Goal: Task Accomplishment & Management: Use online tool/utility

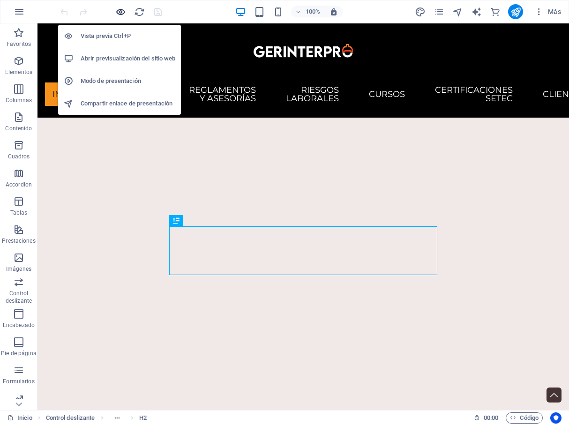
click at [119, 13] on icon "button" at bounding box center [120, 12] width 11 height 11
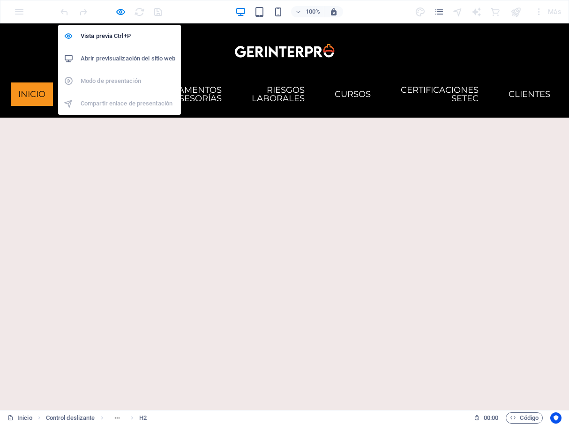
click at [138, 60] on h6 "Abrir previsualización del sitio web" at bounding box center [128, 58] width 95 height 11
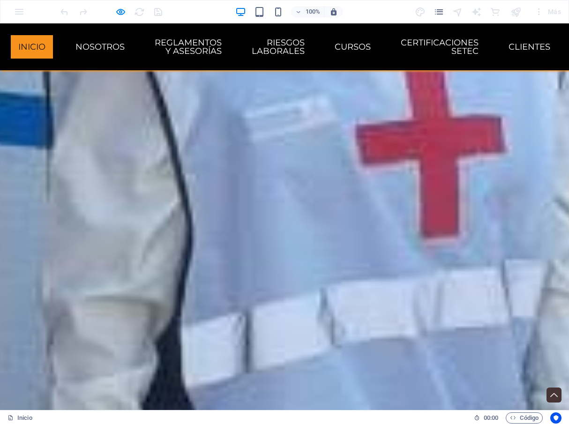
scroll to position [1548, 0]
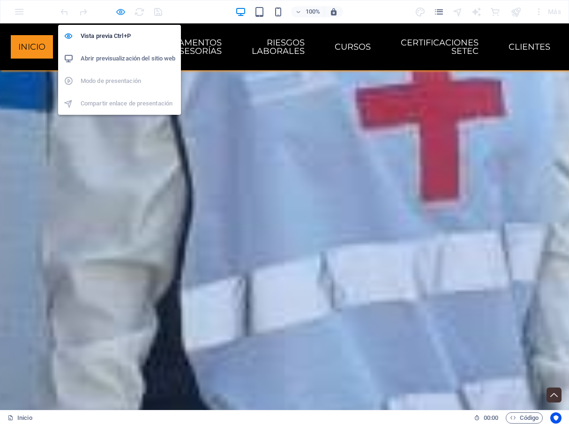
click at [122, 11] on icon "button" at bounding box center [120, 12] width 11 height 11
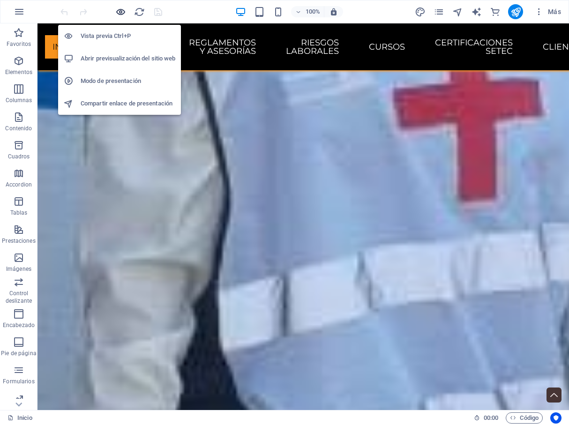
scroll to position [1586, 0]
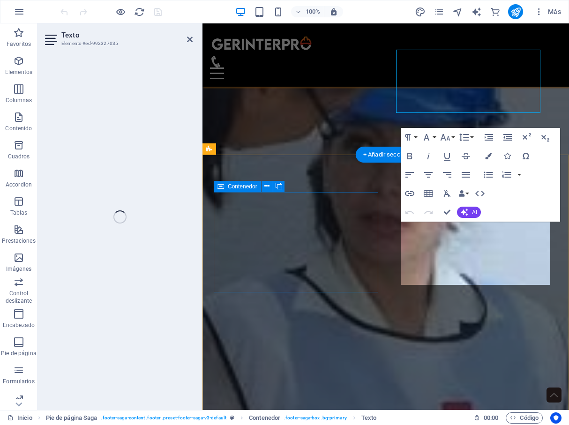
scroll to position [1758, 0]
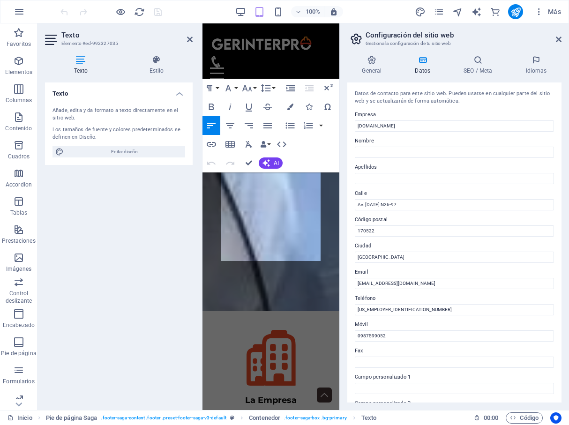
scroll to position [2552, 0]
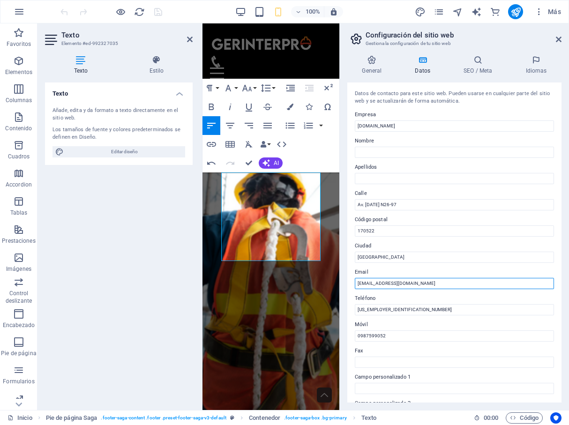
click at [374, 283] on input "jtituana@gerinterpro.com" at bounding box center [454, 283] width 199 height 11
type input "[EMAIL_ADDRESS][DOMAIN_NAME]"
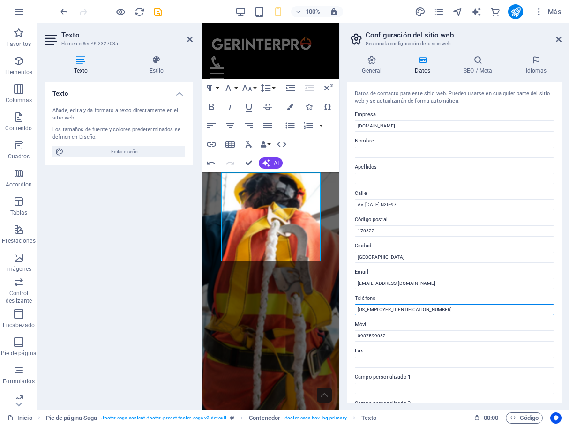
click at [393, 310] on input "02-4774469" at bounding box center [454, 309] width 199 height 11
drag, startPoint x: 393, startPoint y: 310, endPoint x: 332, endPoint y: 304, distance: 61.7
click at [355, 304] on input "02-4774469" at bounding box center [454, 309] width 199 height 11
type input "0992510269"
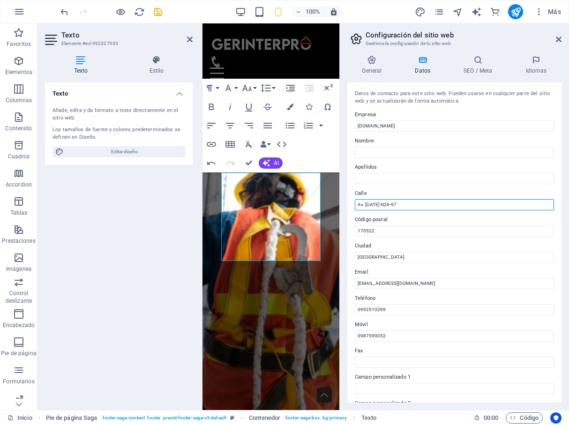
drag, startPoint x: 415, startPoint y: 204, endPoint x: 356, endPoint y: 202, distance: 59.1
click at [356, 202] on input "Av. 6 de Diciembre N26-97" at bounding box center [454, 204] width 199 height 11
type input "[STREET_ADDRESS]"
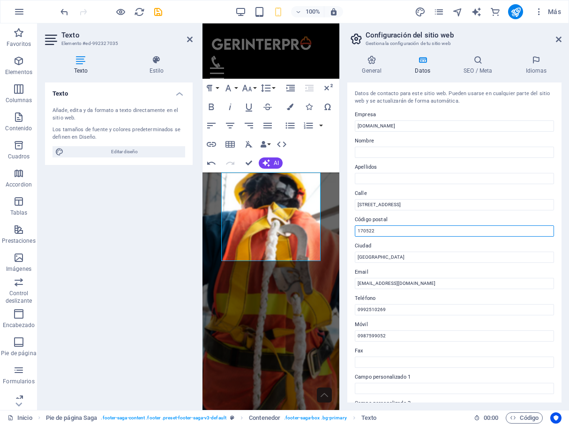
click at [381, 234] on input "170522" at bounding box center [454, 230] width 199 height 11
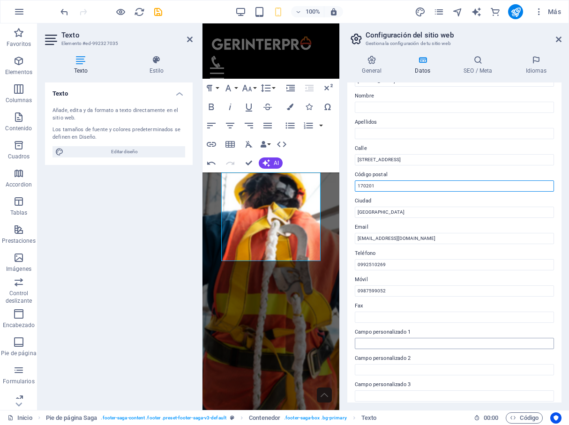
scroll to position [130, 0]
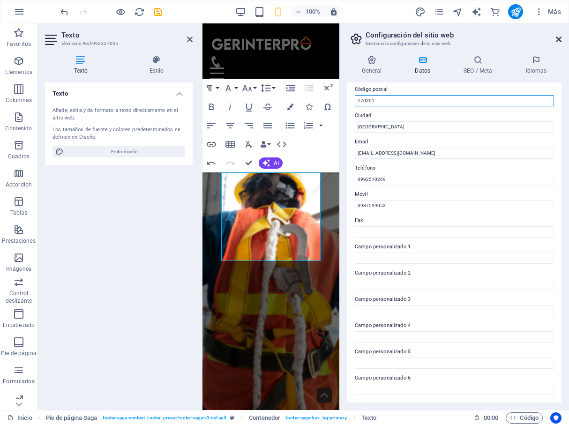
type input "170201"
click at [561, 39] on icon at bounding box center [559, 40] width 6 height 8
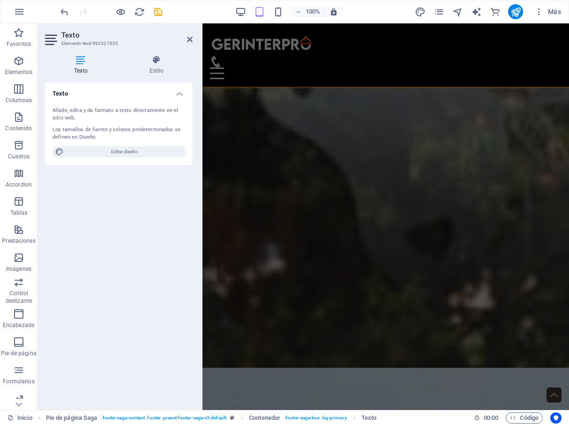
scroll to position [838, 0]
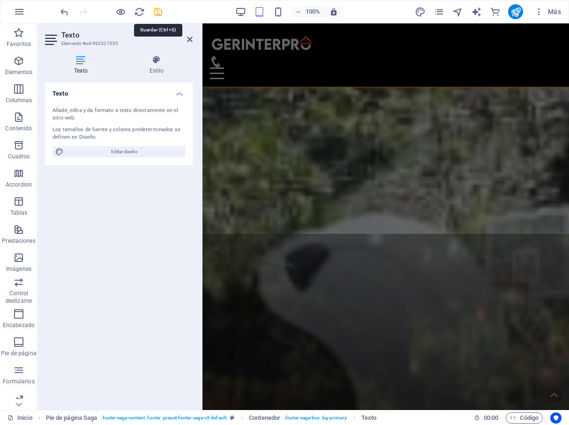
click at [162, 13] on icon "save" at bounding box center [158, 12] width 11 height 11
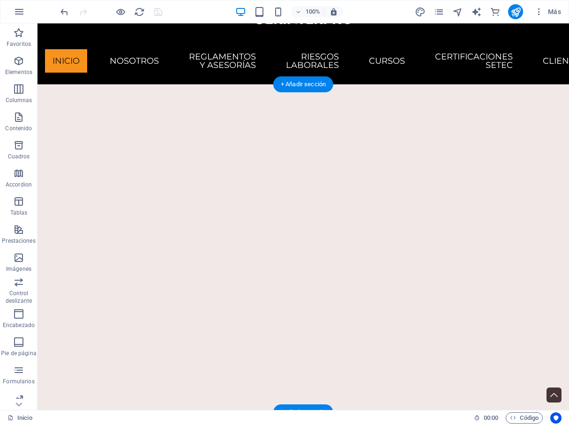
scroll to position [0, 0]
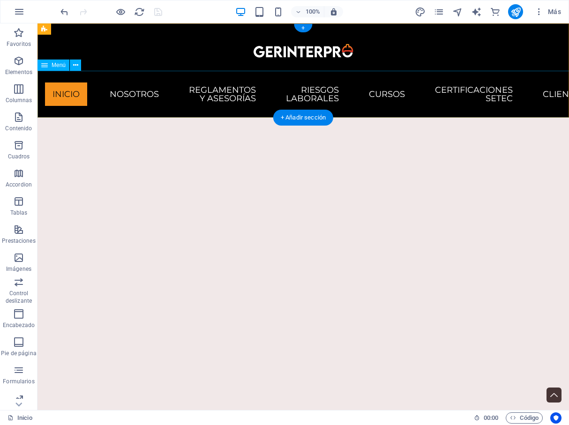
click at [496, 98] on nav "Inicio Nosotros Reglamentos y Asesorías Riesgos Laborales Cursos Certificacione…" at bounding box center [304, 94] width 532 height 47
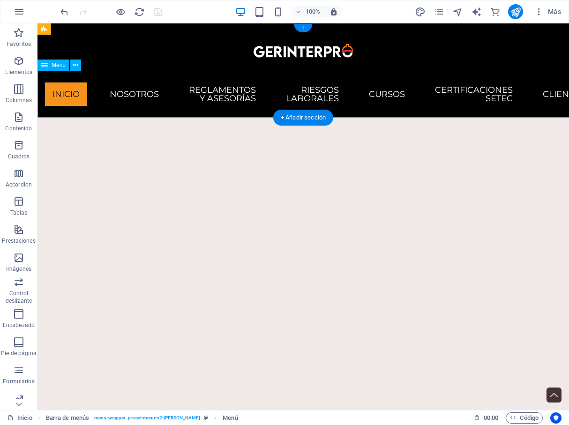
click at [496, 98] on nav "Inicio Nosotros Reglamentos y Asesorías Riesgos Laborales Cursos Certificacione…" at bounding box center [304, 94] width 532 height 47
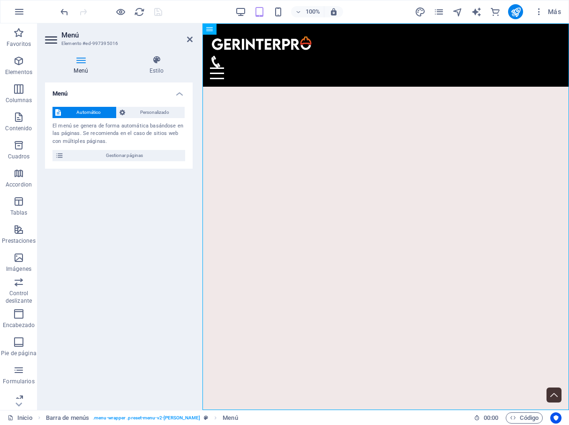
click at [55, 39] on icon at bounding box center [52, 39] width 14 height 15
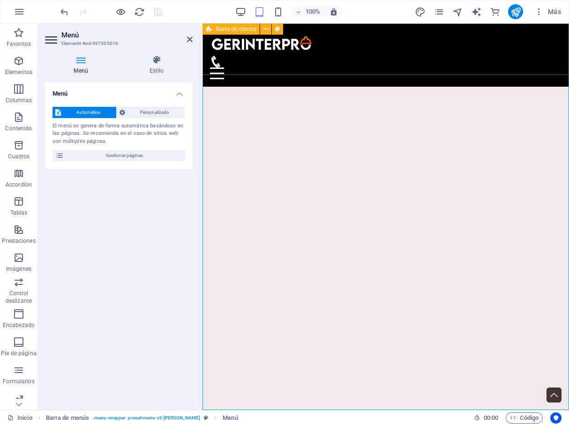
click at [278, 65] on div "Menu Inicio Nosotros Reglamentos y Asesorías Riesgos Laborales Cursos Certifica…" at bounding box center [386, 54] width 367 height 63
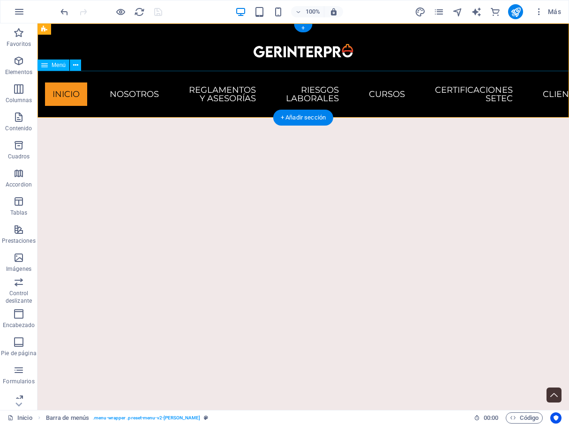
click at [494, 97] on nav "Inicio Nosotros Reglamentos y Asesorías Riesgos Laborales Cursos Certificacione…" at bounding box center [304, 94] width 532 height 47
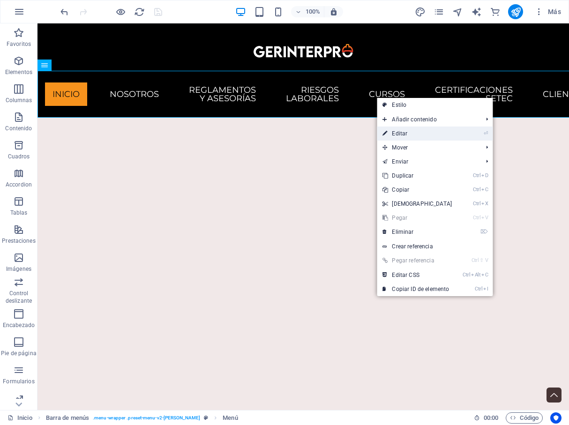
click at [457, 139] on link "⏎ Editar" at bounding box center [417, 134] width 81 height 14
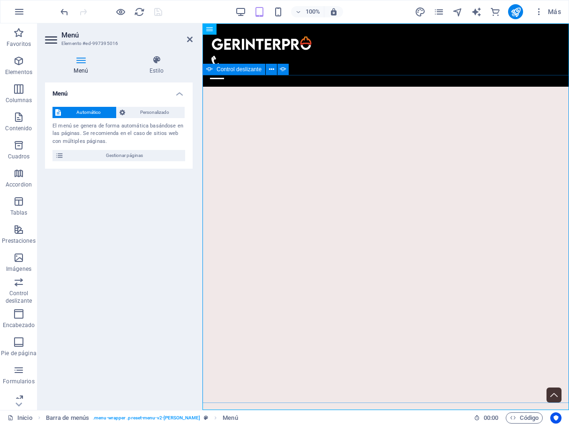
click at [203, 96] on button "button" at bounding box center [203, 96] width 0 height 0
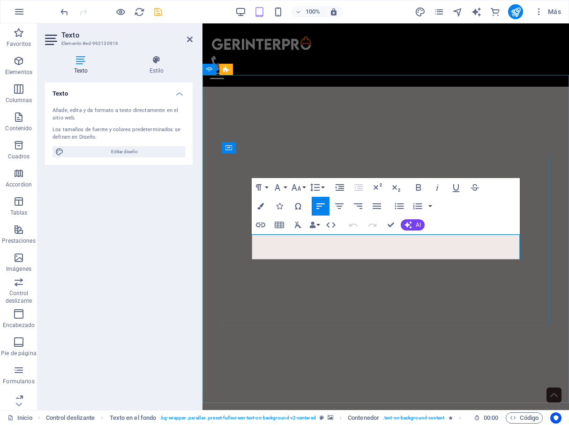
drag, startPoint x: 306, startPoint y: 254, endPoint x: 253, endPoint y: 251, distance: 53.0
drag, startPoint x: 307, startPoint y: 252, endPoint x: 278, endPoint y: 252, distance: 28.1
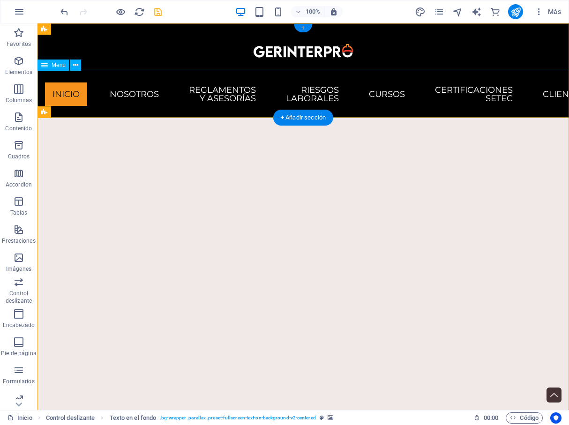
click at [503, 95] on nav "Inicio Nosotros Reglamentos y Asesorías Riesgos Laborales Cursos Certificacione…" at bounding box center [304, 94] width 532 height 47
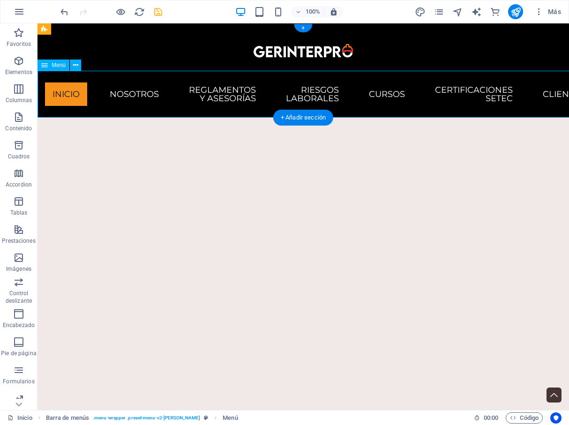
click at [503, 95] on nav "Inicio Nosotros Reglamentos y Asesorías Riesgos Laborales Cursos Certificacione…" at bounding box center [304, 94] width 532 height 47
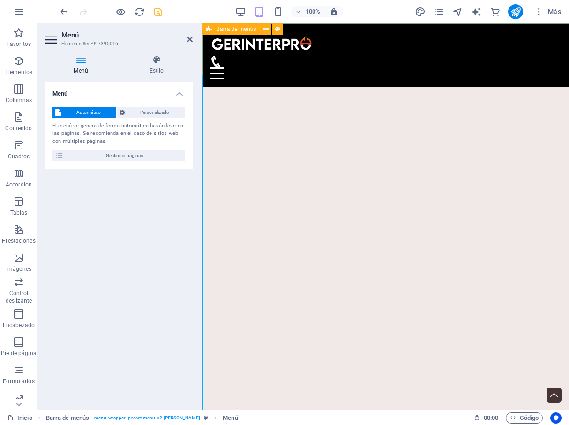
click at [514, 49] on div "Menu Inicio Nosotros Reglamentos y Asesorías Riesgos Laborales Cursos Certifica…" at bounding box center [386, 54] width 367 height 63
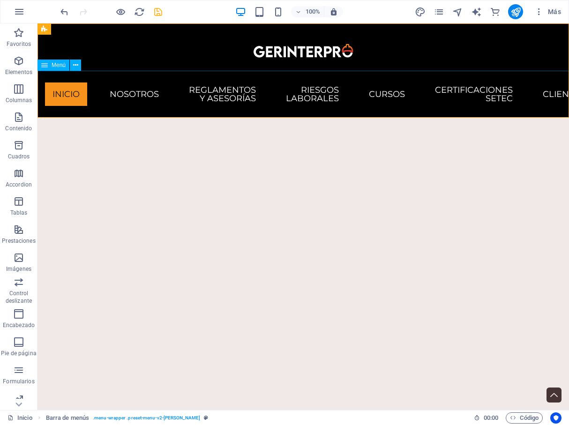
drag, startPoint x: 43, startPoint y: 49, endPoint x: 82, endPoint y: 66, distance: 42.4
click at [82, 66] on div "Menú" at bounding box center [63, 66] width 50 height 12
click at [80, 66] on button at bounding box center [75, 65] width 11 height 11
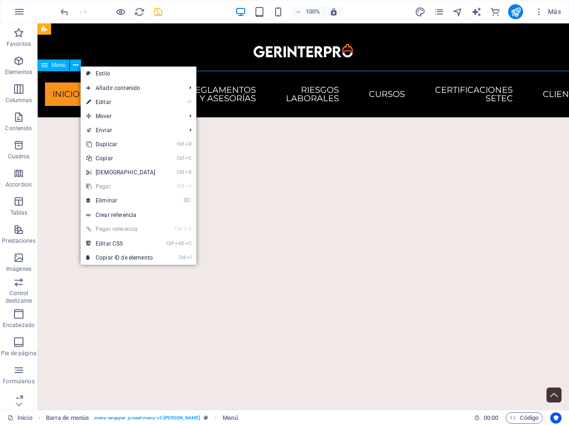
click at [44, 67] on icon at bounding box center [44, 65] width 7 height 11
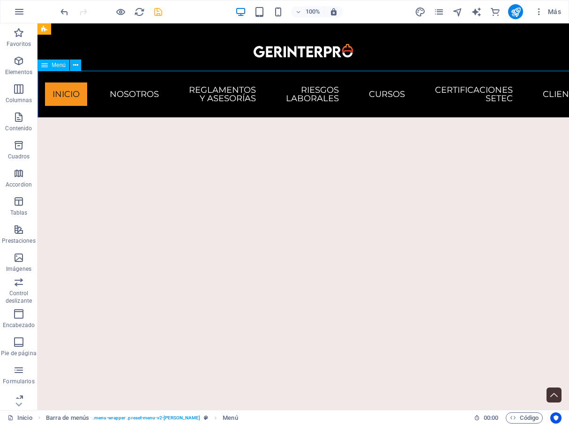
click at [44, 67] on icon at bounding box center [44, 65] width 7 height 11
click at [19, 66] on icon "button" at bounding box center [18, 60] width 11 height 11
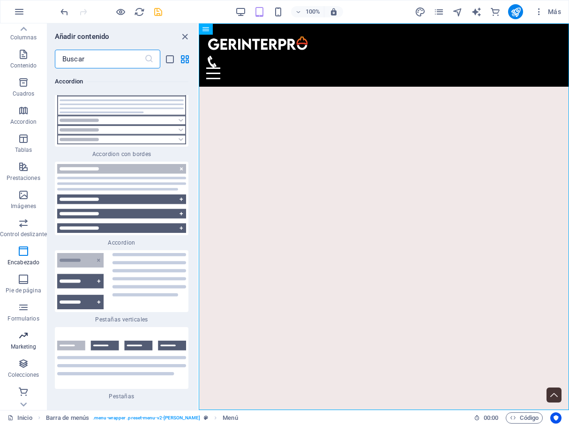
scroll to position [63, 0]
click at [167, 57] on icon "list-view" at bounding box center [170, 59] width 11 height 11
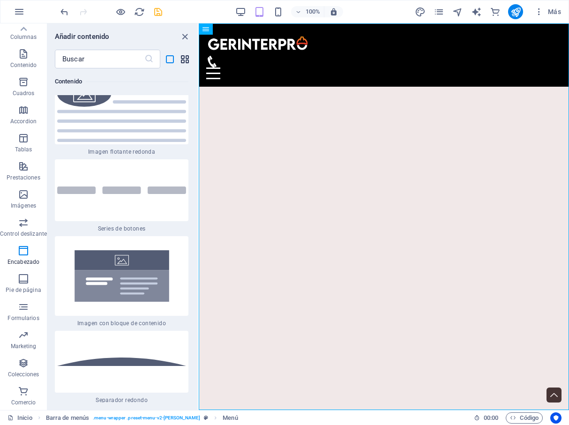
scroll to position [13376, 0]
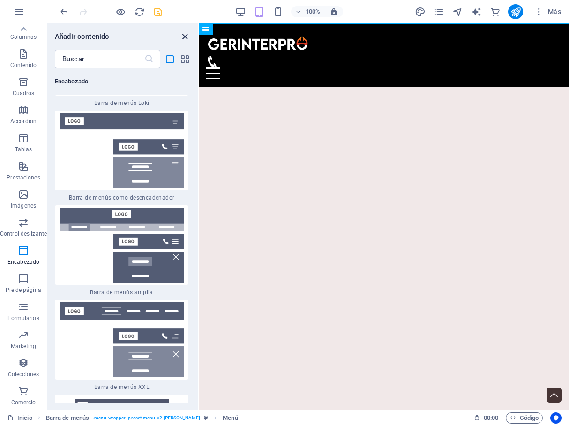
click at [180, 36] on icon "close panel" at bounding box center [185, 36] width 11 height 11
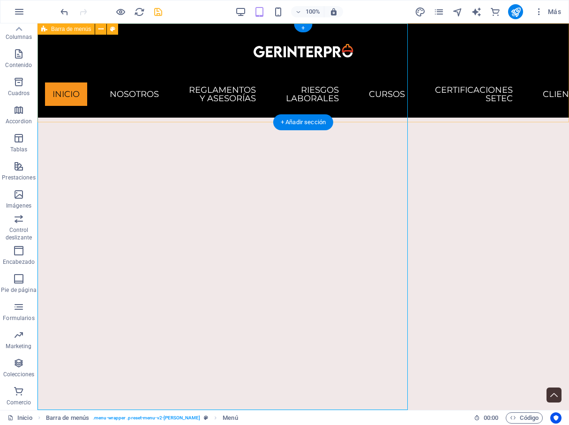
scroll to position [63, 0]
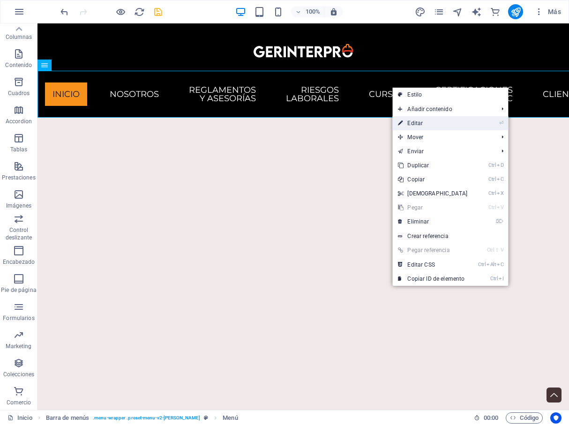
click at [478, 120] on li "⏎ Editar" at bounding box center [450, 123] width 116 height 14
click at [442, 123] on link "⏎ Editar" at bounding box center [432, 123] width 81 height 14
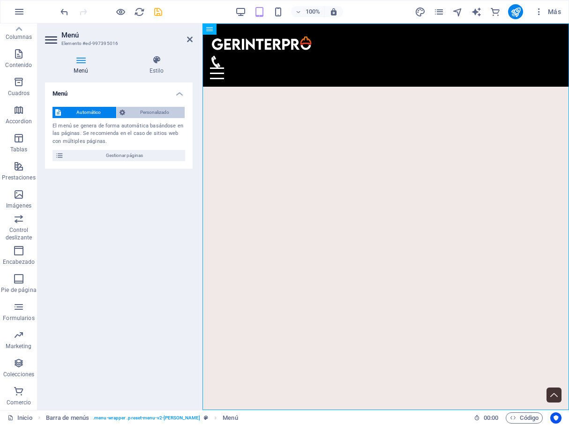
click at [135, 113] on span "Personalizado" at bounding box center [155, 112] width 54 height 11
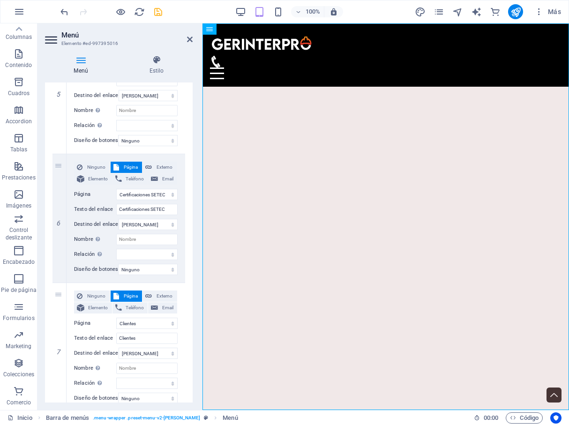
scroll to position [841, 0]
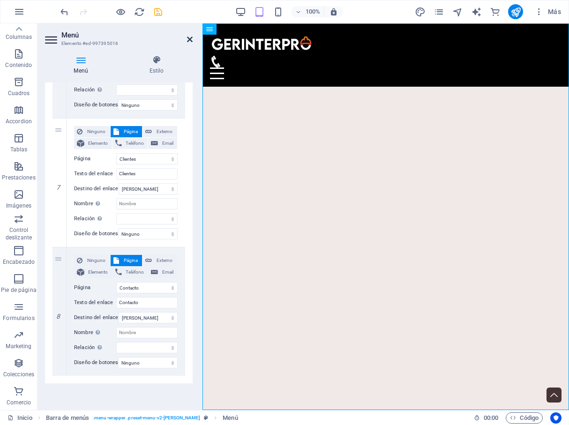
click at [188, 39] on icon at bounding box center [190, 40] width 6 height 8
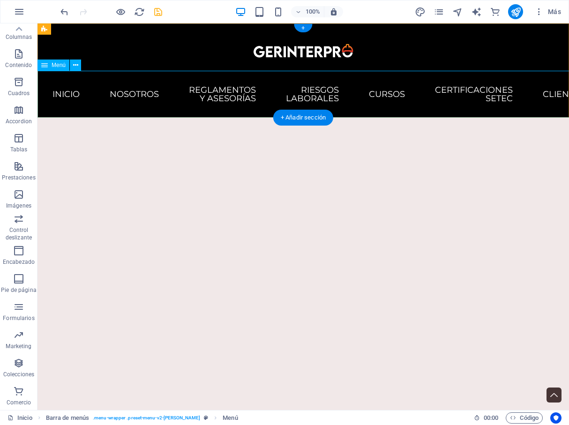
click at [462, 88] on nav "Inicio Nosotros Reglamentos y Asesorías Riesgos Laborales Cursos Certificacione…" at bounding box center [304, 94] width 532 height 47
click at [465, 88] on nav "Inicio Nosotros Reglamentos y Asesorías Riesgos Laborales Cursos Certificacione…" at bounding box center [304, 94] width 532 height 47
select select
select select "1"
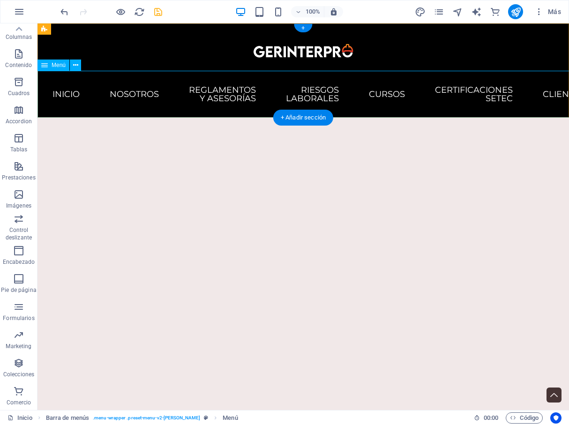
select select
select select "2"
select select
select select "3"
select select
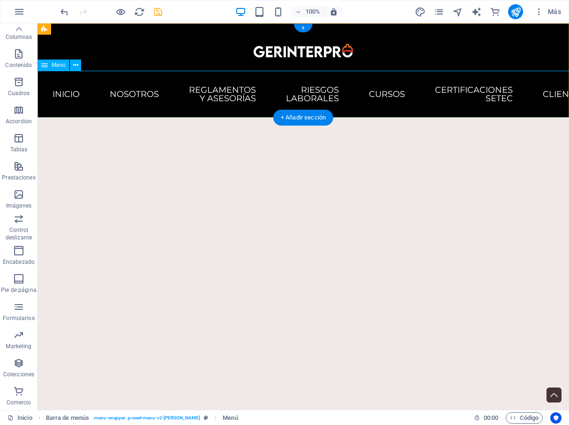
select select "4"
select select
select select "5"
select select
select select "6"
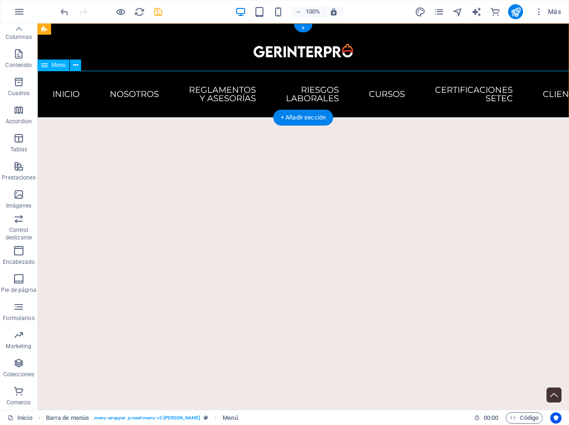
select select
select select "7"
select select
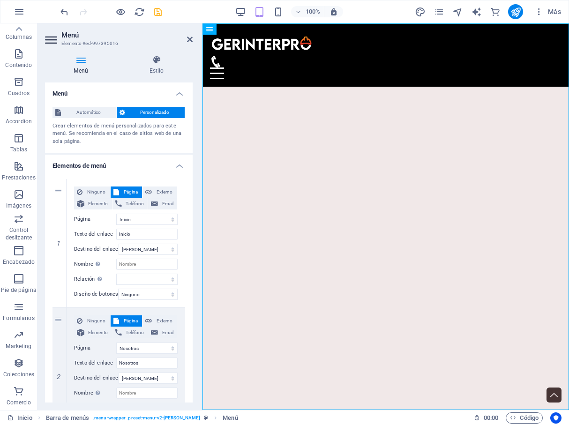
click at [49, 44] on icon at bounding box center [52, 39] width 14 height 15
click at [53, 39] on icon at bounding box center [52, 39] width 14 height 15
click at [192, 37] on icon at bounding box center [190, 40] width 6 height 8
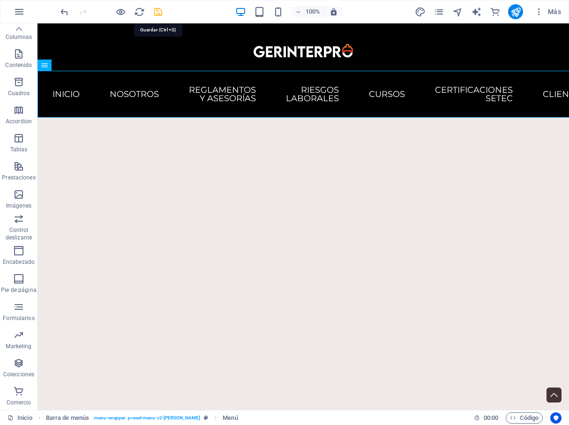
click at [155, 13] on icon "save" at bounding box center [158, 12] width 11 height 11
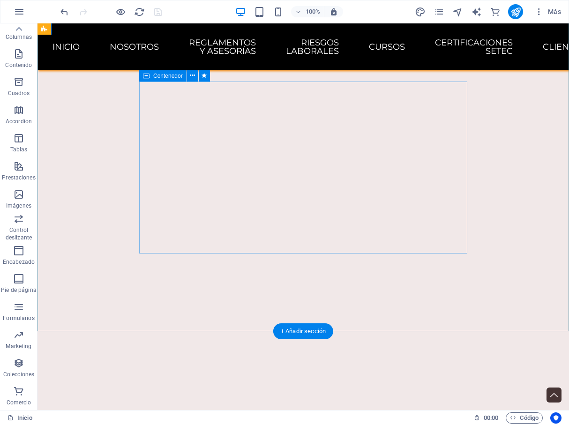
scroll to position [0, 0]
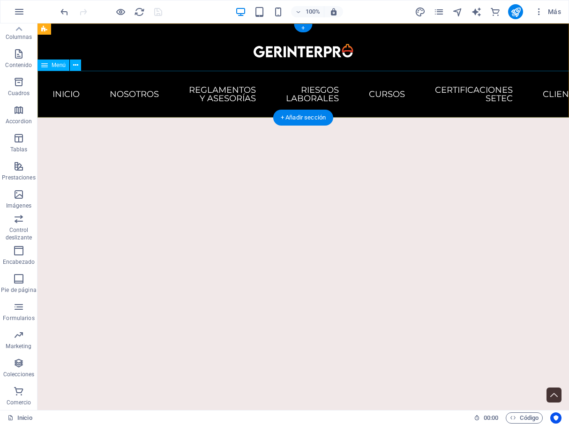
click at [485, 104] on nav "Inicio Nosotros Reglamentos y Asesorías Riesgos Laborales Cursos Certificacione…" at bounding box center [304, 94] width 532 height 47
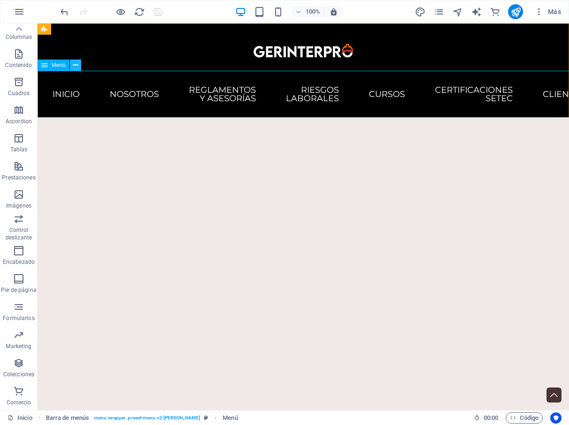
click at [79, 68] on button at bounding box center [75, 65] width 11 height 11
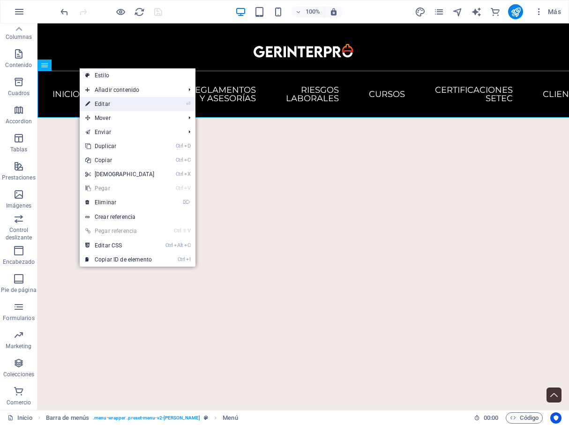
click at [124, 106] on link "⏎ Editar" at bounding box center [120, 104] width 81 height 14
select select
select select "1"
select select
select select "2"
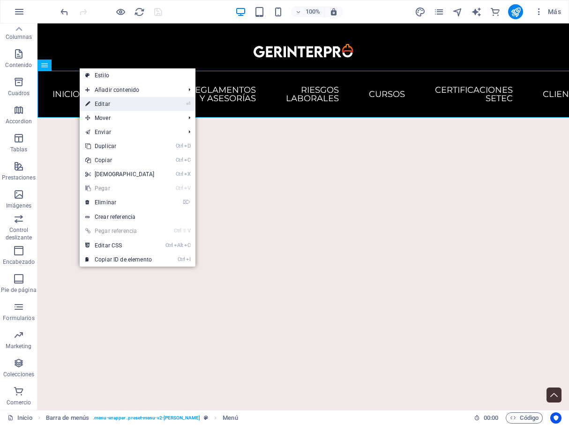
select select
select select "3"
select select
select select "4"
select select
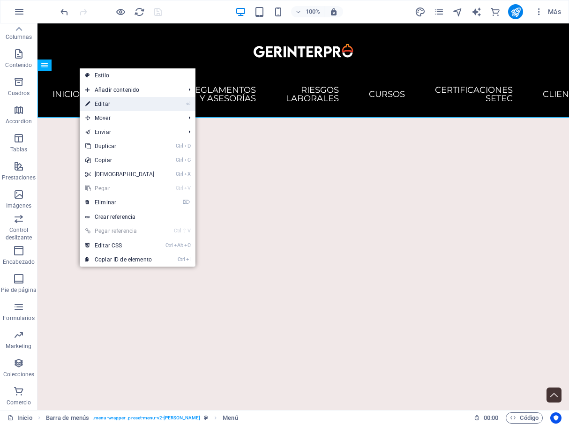
select select "5"
select select
select select "6"
select select
select select "7"
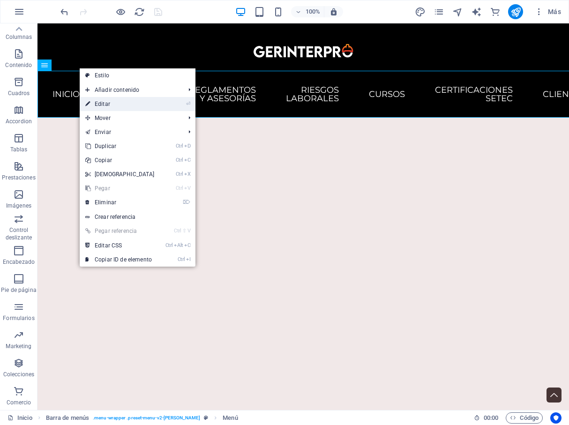
select select
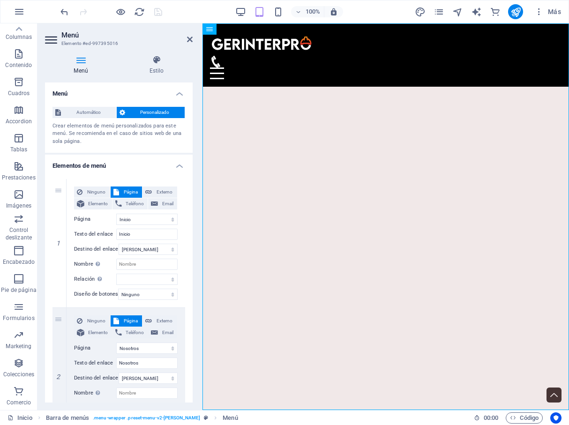
click at [184, 96] on h4 "Menú" at bounding box center [119, 91] width 148 height 17
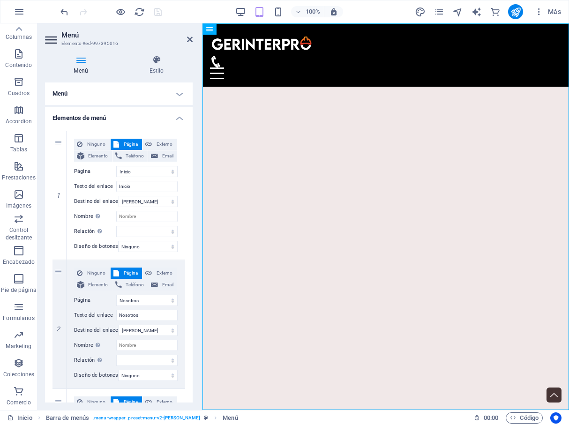
click at [184, 96] on h4 "Menú" at bounding box center [119, 94] width 148 height 23
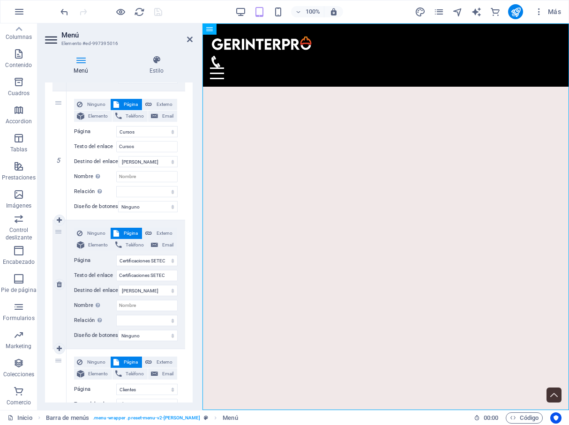
scroll to position [601, 0]
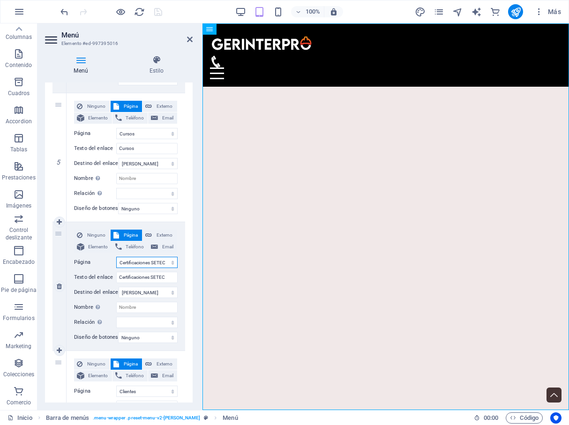
click at [116, 257] on select "Inicio Nosotros Reglamentos y Asesorías Riesgos Laborales Cursos Certificacione…" at bounding box center [146, 262] width 61 height 11
click at [156, 262] on select "Inicio Nosotros Reglamentos y Asesorías Riesgos Laborales Cursos Certificacione…" at bounding box center [146, 262] width 61 height 11
click at [168, 279] on input "Certificaciones SETEC" at bounding box center [146, 277] width 61 height 11
type input "Certificaciones"
select select
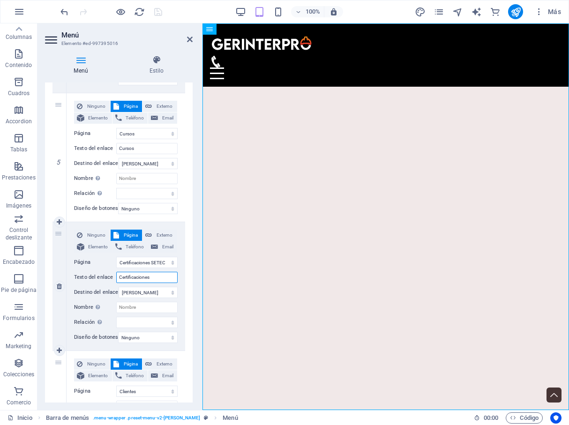
select select
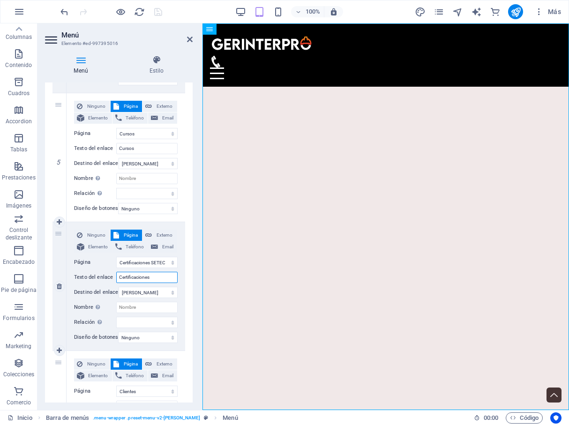
select select
type input "Certificaciones"
select select
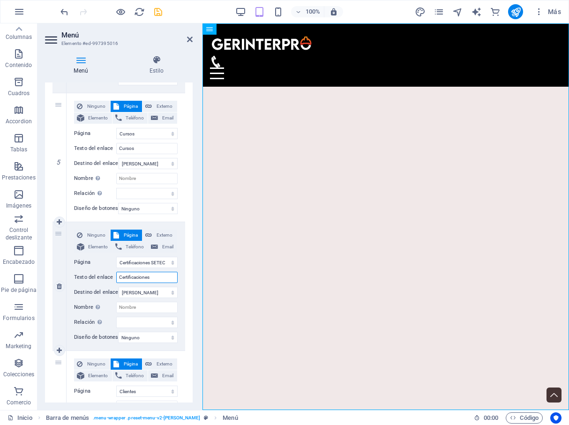
select select
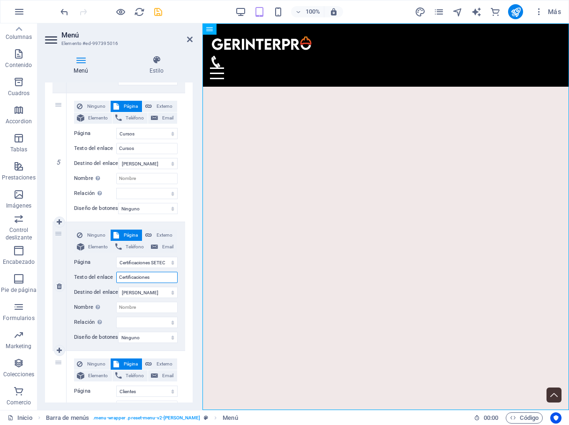
select select
type input "Certificaciones en"
select select
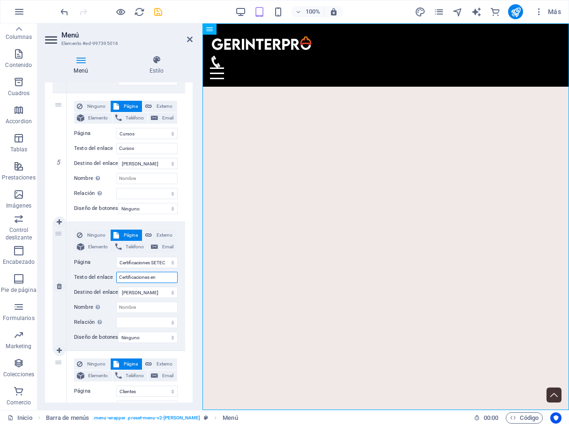
select select
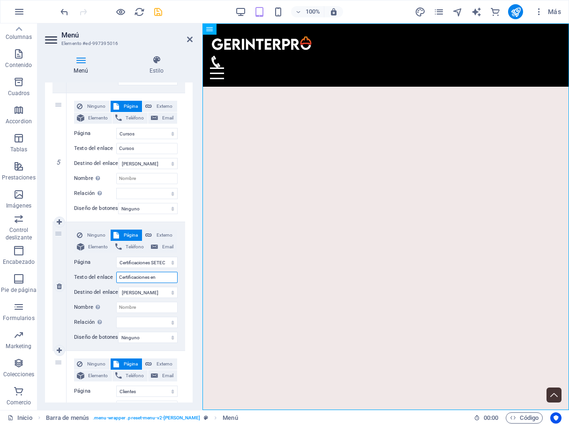
type input "Certificaciones en C"
select select
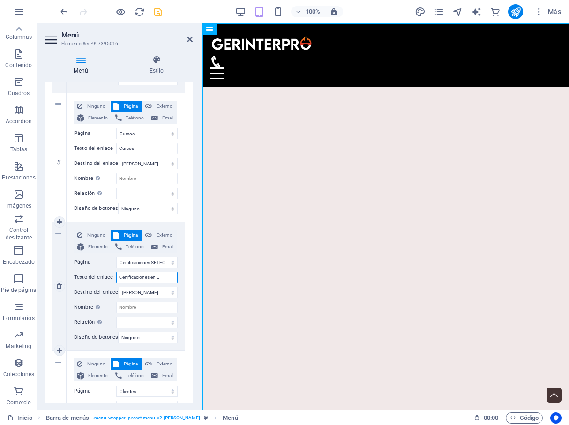
select select
type input "Certificaciones en Compe"
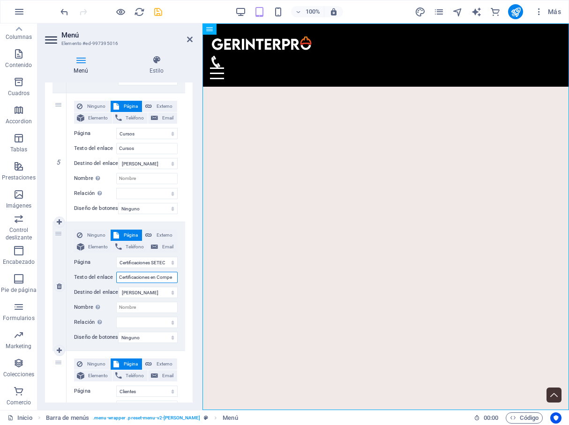
select select
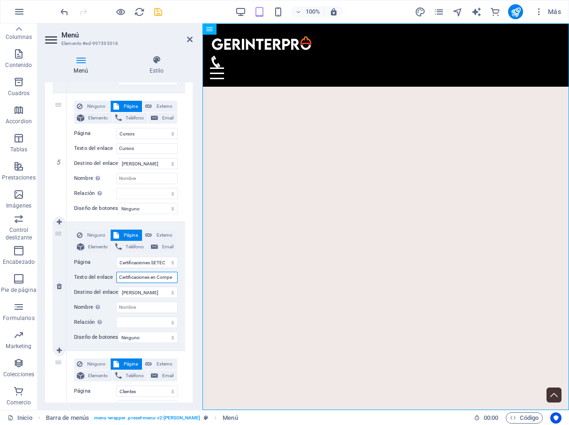
select select
type input "Certificaciones en Competencias"
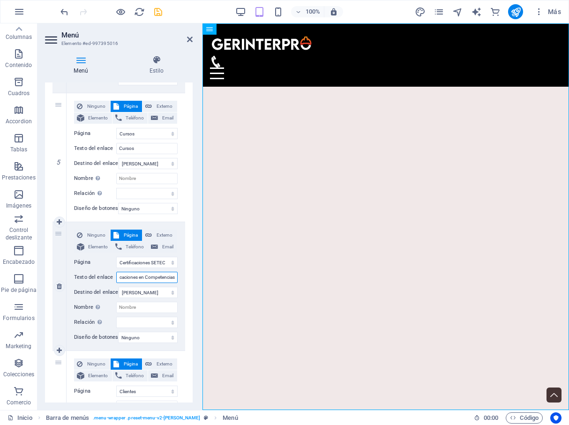
select select
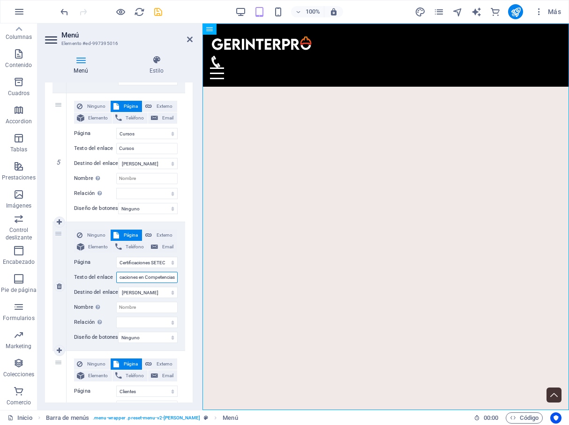
select select
type input "Certificaciones en Competencias Labortales"
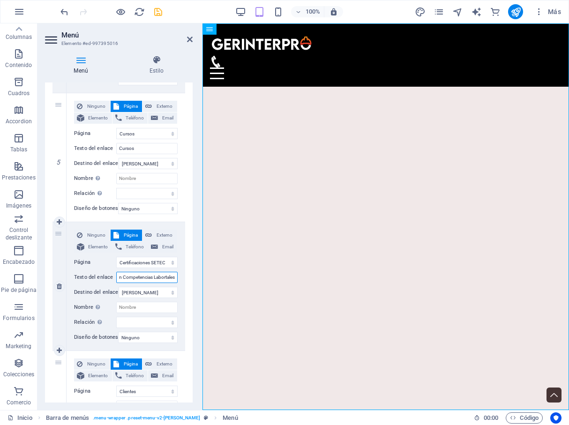
select select
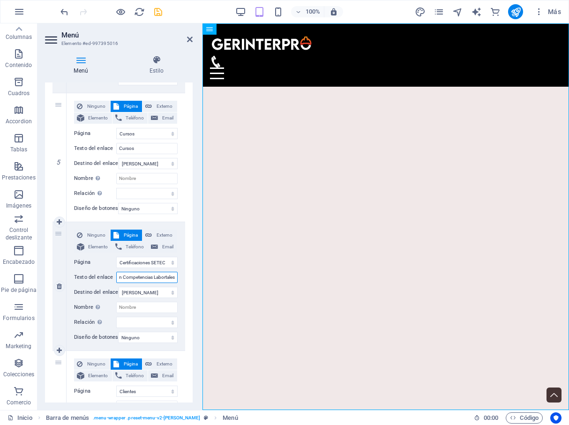
select select
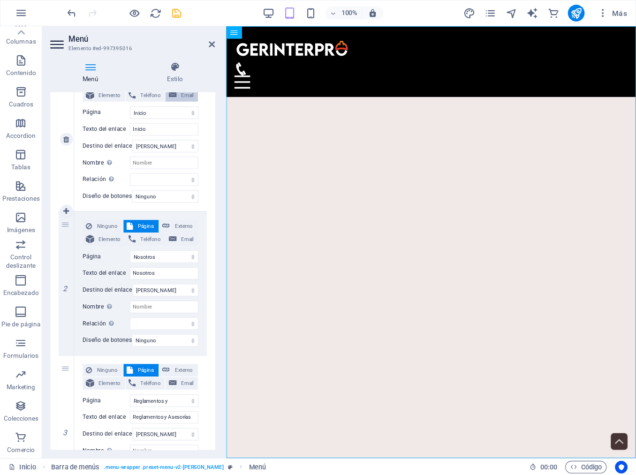
scroll to position [0, 0]
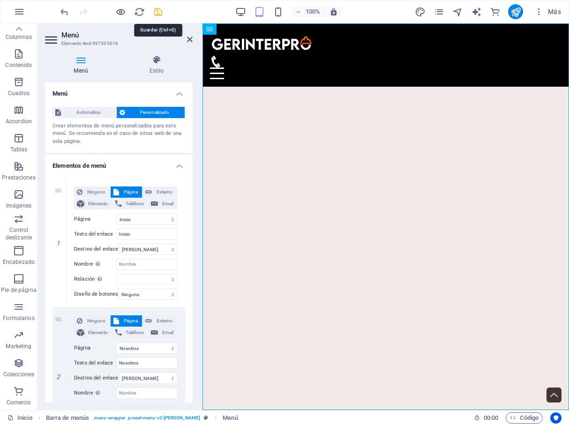
type input "Certificaciones en Competencias Labortales"
click at [164, 13] on div "100% Más" at bounding box center [312, 11] width 506 height 15
click at [155, 16] on icon "save" at bounding box center [158, 12] width 11 height 11
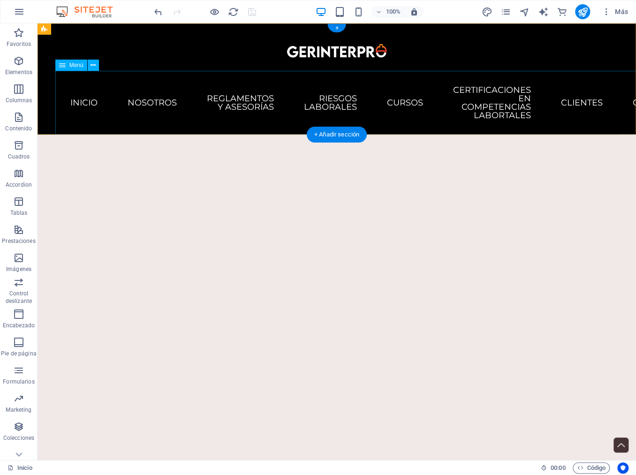
click at [465, 98] on nav "Inicio Nosotros Reglamentos y Asesorías Riesgos Laborales Cursos Certificacione…" at bounding box center [336, 103] width 563 height 64
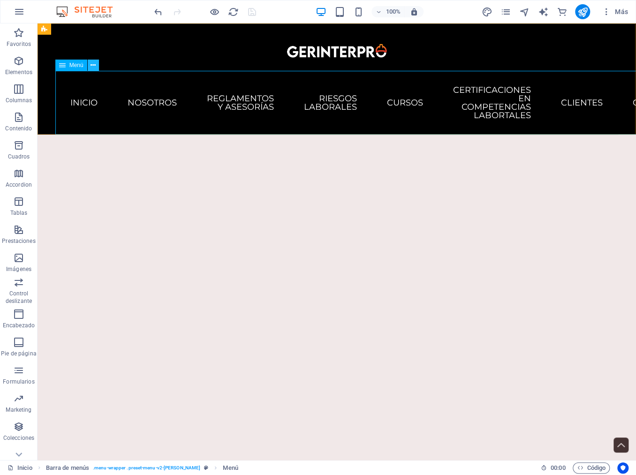
click at [91, 67] on icon at bounding box center [92, 65] width 5 height 10
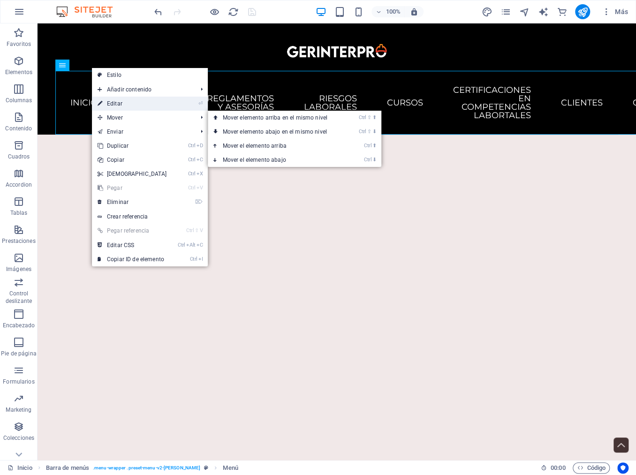
click at [108, 105] on link "⏎ Editar" at bounding box center [132, 104] width 81 height 14
select select
select select "1"
select select
select select "2"
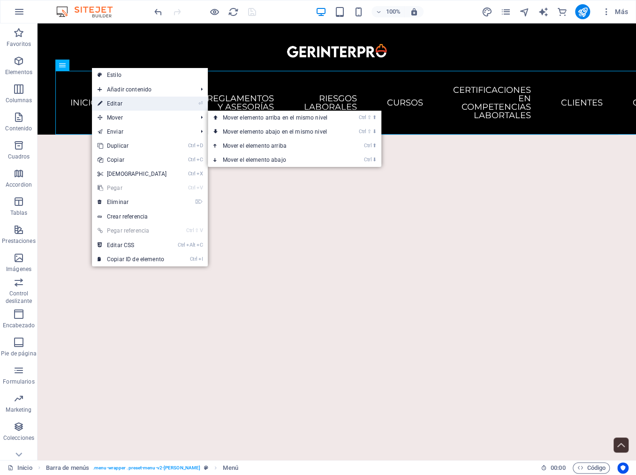
select select
select select "3"
select select
select select "4"
select select
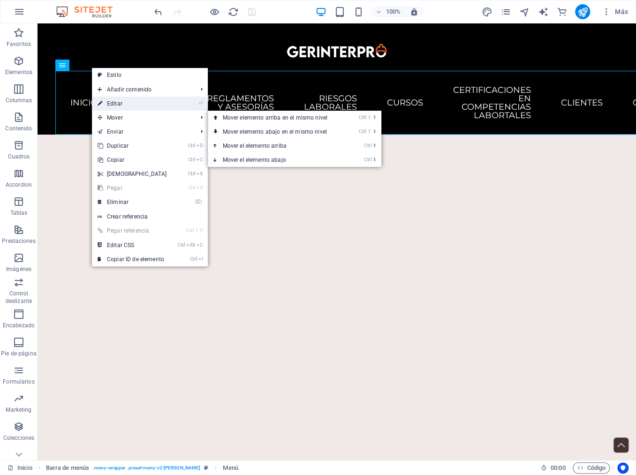
select select "5"
select select
select select "6"
select select
select select "7"
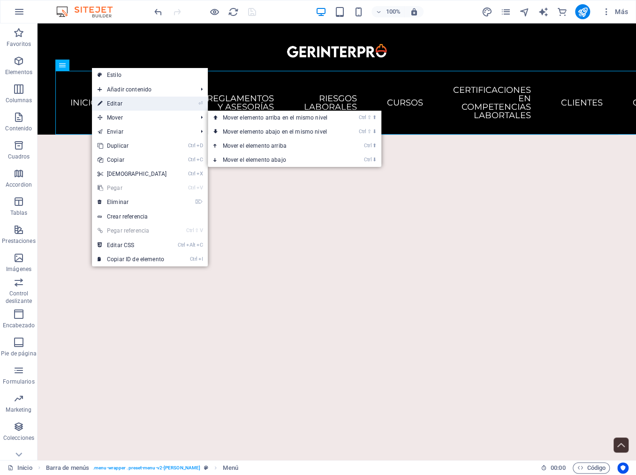
select select
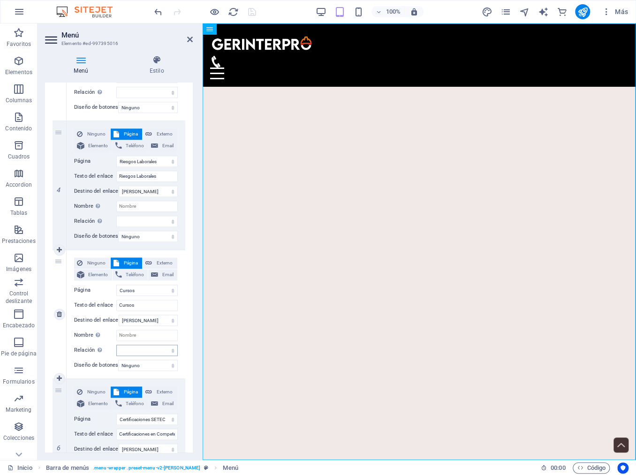
scroll to position [483, 0]
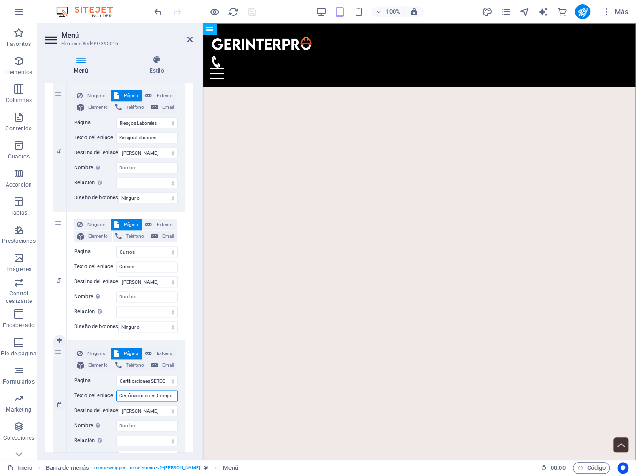
click at [159, 393] on input "Certificaciones en Competencias Labortales" at bounding box center [146, 395] width 61 height 11
type input "Certificaciones Competencias Labortales"
select select
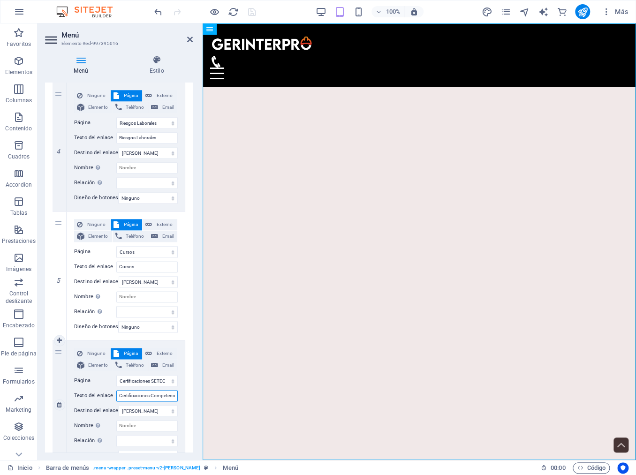
select select
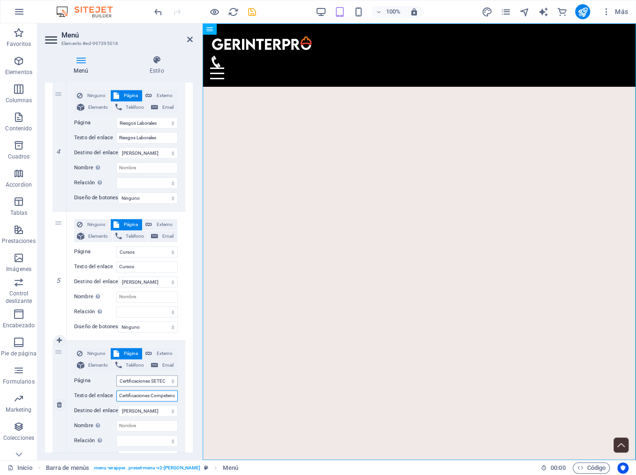
type input "Certificaciones Competencias Labortales"
click at [116, 375] on select "Inicio Nosotros Reglamentos y Asesorías Riesgos Laborales Cursos Certificacione…" at bounding box center [146, 380] width 61 height 11
click at [174, 381] on select "Inicio Nosotros Reglamentos y Asesorías Riesgos Laborales Cursos Certificacione…" at bounding box center [146, 380] width 61 height 11
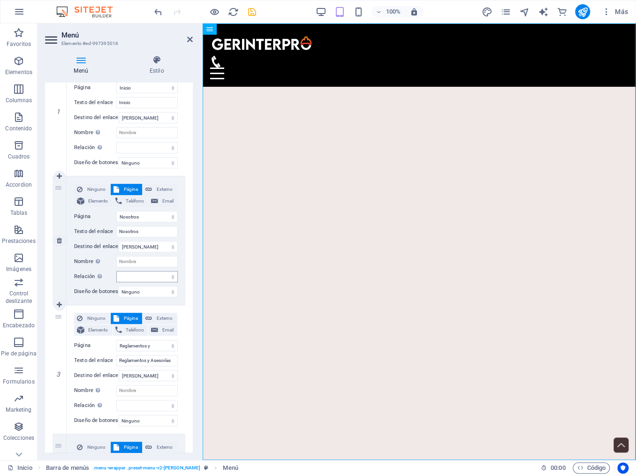
scroll to position [0, 0]
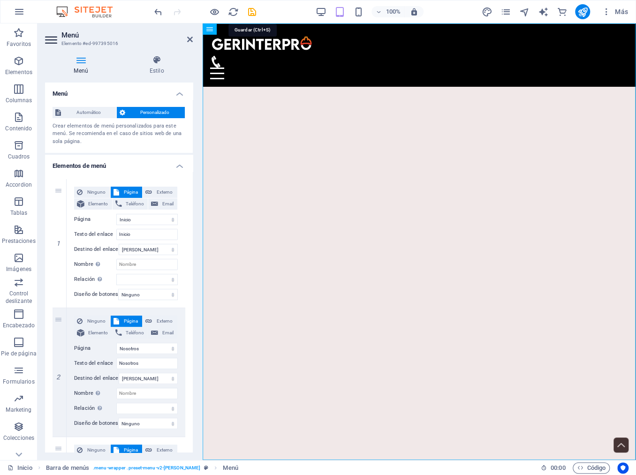
drag, startPoint x: 256, startPoint y: 11, endPoint x: 256, endPoint y: 16, distance: 5.2
click at [256, 13] on icon "save" at bounding box center [252, 12] width 11 height 11
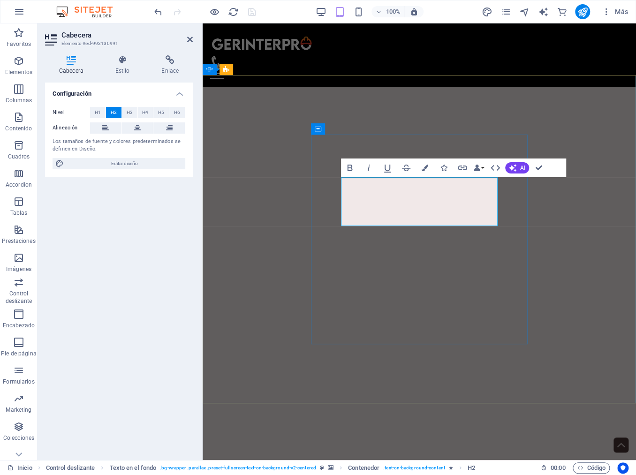
drag, startPoint x: 480, startPoint y: 217, endPoint x: 336, endPoint y: 215, distance: 144.9
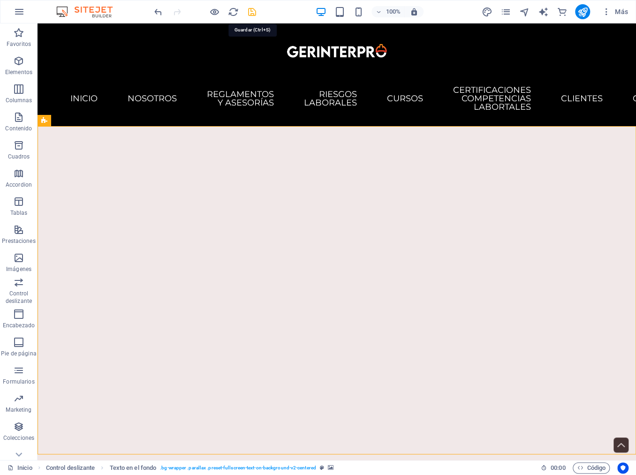
click at [250, 15] on icon "save" at bounding box center [252, 12] width 11 height 11
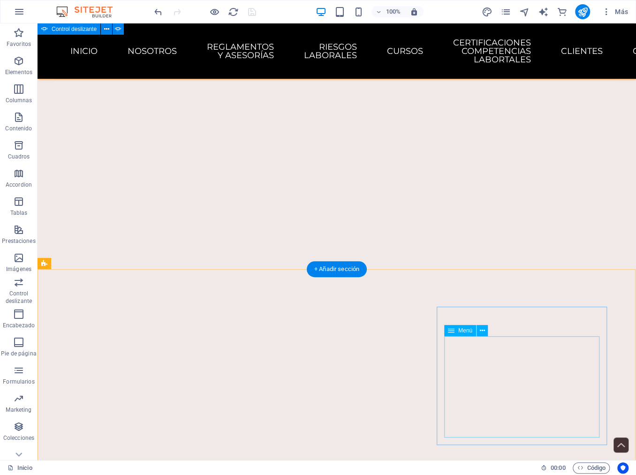
scroll to position [1507, 0]
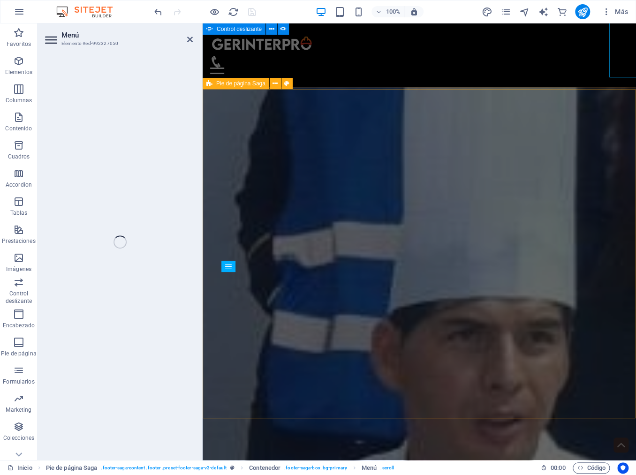
scroll to position [1802, 0]
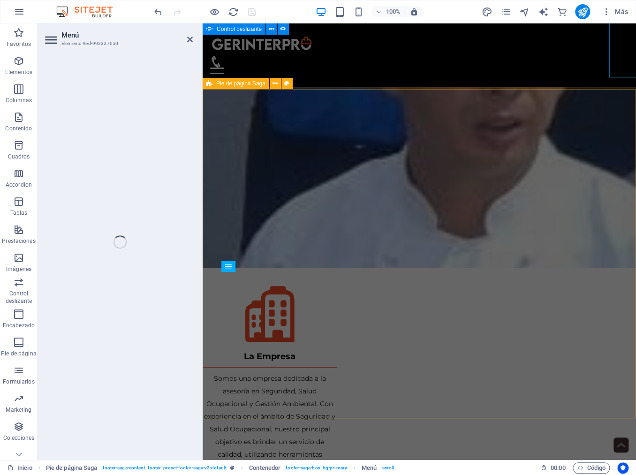
select select
select select "1"
select select
select select "2"
select select
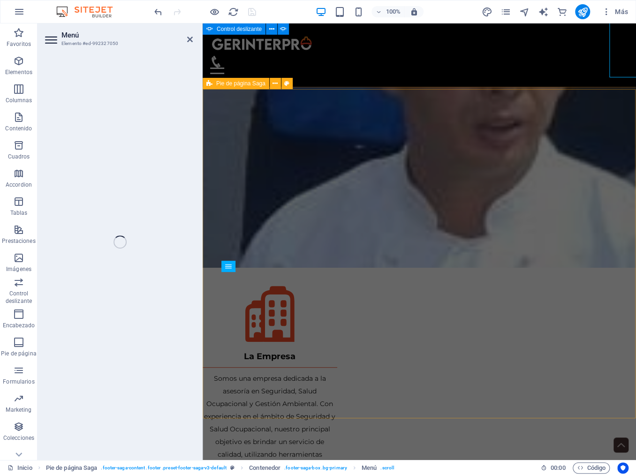
select select "3"
select select
select select "4"
select select
select select "5"
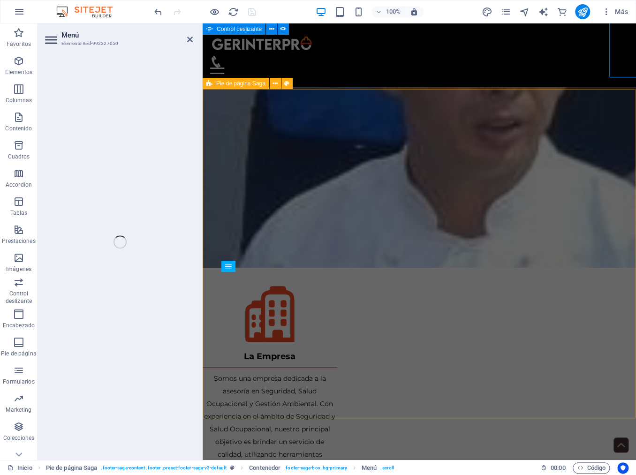
select select
select select "6"
select select
select select "7"
select select
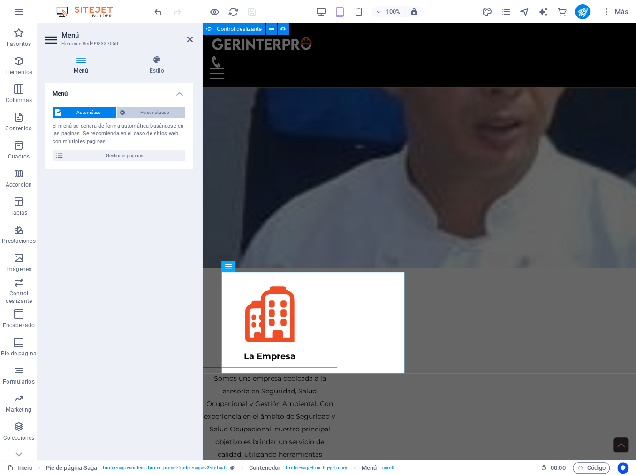
click at [157, 111] on span "Personalizado" at bounding box center [155, 112] width 54 height 11
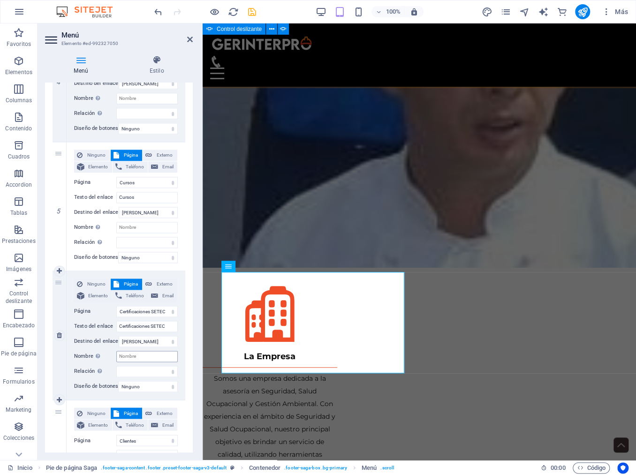
scroll to position [571, 0]
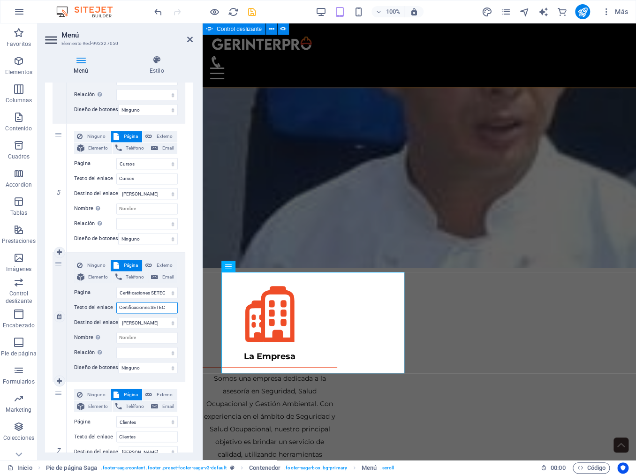
drag, startPoint x: 169, startPoint y: 306, endPoint x: 152, endPoint y: 305, distance: 16.9
click at [152, 305] on input "Certificaciones SETEC" at bounding box center [146, 307] width 61 height 11
type input "Certificaciones el Mi"
select select
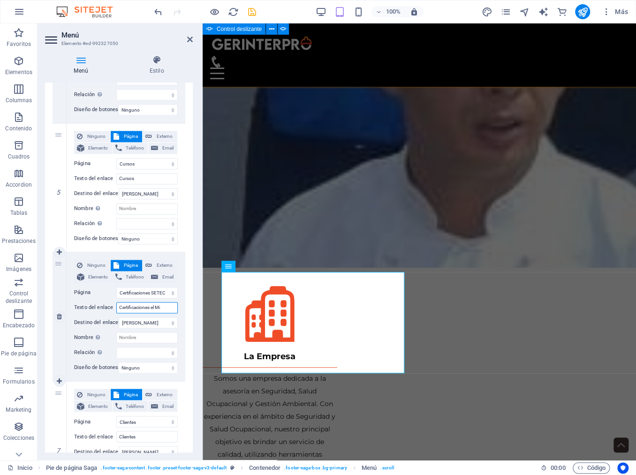
select select
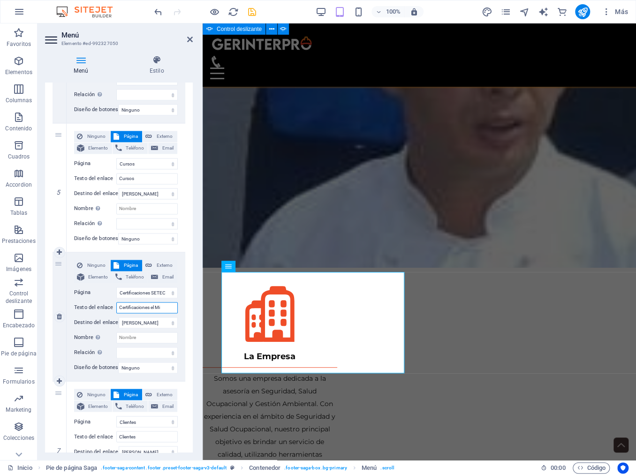
select select
type input "Certificaciones el Minosteriu"
select select
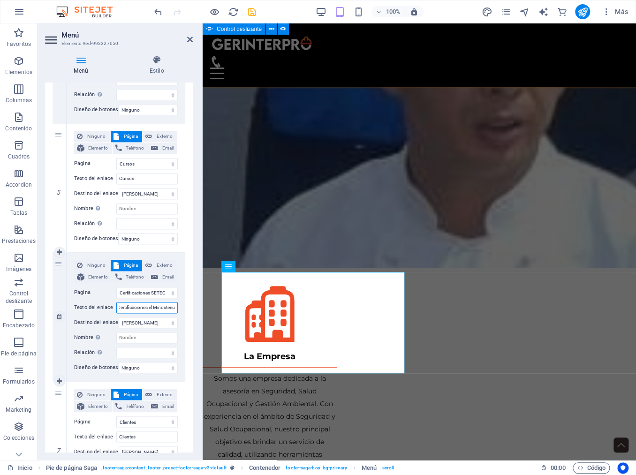
select select
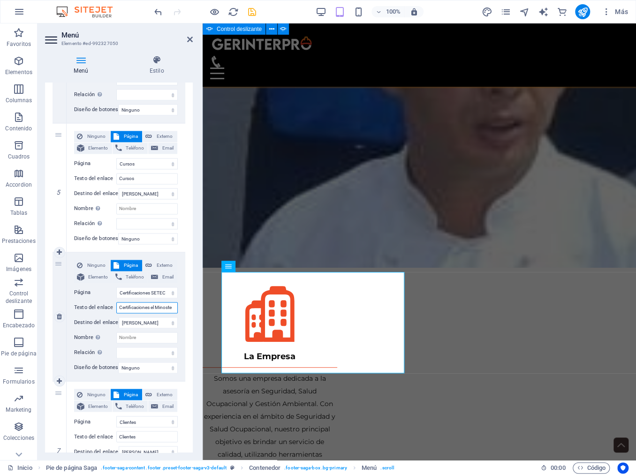
scroll to position [0, 0]
type input "Certificaciones el Minost"
select select
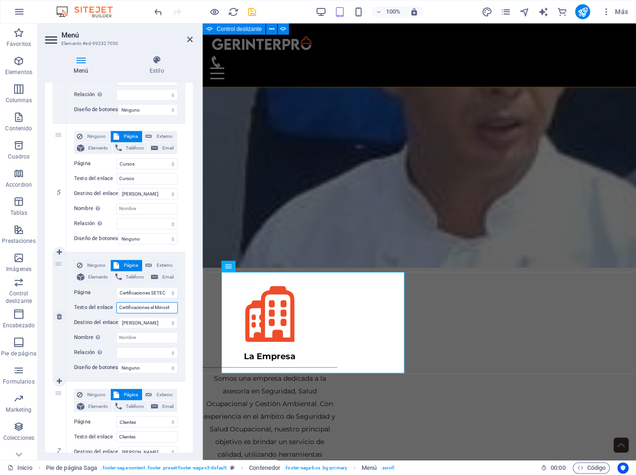
select select
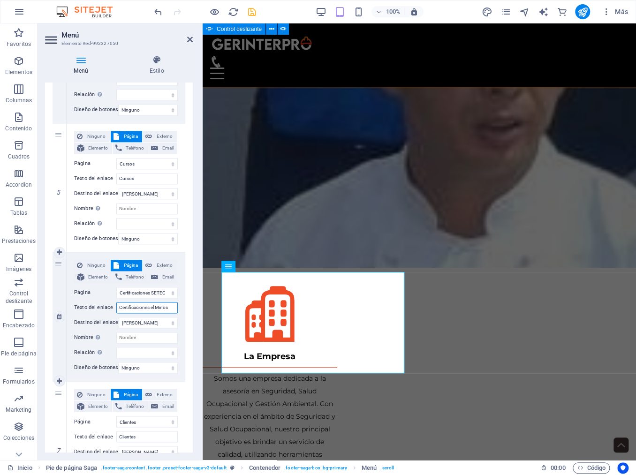
type input "Certificaciones el Mino"
select select
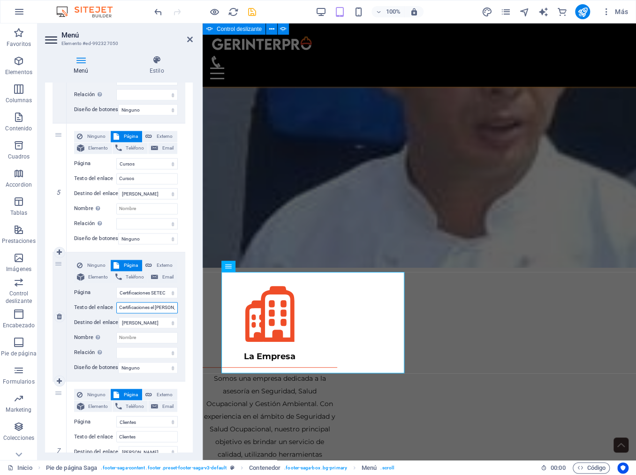
select select
type input "Certificaciones el Mini"
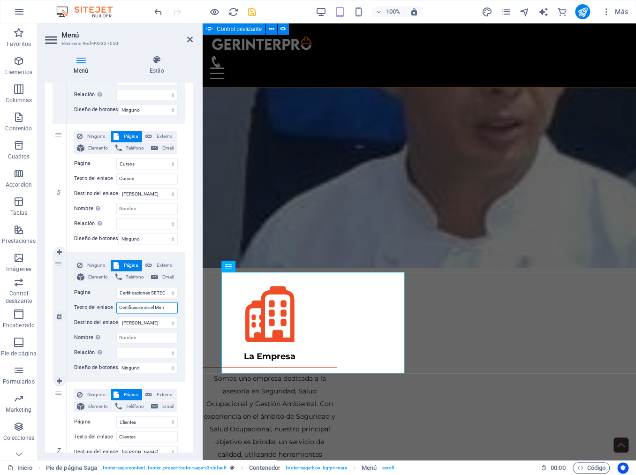
select select
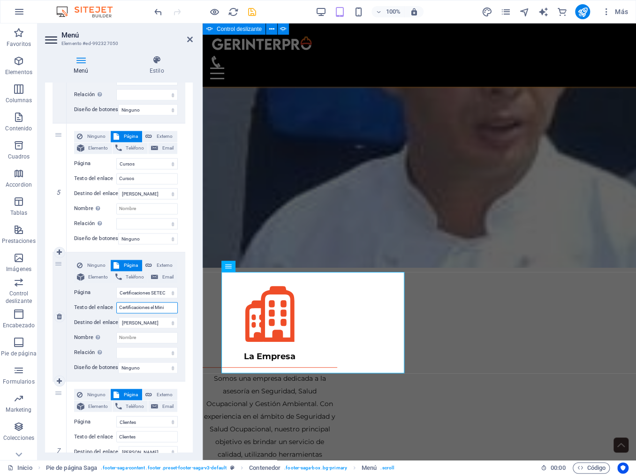
select select
type input "Certificaciones el Ministerio de"
select select
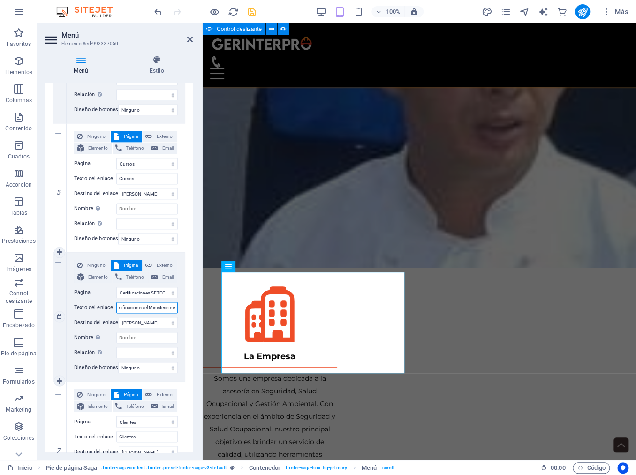
select select
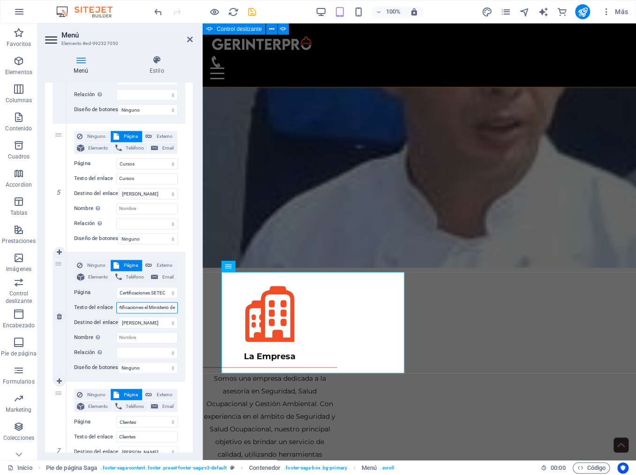
select select
type input "Certificaciones el Ministerio de TRabajo"
select select
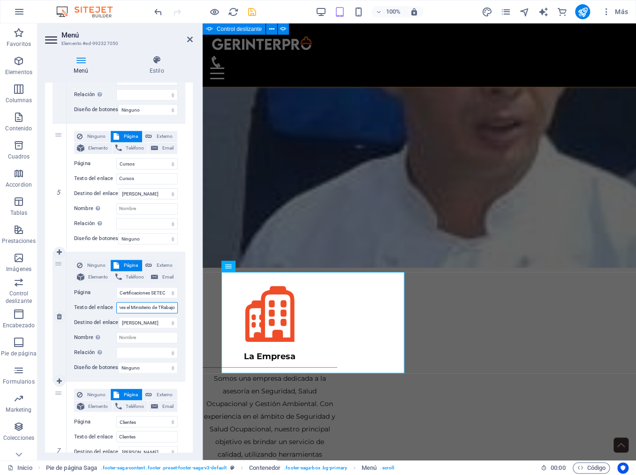
select select
click at [164, 308] on input "Certificaciones el Ministerio de TRabajo" at bounding box center [146, 307] width 61 height 11
click at [130, 307] on input "Certificaciones el Ministerio de Trabajo" at bounding box center [146, 307] width 61 height 11
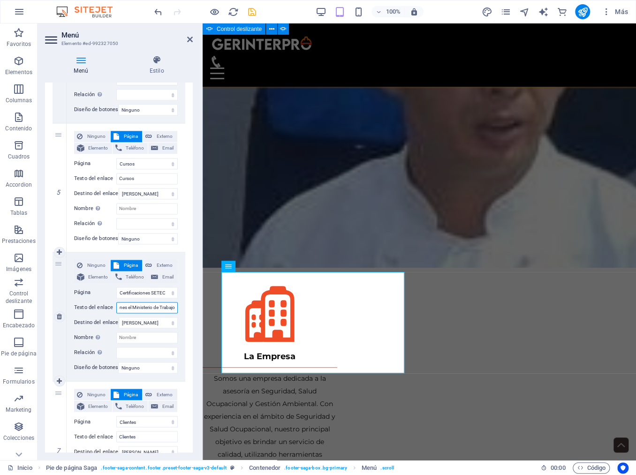
click at [133, 307] on input "Certificaciones el Ministerio de Trabajo" at bounding box center [146, 307] width 61 height 11
click at [131, 308] on input "Certificaciones Ministerio de Trabajo" at bounding box center [146, 307] width 61 height 11
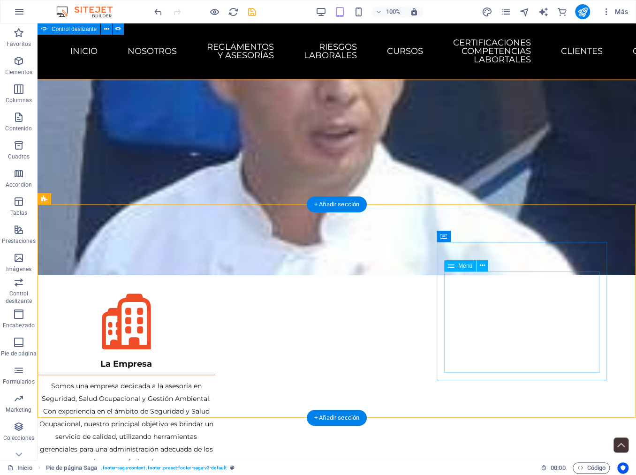
scroll to position [1507, 0]
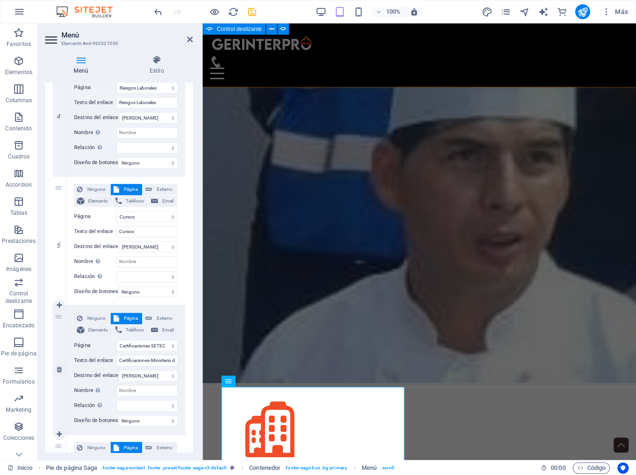
scroll to position [527, 0]
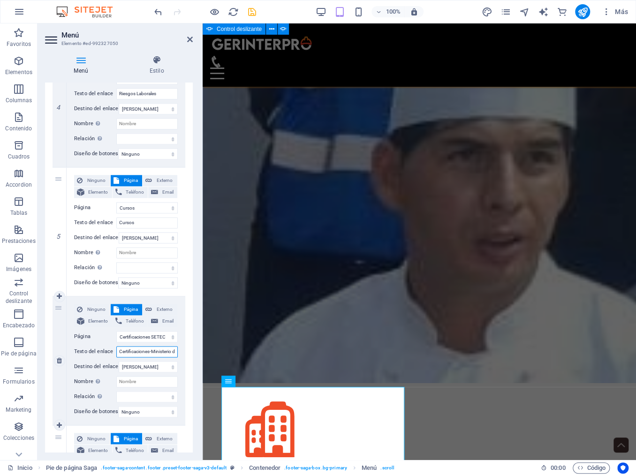
click at [176, 351] on input "Certificaciones-Ministerio de Trabajo" at bounding box center [146, 351] width 61 height 11
click at [364, 53] on div "Menu Inicio Nosotros Reglamentos y Asesorías Riesgos Laborales Cursos Certifica…" at bounding box center [419, 54] width 433 height 63
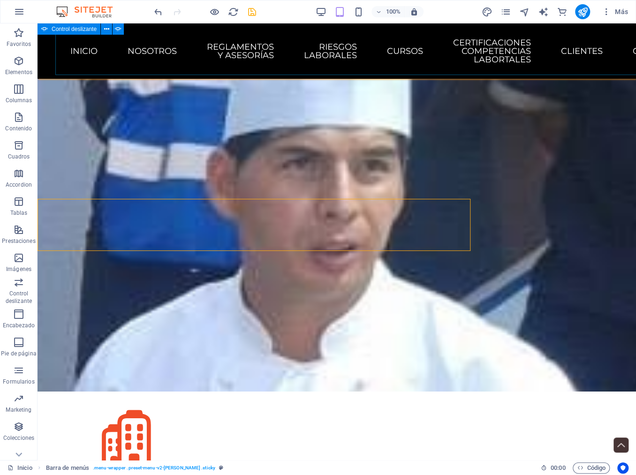
scroll to position [1507, 0]
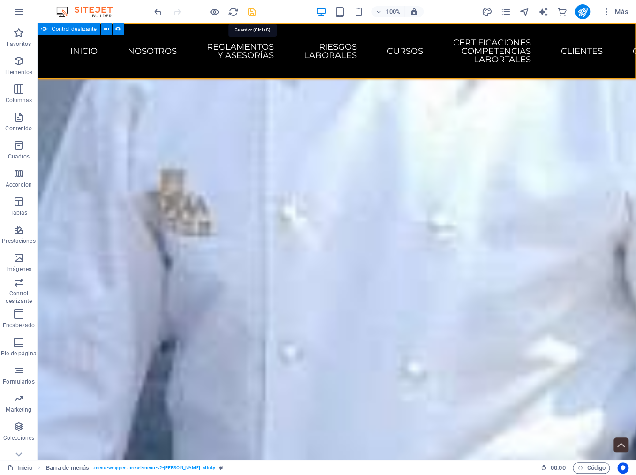
click at [250, 15] on icon "save" at bounding box center [252, 12] width 11 height 11
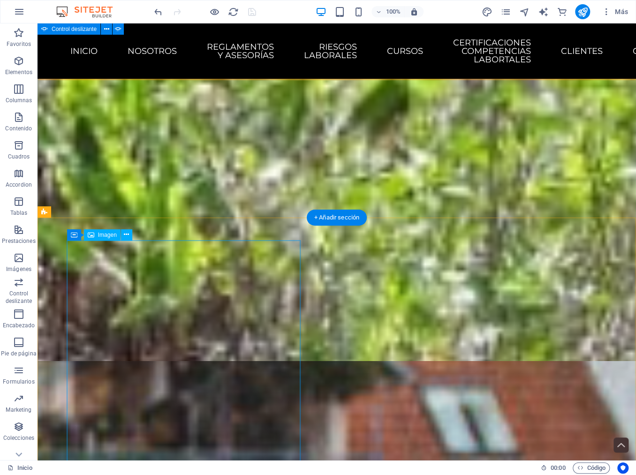
scroll to position [385, 0]
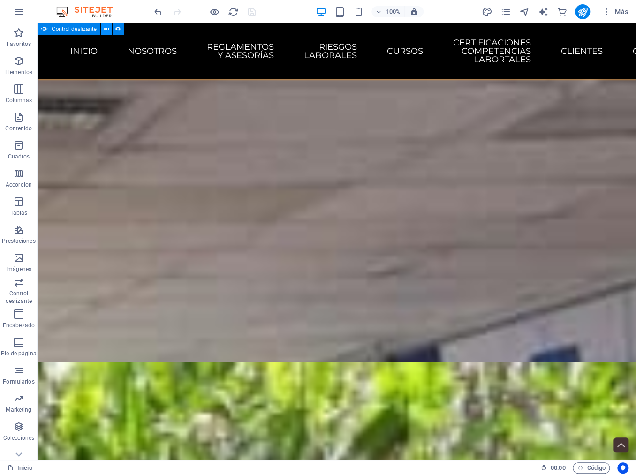
click at [109, 27] on icon at bounding box center [106, 29] width 5 height 10
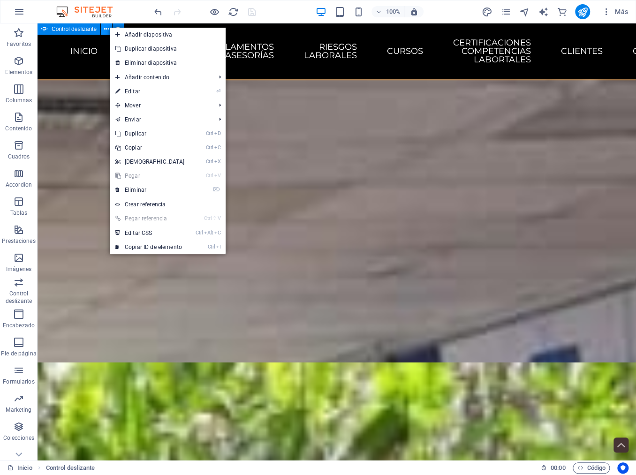
click at [109, 27] on icon at bounding box center [106, 29] width 5 height 10
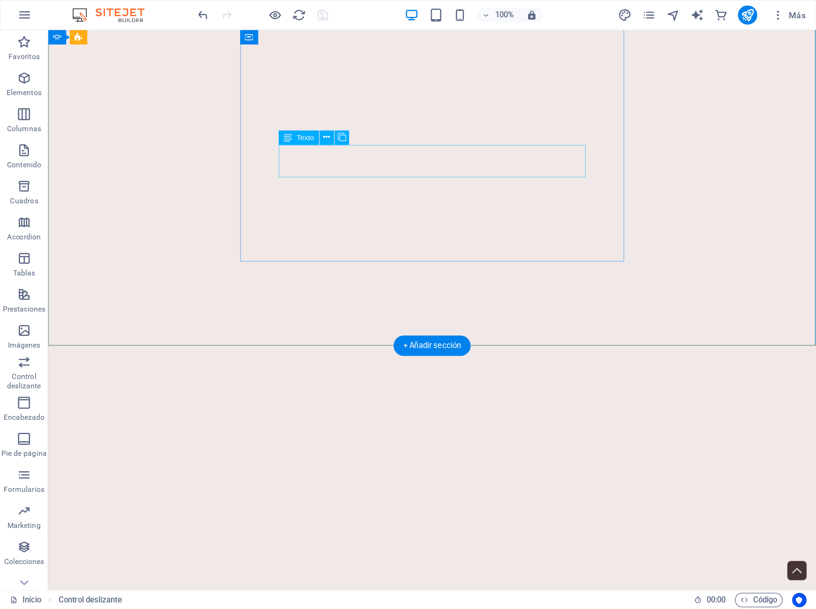
scroll to position [0, 0]
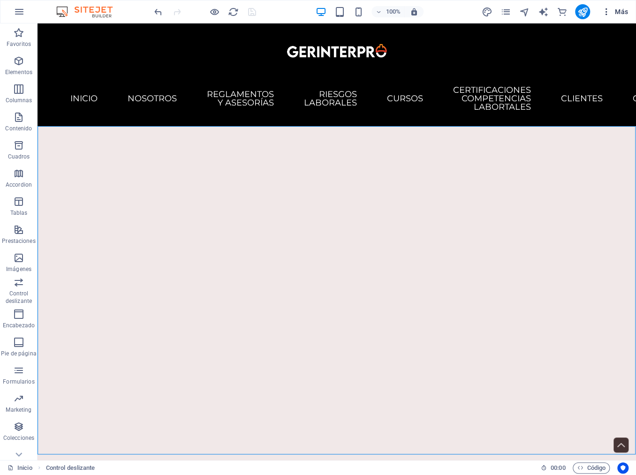
click at [569, 13] on icon "button" at bounding box center [605, 11] width 9 height 9
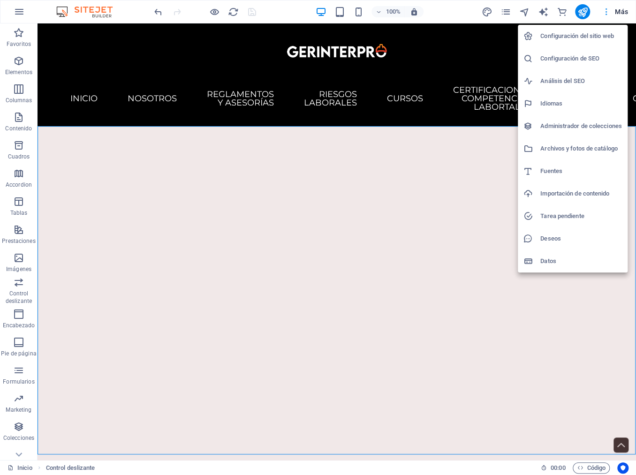
click at [569, 13] on div at bounding box center [318, 237] width 636 height 475
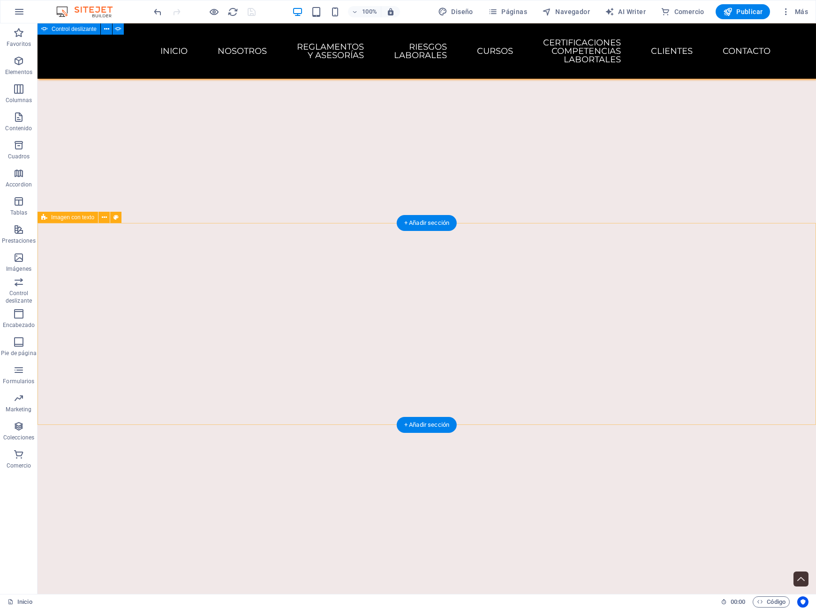
scroll to position [662, 0]
click at [250, 48] on nav "Inicio Nosotros Reglamentos y Asesorías Riesgos Laborales Cursos Certificacione…" at bounding box center [426, 50] width 563 height 55
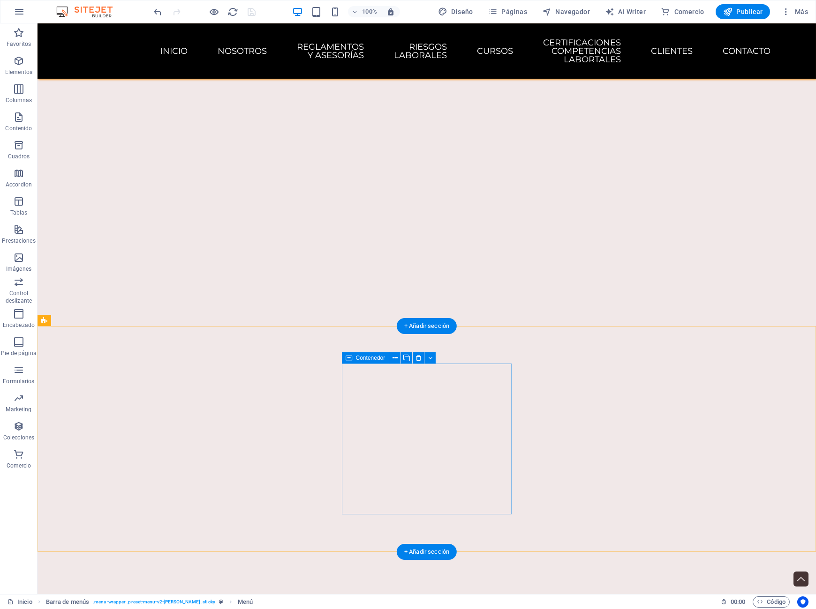
scroll to position [1386, 0]
click at [17, 16] on icon "button" at bounding box center [19, 11] width 11 height 11
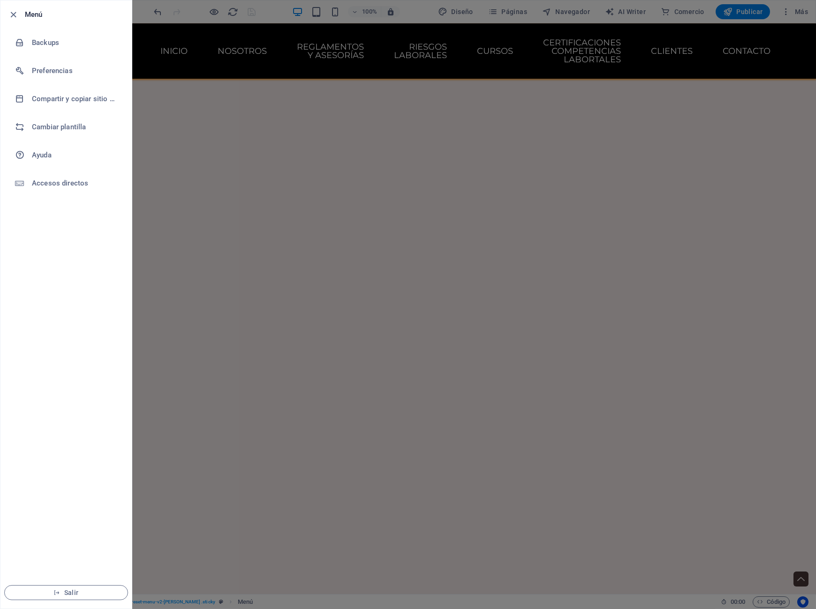
click at [277, 38] on div at bounding box center [408, 304] width 816 height 609
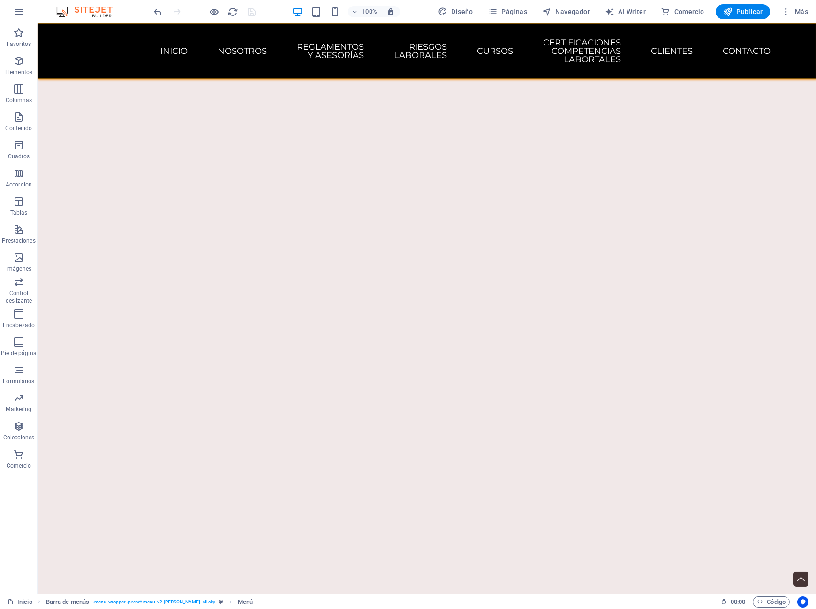
click at [451, 51] on nav "Inicio Nosotros Reglamentos y Asesorías Riesgos Laborales Cursos Certificacione…" at bounding box center [426, 50] width 563 height 55
click at [425, 54] on nav "Inicio Nosotros Reglamentos y Asesorías Riesgos Laborales Cursos Certificacione…" at bounding box center [426, 50] width 563 height 55
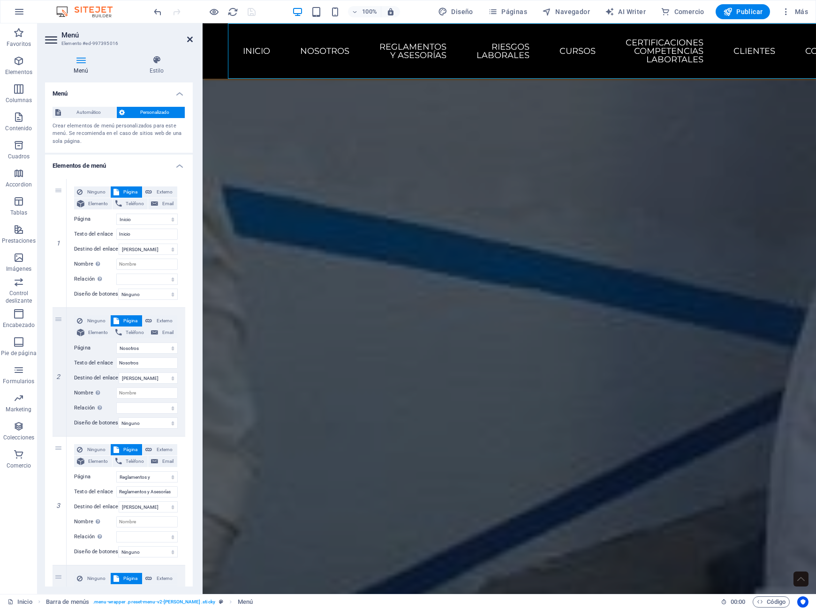
click at [189, 40] on icon at bounding box center [190, 40] width 6 height 8
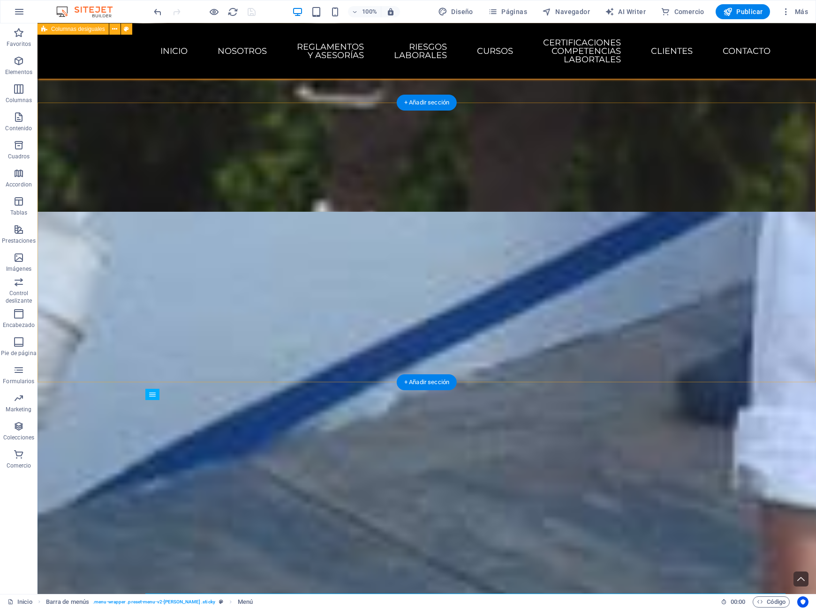
scroll to position [805, 0]
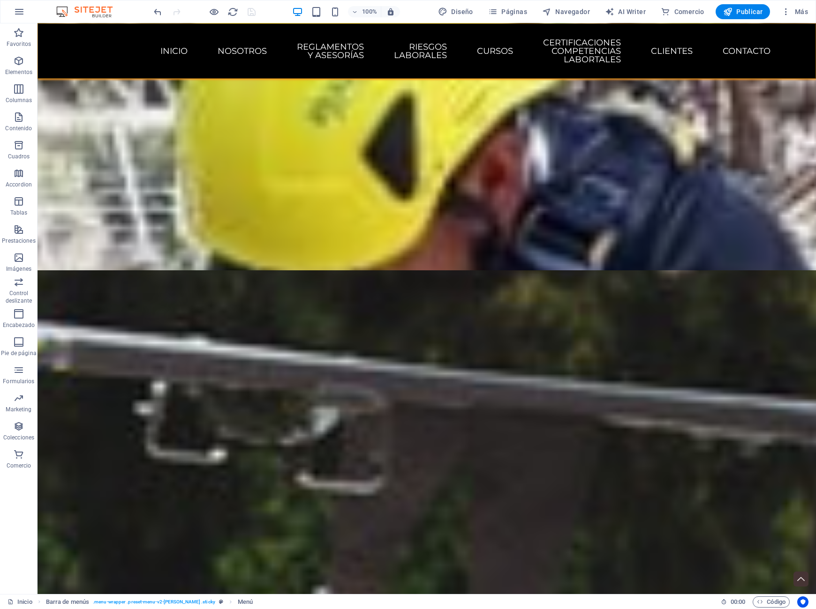
click at [90, 48] on div "Menu Inicio Nosotros Reglamentos y Asesorías Riesgos Laborales Cursos Certifica…" at bounding box center [427, 50] width 778 height 55
click at [510, 10] on span "Páginas" at bounding box center [507, 11] width 39 height 9
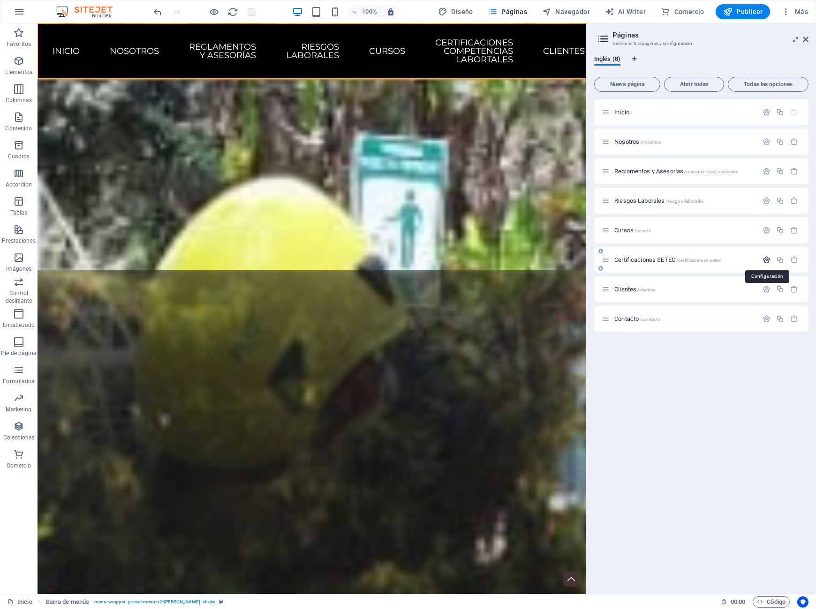
click at [569, 262] on icon "button" at bounding box center [766, 260] width 8 height 8
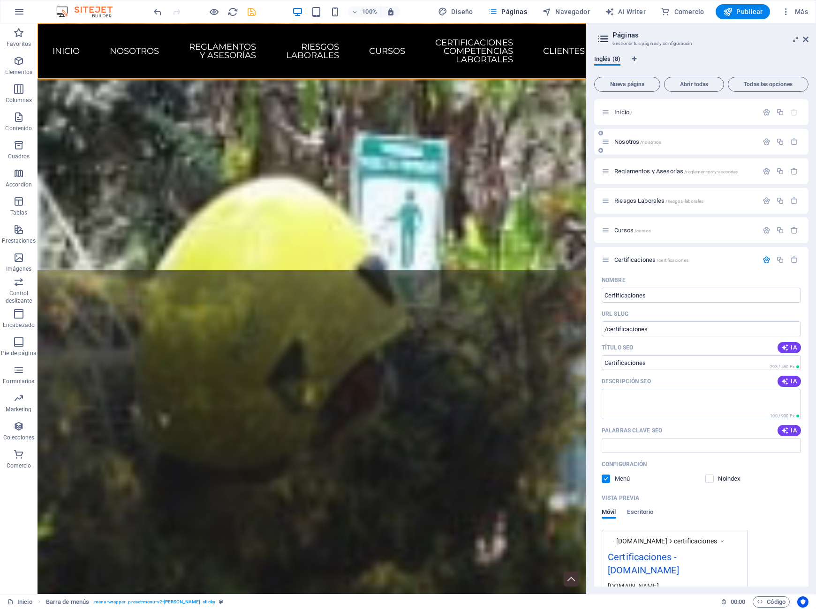
click at [569, 143] on span "/nosotros" at bounding box center [650, 142] width 21 height 5
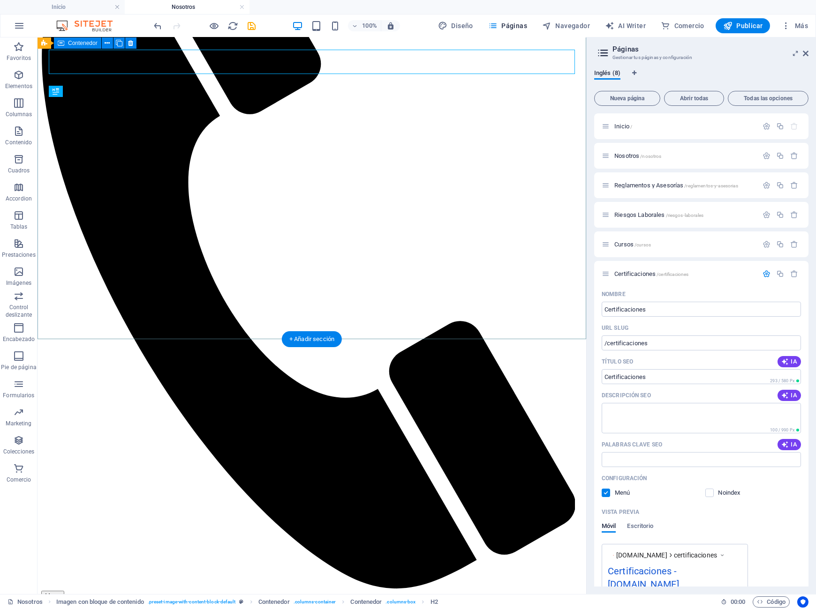
scroll to position [0, 0]
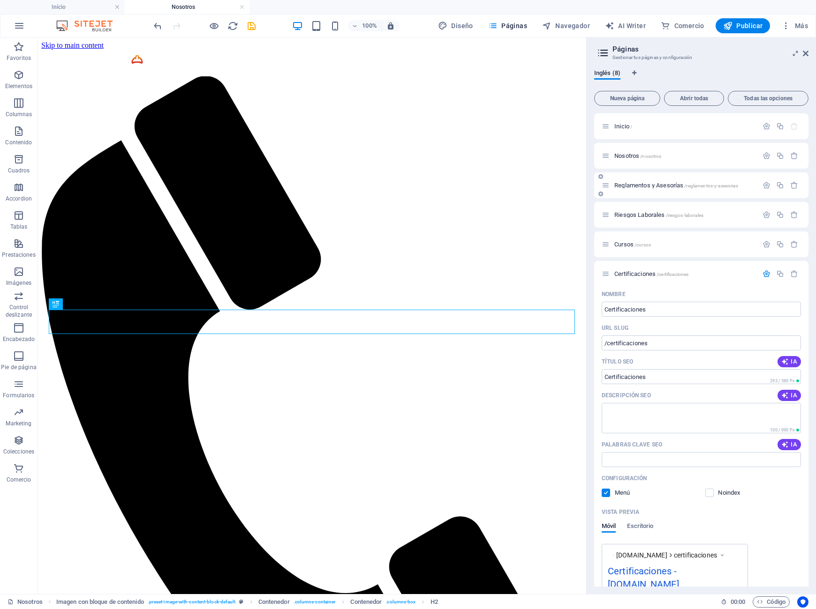
click at [569, 187] on span "Reglamentos y Asesorías /reglamentos-y-asesorias" at bounding box center [676, 185] width 124 height 7
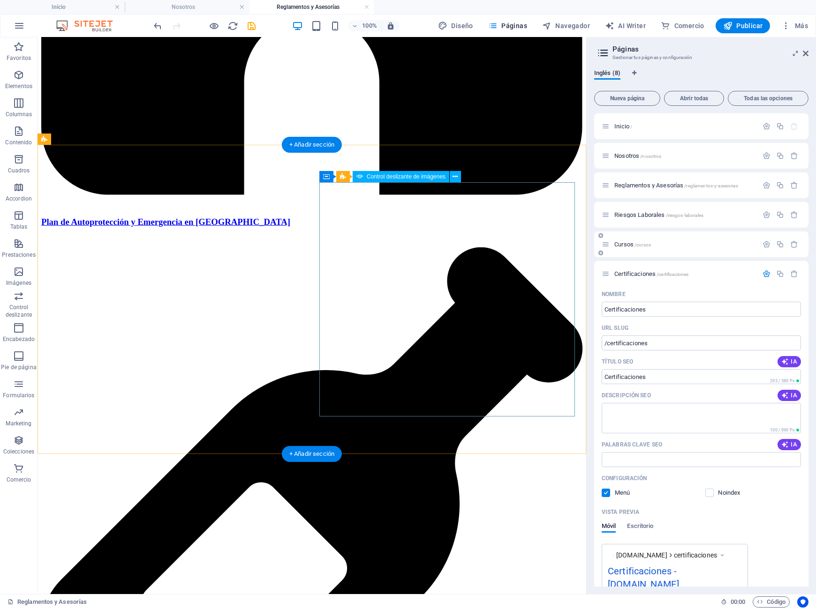
scroll to position [2107, 0]
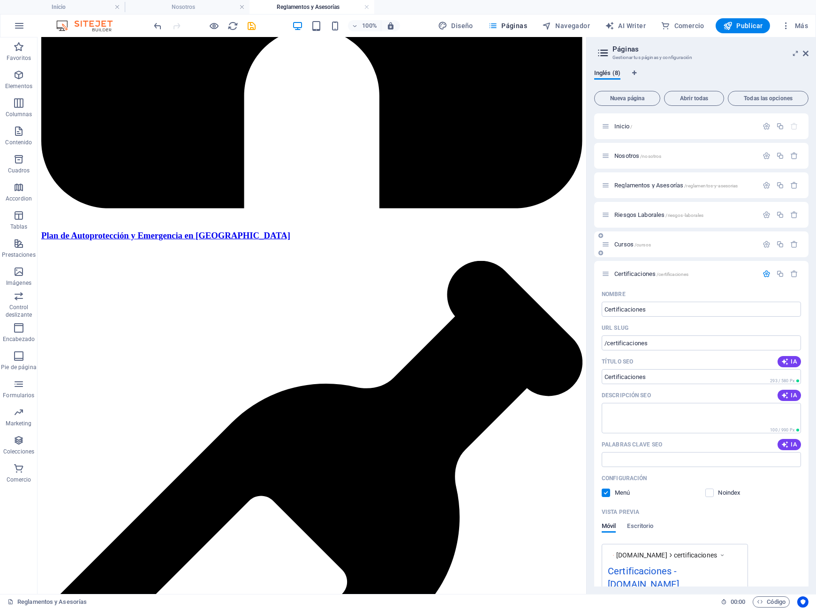
click at [569, 243] on span "Cursos /cursos" at bounding box center [632, 244] width 37 height 7
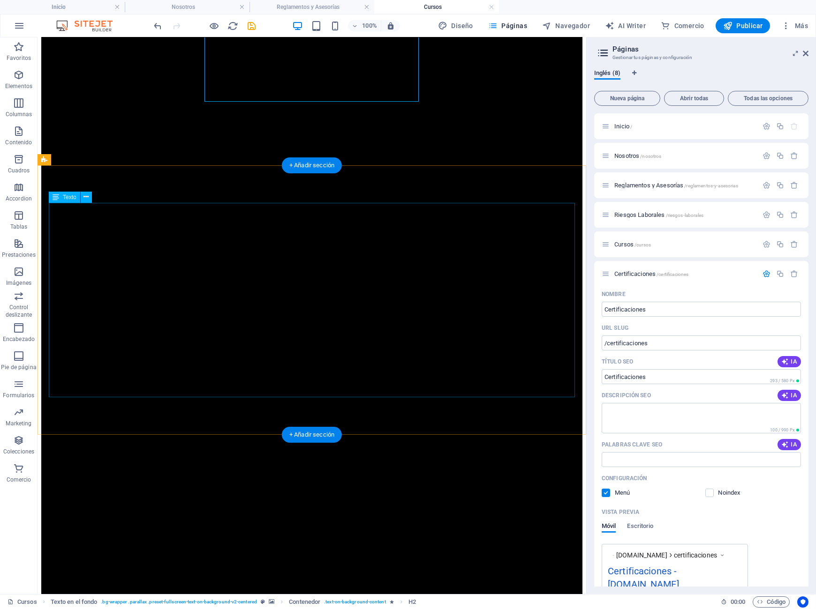
scroll to position [76, 0]
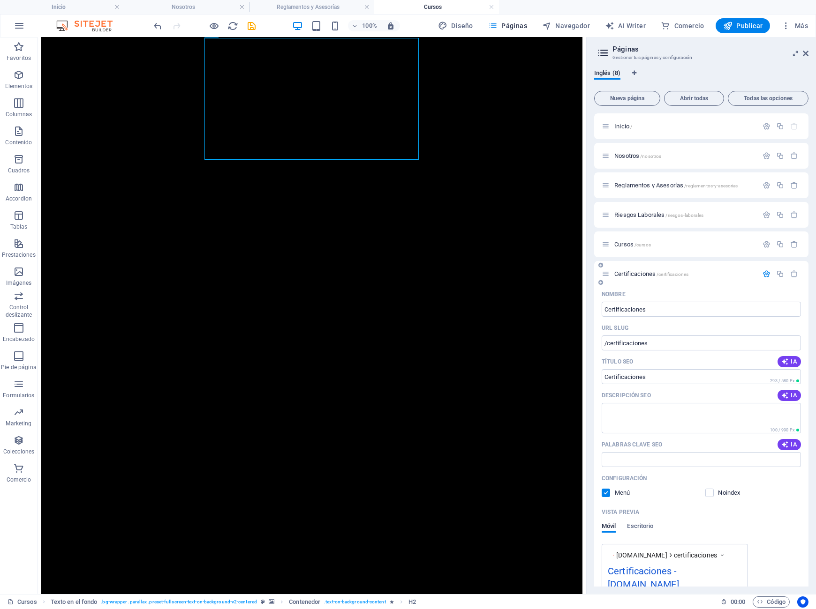
click at [569, 273] on span "Certificaciones /certificaciones" at bounding box center [651, 273] width 74 height 7
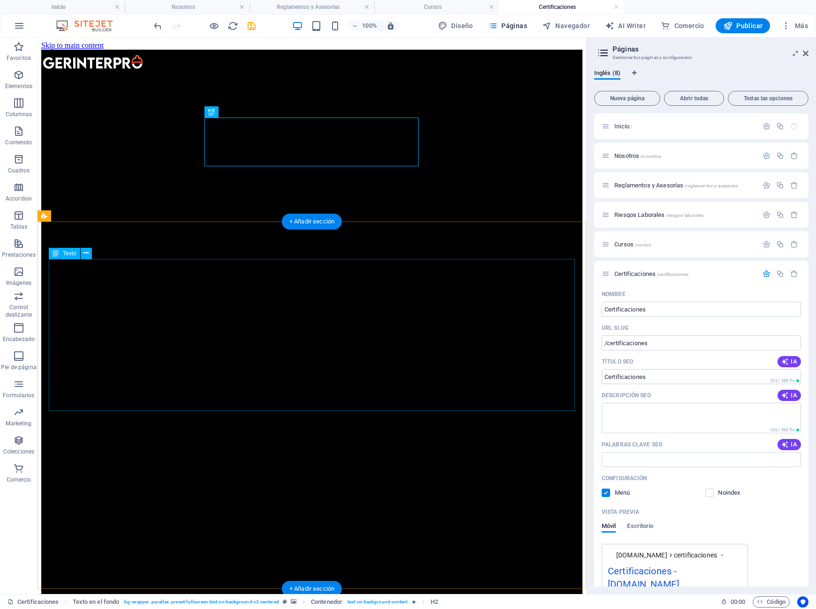
scroll to position [64, 0]
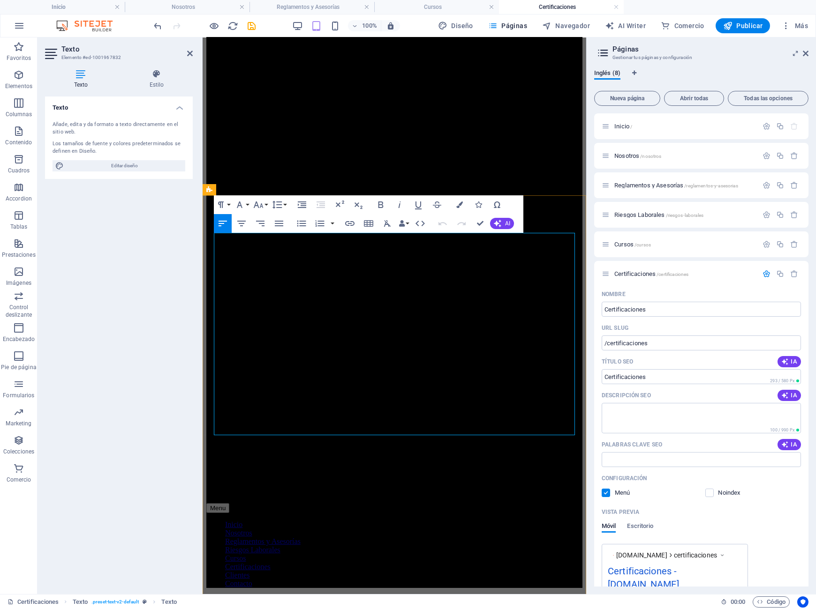
drag, startPoint x: 446, startPoint y: 341, endPoint x: 421, endPoint y: 345, distance: 25.2
drag, startPoint x: 435, startPoint y: 239, endPoint x: 399, endPoint y: 240, distance: 35.6
drag, startPoint x: 310, startPoint y: 253, endPoint x: 538, endPoint y: 253, distance: 227.8
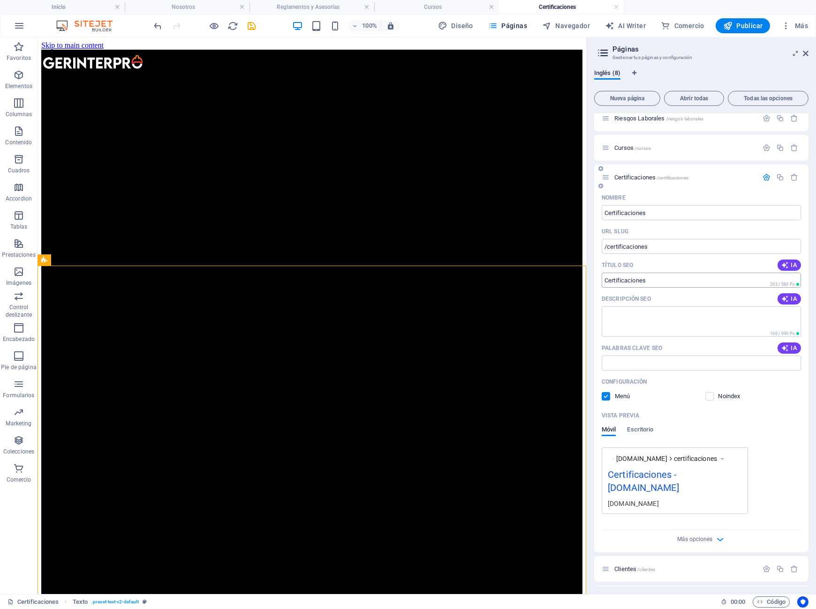
scroll to position [126, 0]
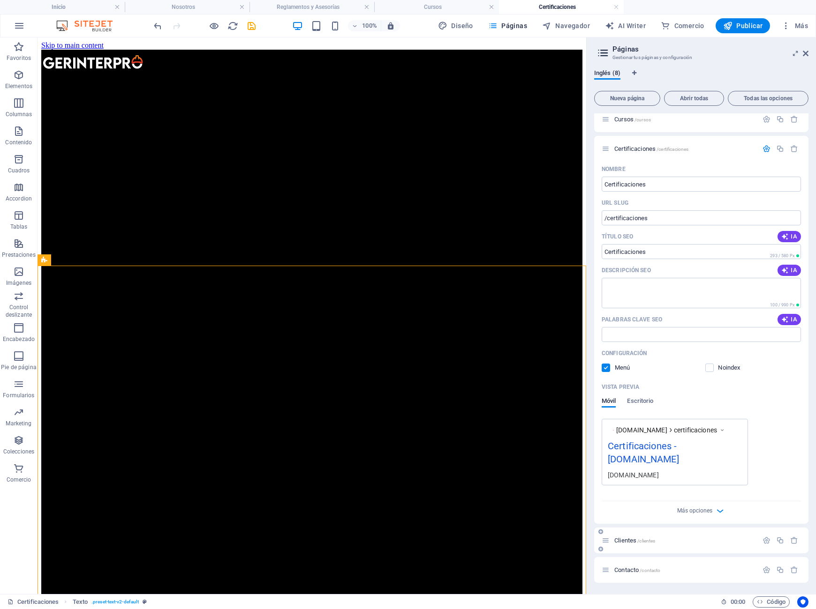
click at [569, 425] on span "Clientes /clientes" at bounding box center [634, 540] width 41 height 7
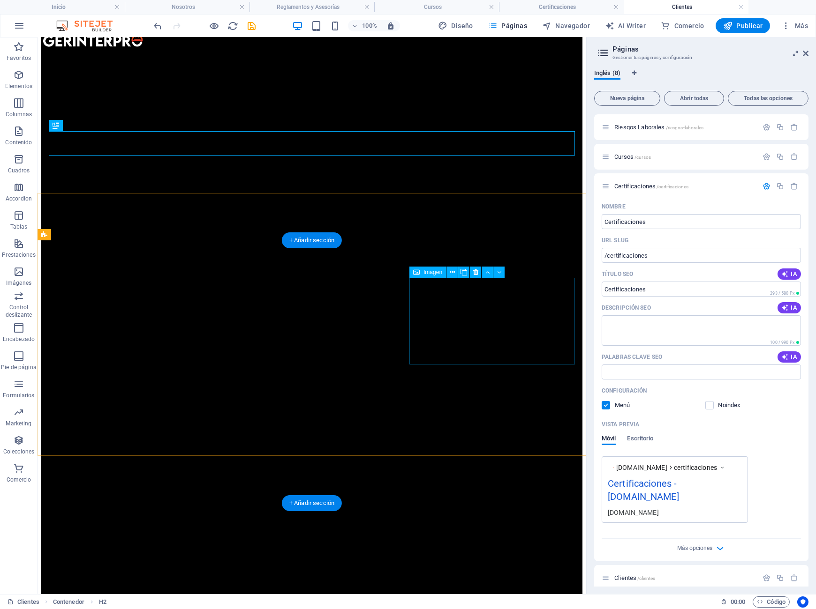
scroll to position [0, 0]
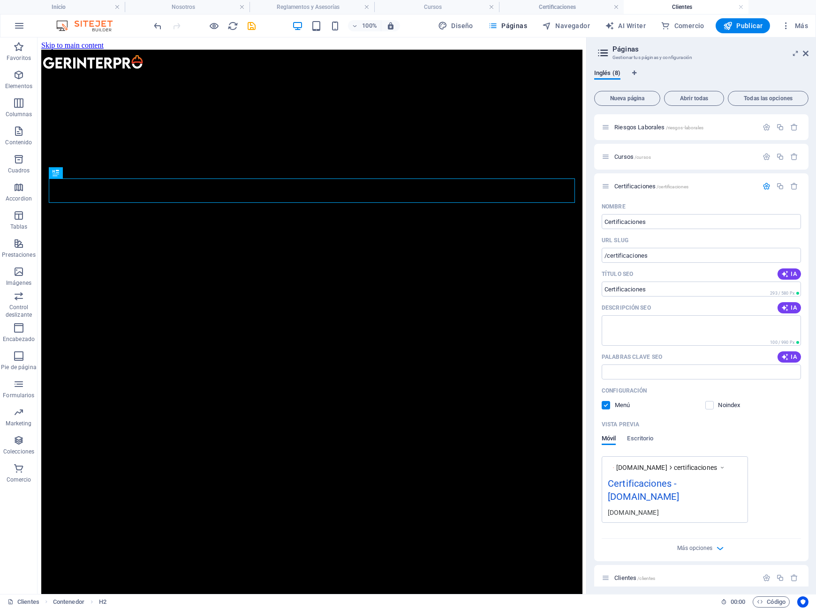
click at [569, 53] on aside "Páginas Gestionar tus páginas y configuración Inglés (8) Nueva página Abrir tod…" at bounding box center [701, 316] width 230 height 557
click at [569, 53] on icon at bounding box center [806, 54] width 6 height 8
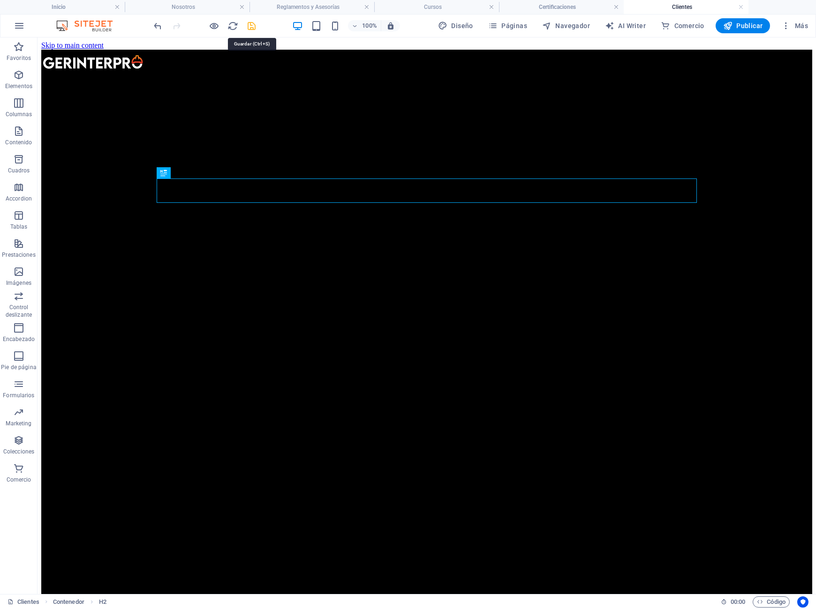
click at [250, 26] on icon "save" at bounding box center [252, 26] width 11 height 11
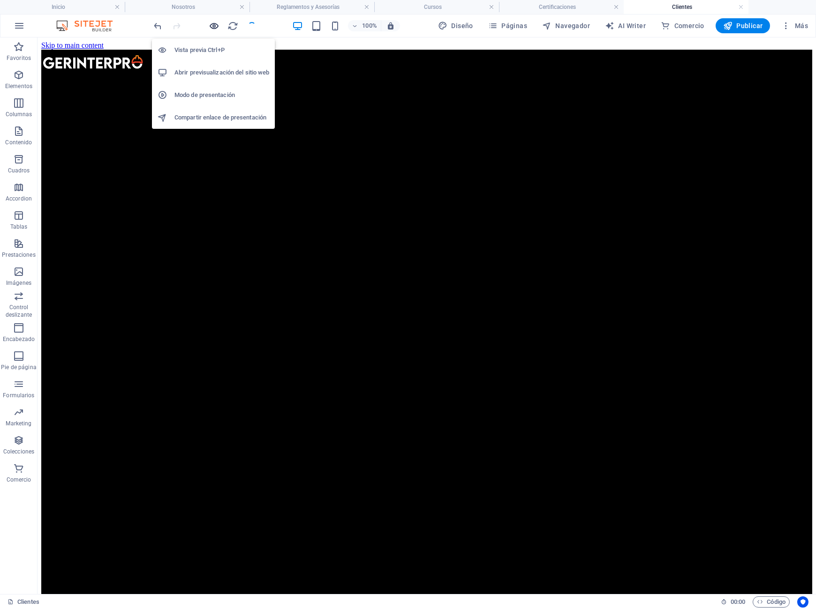
click at [216, 29] on icon "button" at bounding box center [214, 26] width 11 height 11
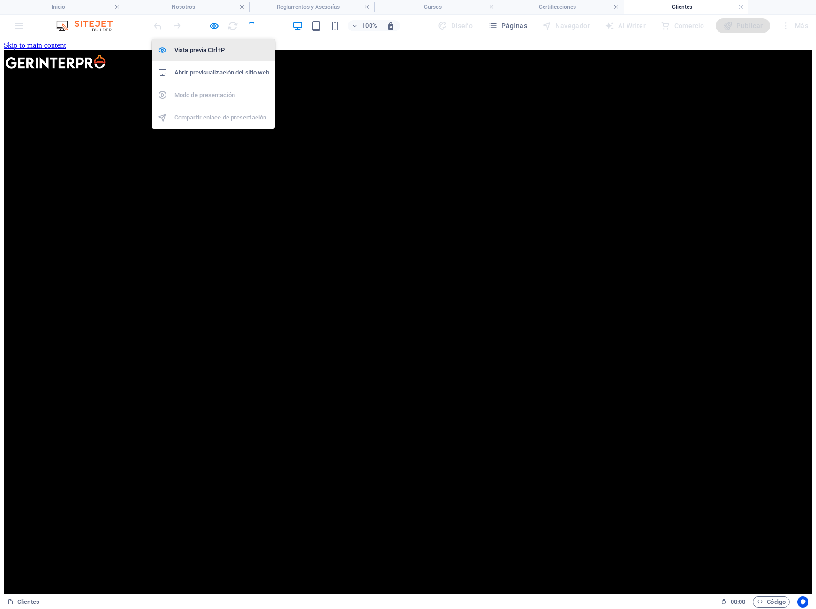
click at [197, 53] on h6 "Vista previa Ctrl+P" at bounding box center [221, 50] width 95 height 11
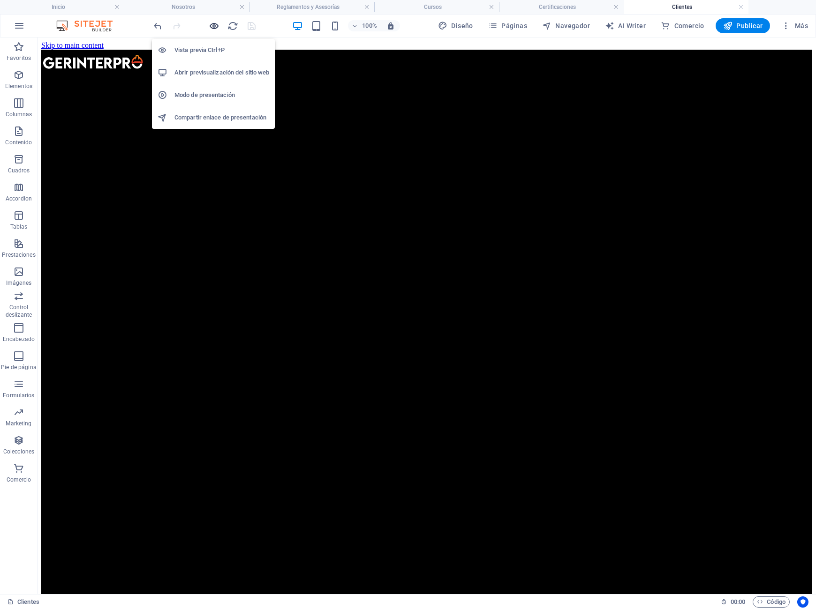
click at [215, 23] on icon "button" at bounding box center [214, 26] width 11 height 11
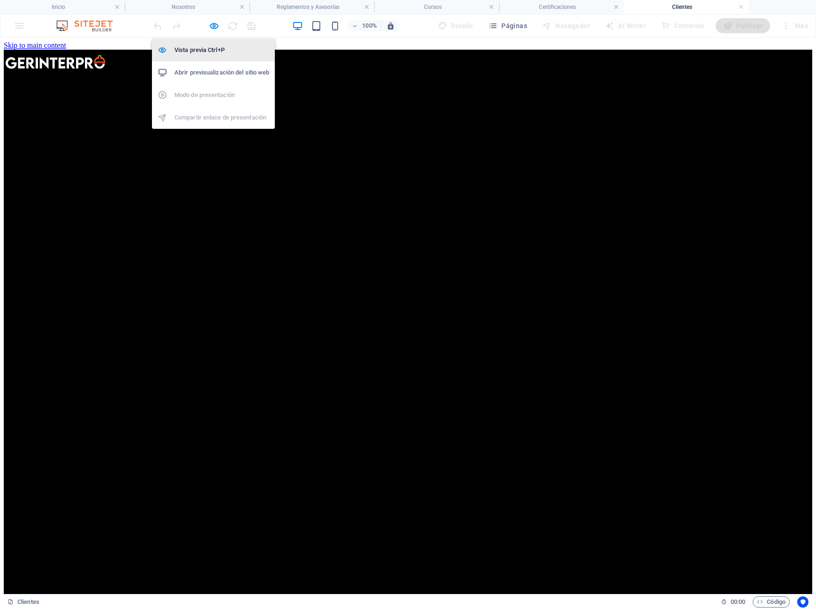
click at [213, 45] on h6 "Vista previa Ctrl+P" at bounding box center [221, 50] width 95 height 11
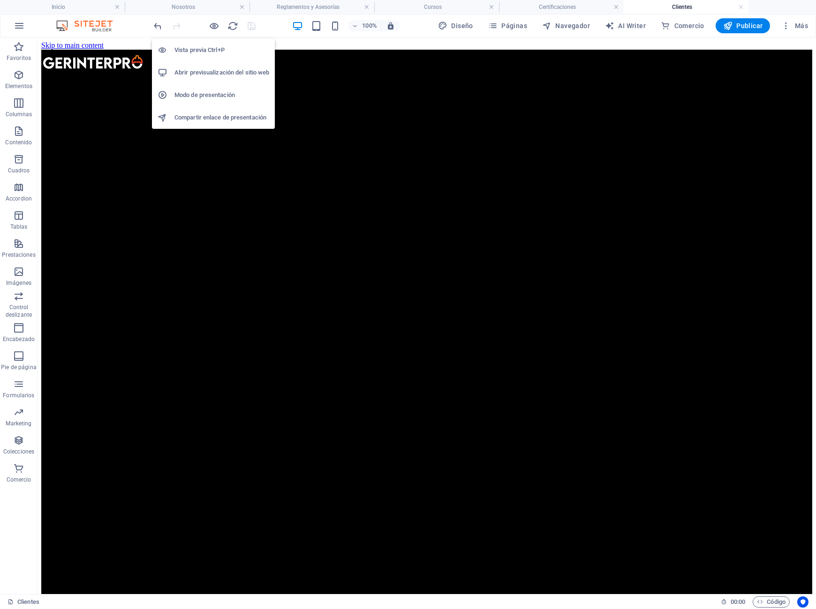
click at [206, 51] on h6 "Vista previa Ctrl+P" at bounding box center [221, 50] width 95 height 11
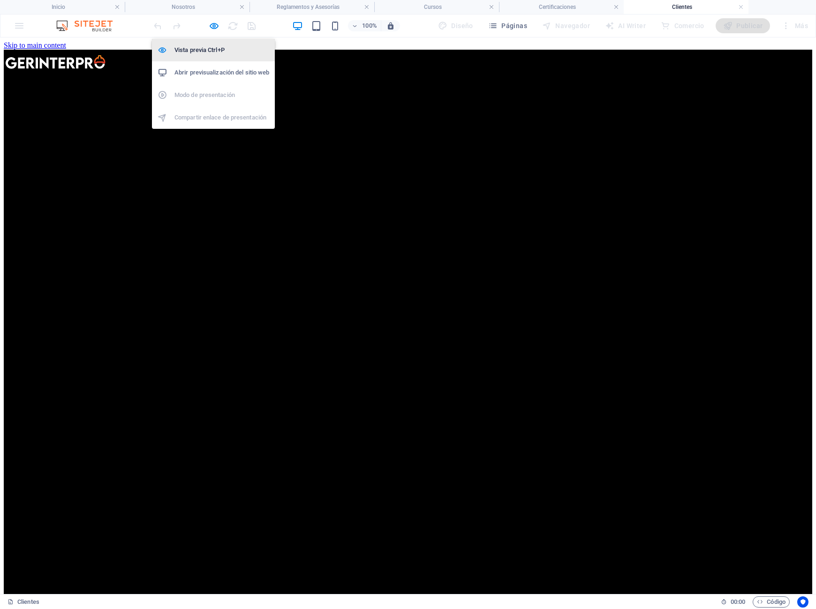
click at [202, 54] on h6 "Vista previa Ctrl+P" at bounding box center [221, 50] width 95 height 11
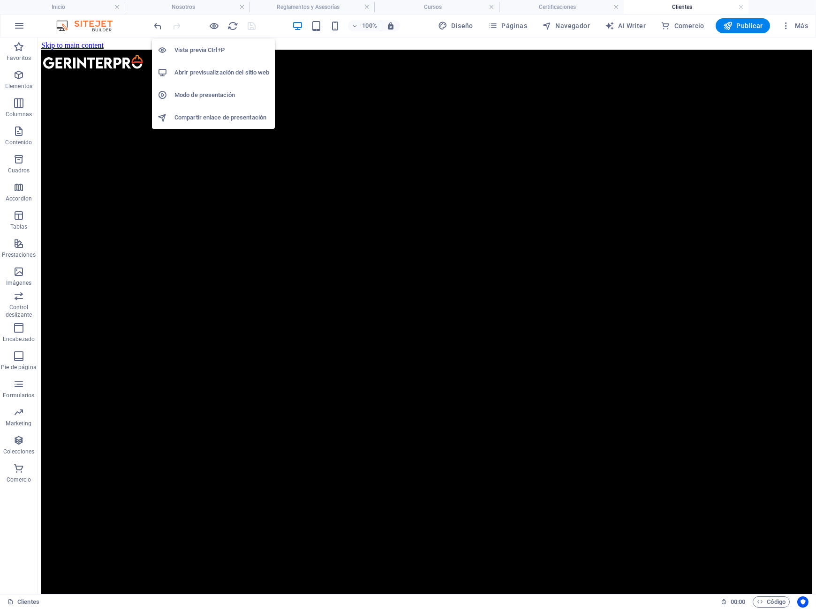
click at [228, 75] on h6 "Abrir previsualización del sitio web" at bounding box center [221, 72] width 95 height 11
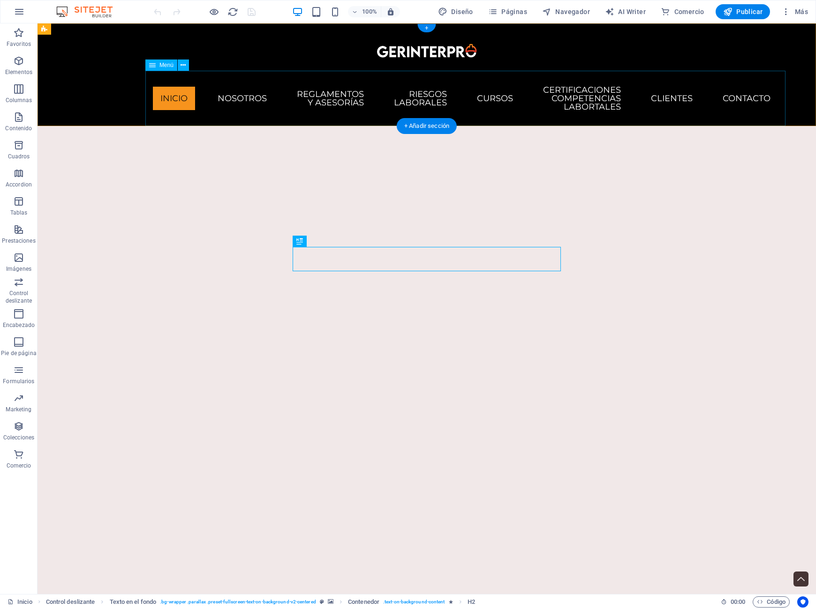
click at [708, 102] on nav "Inicio Nosotros Reglamentos y Asesorías Riesgos Laborales Cursos Certificacione…" at bounding box center [426, 98] width 563 height 55
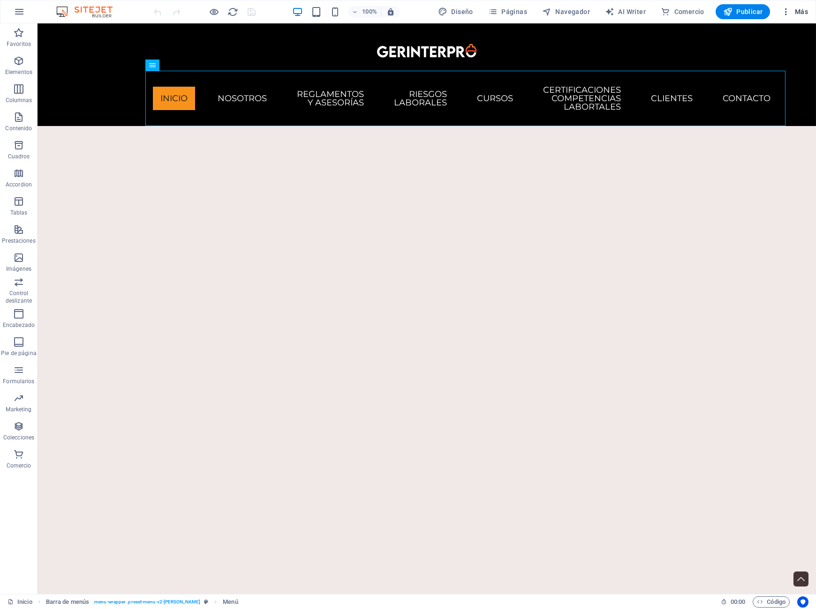
click at [786, 9] on icon "button" at bounding box center [785, 11] width 9 height 9
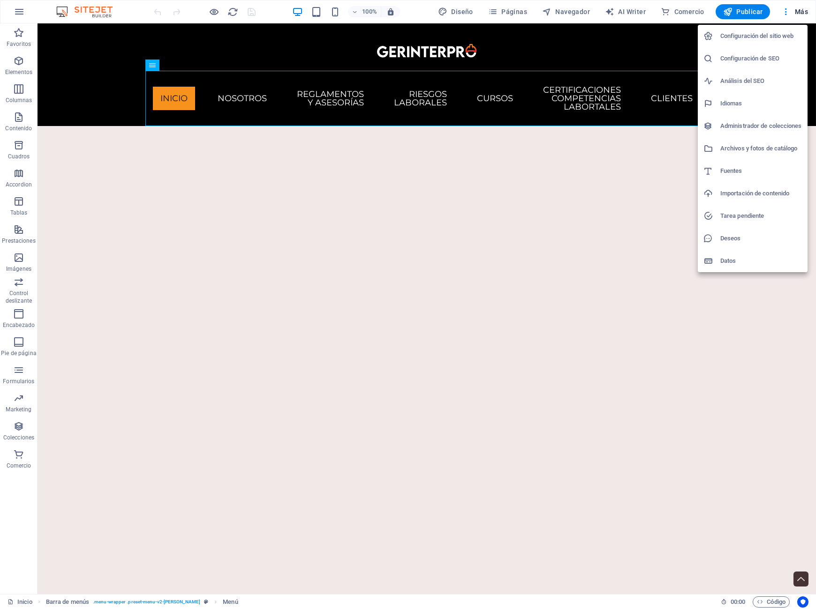
click at [789, 15] on div at bounding box center [408, 304] width 816 height 609
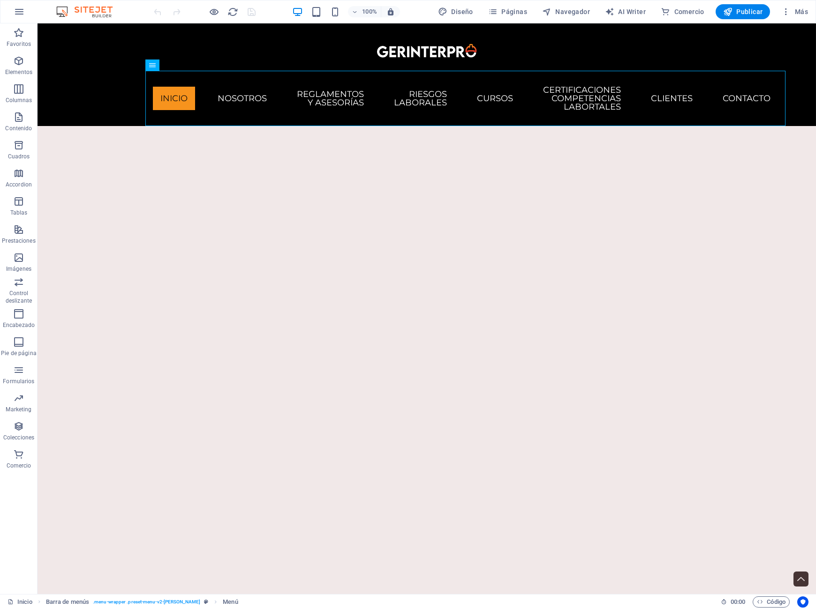
click at [803, 12] on span "Más" at bounding box center [794, 11] width 27 height 9
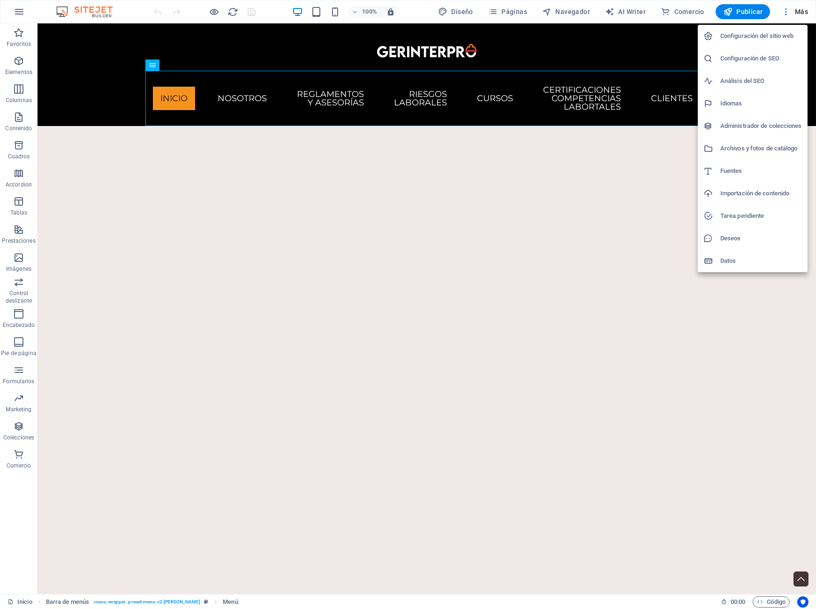
drag, startPoint x: 773, startPoint y: 7, endPoint x: 790, endPoint y: 13, distance: 18.8
click at [773, 7] on div at bounding box center [408, 304] width 816 height 609
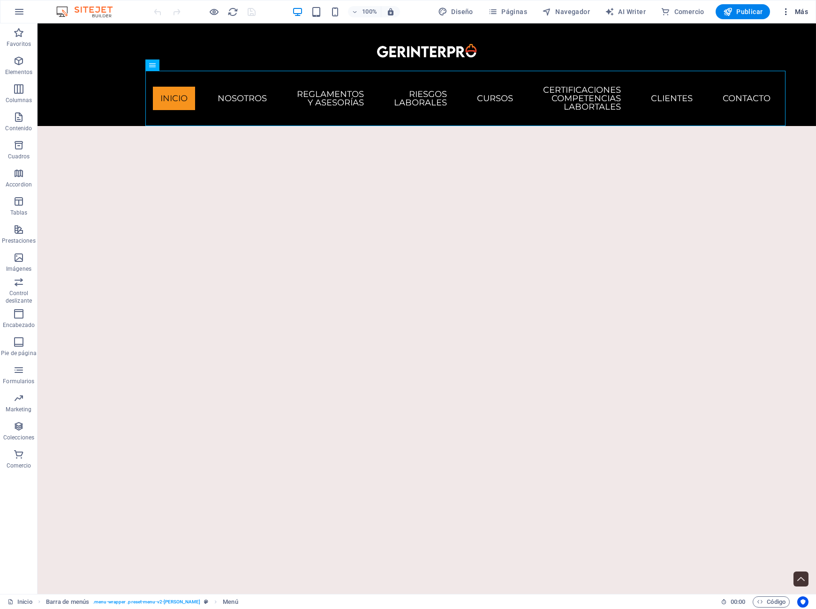
click at [784, 11] on icon "button" at bounding box center [785, 11] width 9 height 9
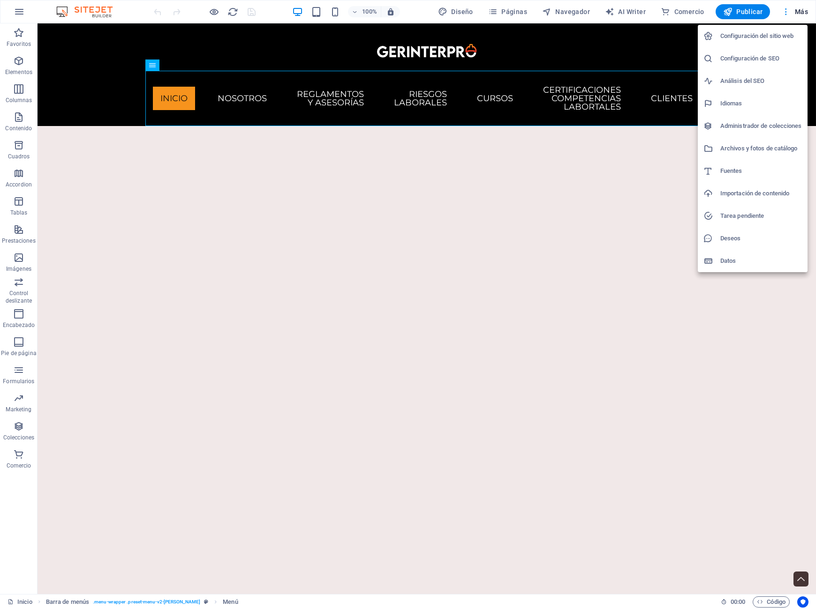
click at [784, 11] on div at bounding box center [408, 304] width 816 height 609
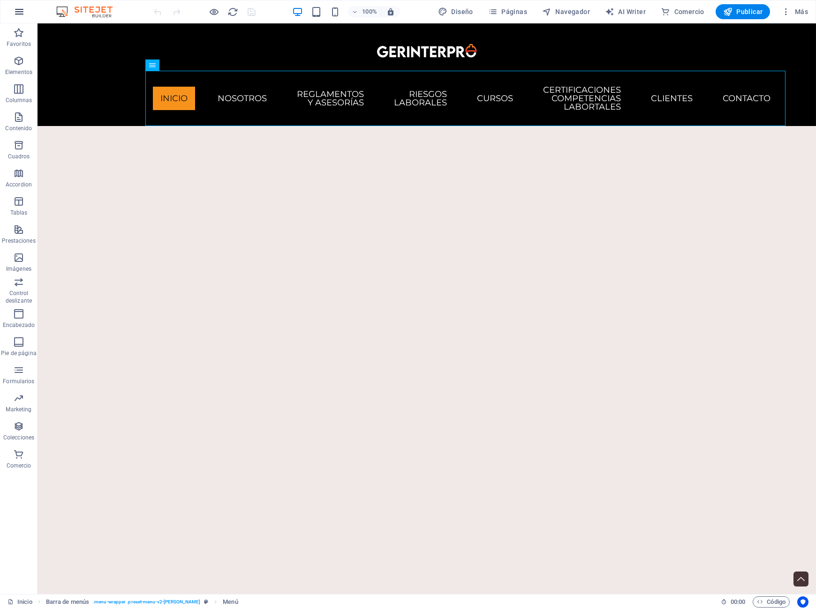
click at [22, 14] on icon "button" at bounding box center [19, 11] width 11 height 11
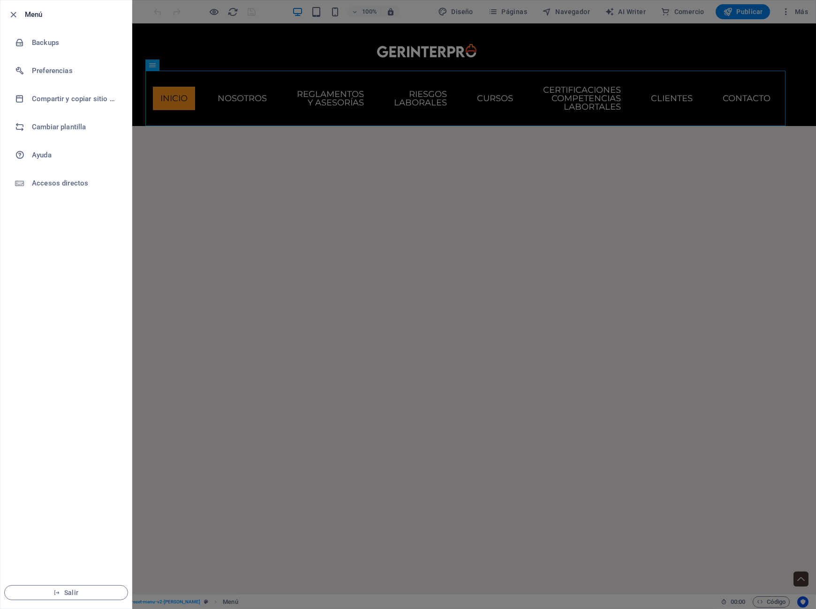
click at [428, 37] on div at bounding box center [408, 304] width 816 height 609
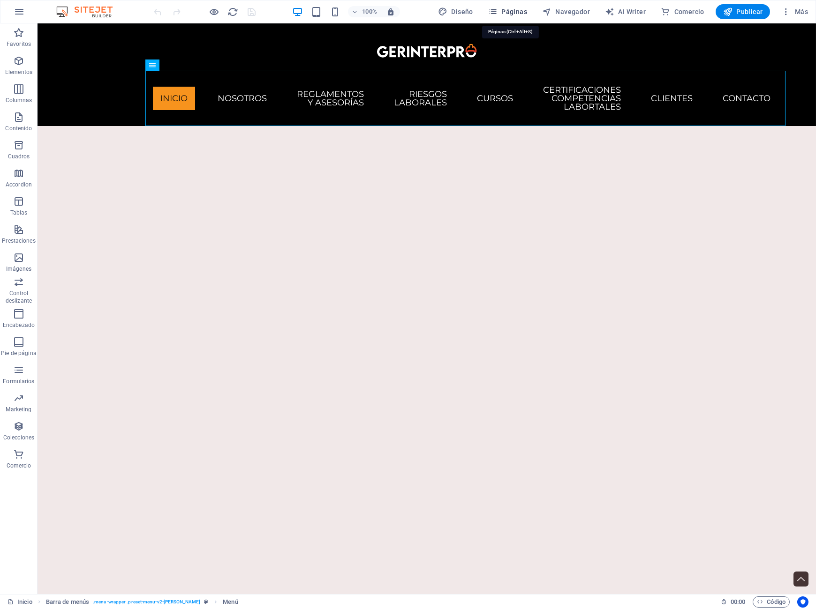
click at [501, 11] on span "Páginas" at bounding box center [507, 11] width 39 height 9
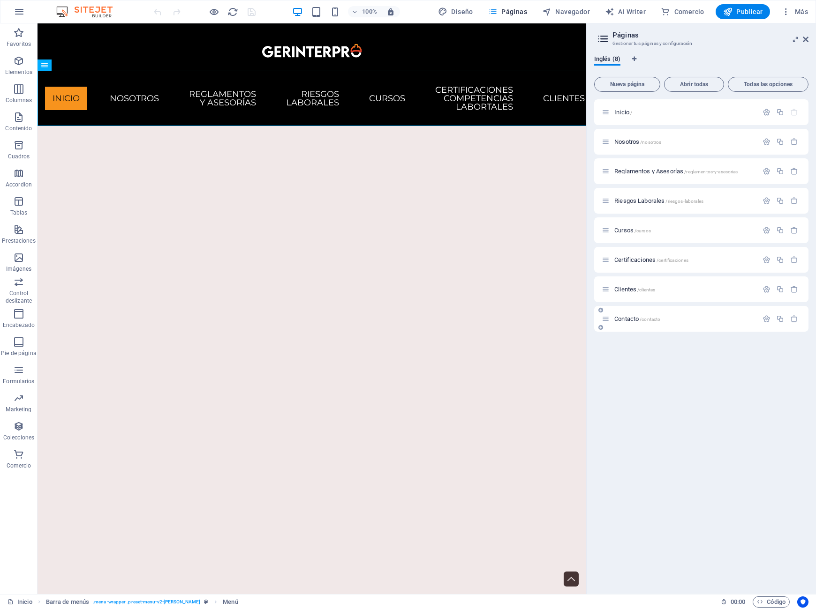
click at [638, 316] on div "Contacto /contacto" at bounding box center [679, 319] width 156 height 11
click at [625, 318] on span "Contacto /contacto" at bounding box center [637, 318] width 46 height 7
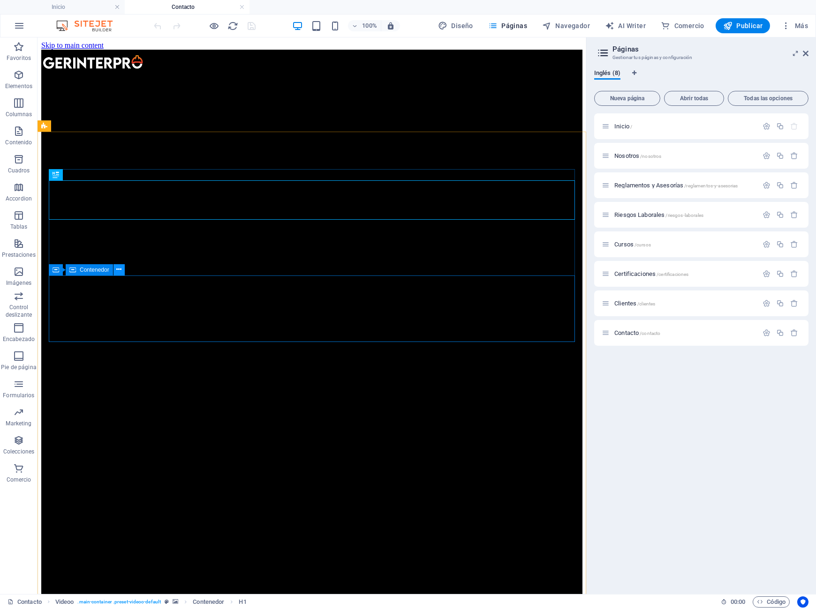
click at [117, 271] on icon at bounding box center [118, 270] width 5 height 10
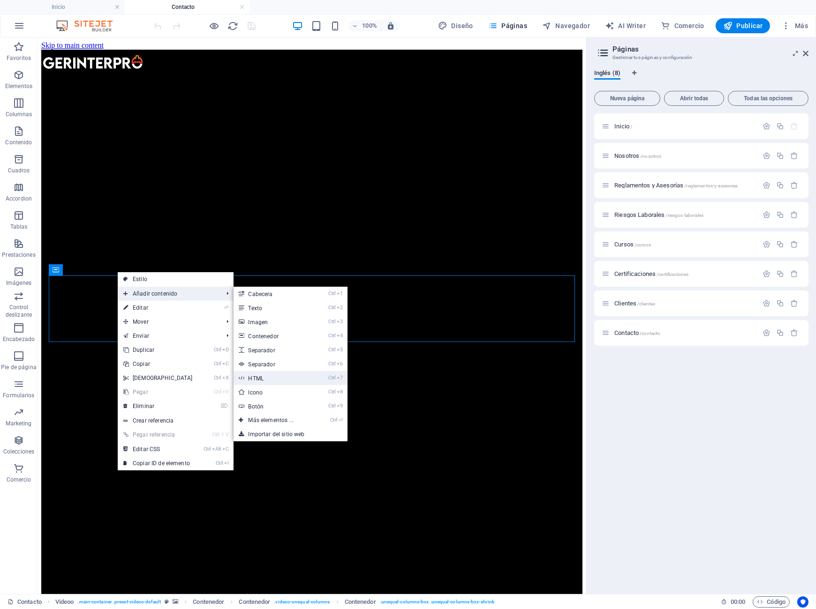
click at [265, 380] on link "Ctrl 7 HTML" at bounding box center [272, 378] width 79 height 14
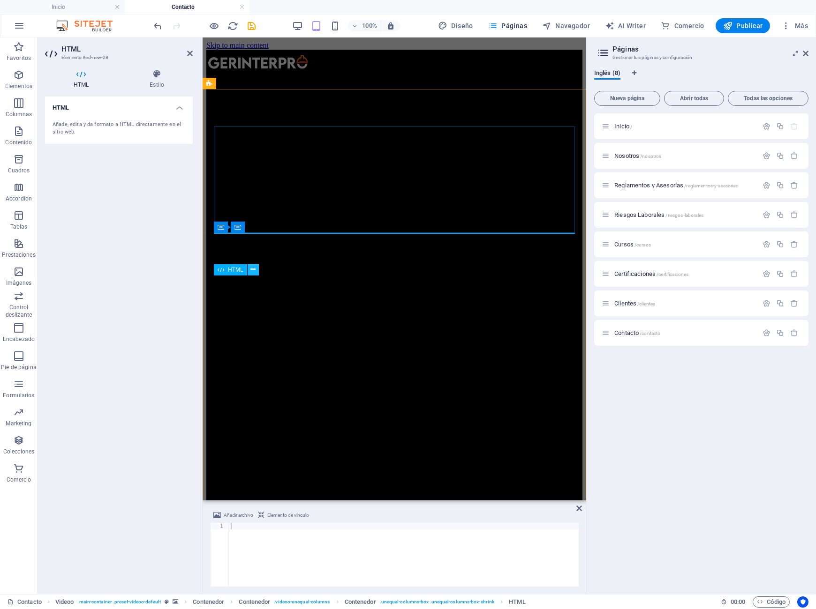
click at [249, 270] on button at bounding box center [253, 269] width 11 height 11
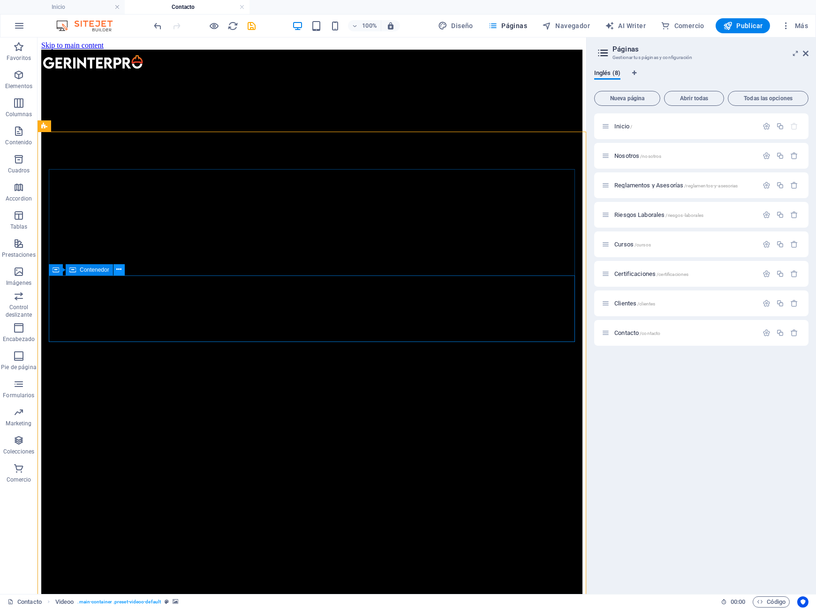
click at [119, 271] on icon at bounding box center [118, 270] width 5 height 10
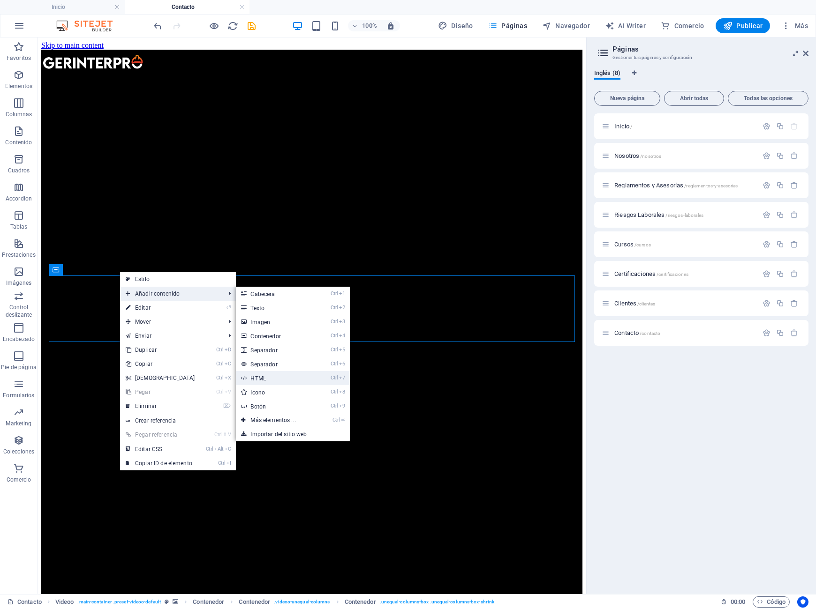
click at [257, 378] on link "Ctrl 7 HTML" at bounding box center [275, 378] width 79 height 14
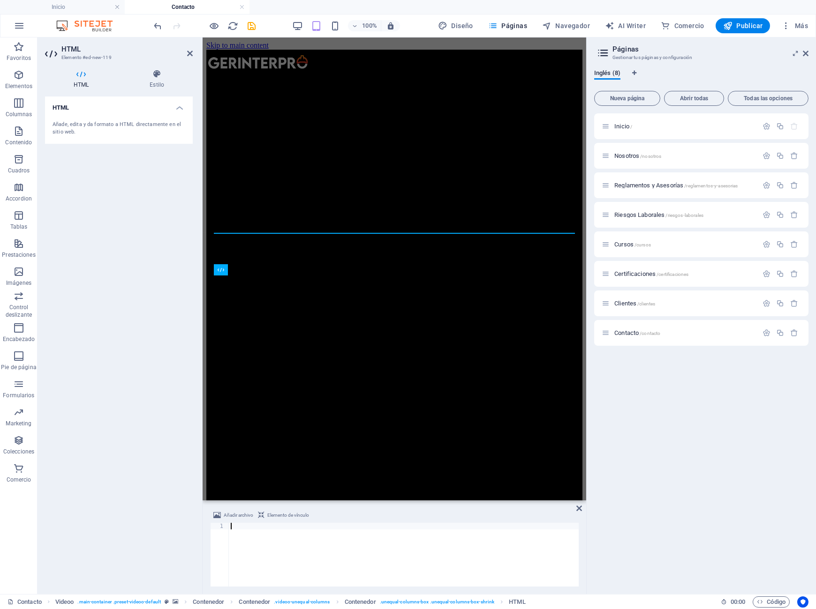
paste textarea "<iframe src="https://docs.google.com/forms/d/e/1FAIpQLScR0CniImndPZz-CPErmEiWv8…"
type textarea "<iframe src="https://docs.google.com/forms/d/e/1FAIpQLScR0CniImndPZz-CPErmEiWv8…"
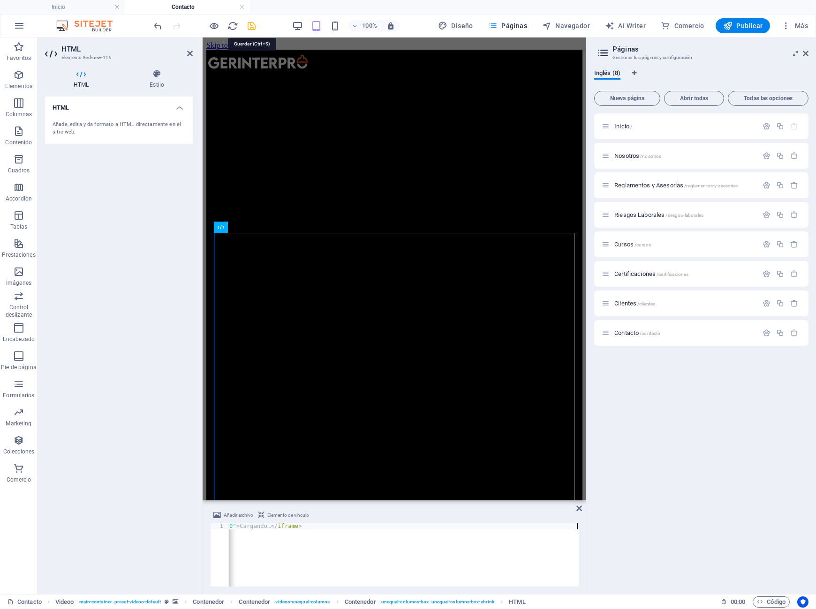
click at [254, 28] on icon "save" at bounding box center [252, 26] width 11 height 11
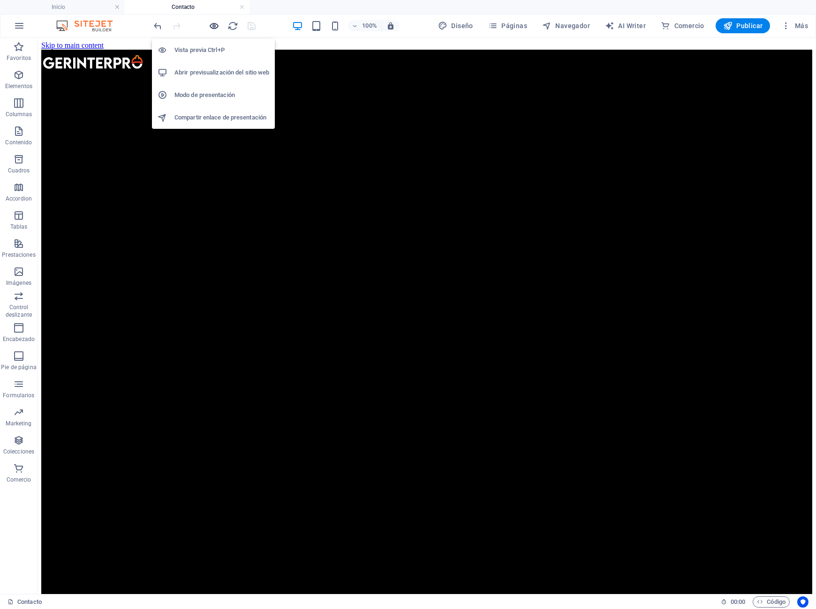
click at [215, 26] on icon "button" at bounding box center [214, 26] width 11 height 11
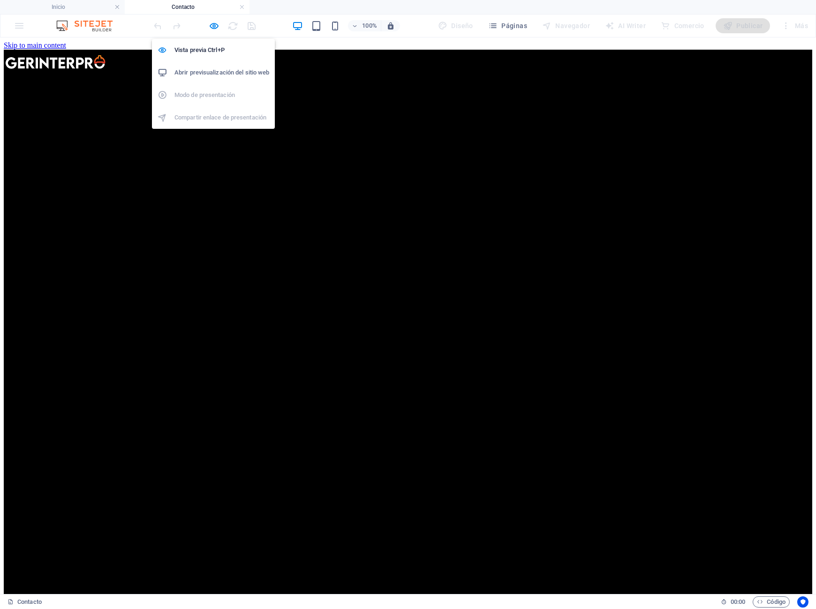
click at [203, 72] on h6 "Abrir previsualización del sitio web" at bounding box center [221, 72] width 95 height 11
click at [214, 30] on icon "button" at bounding box center [214, 26] width 11 height 11
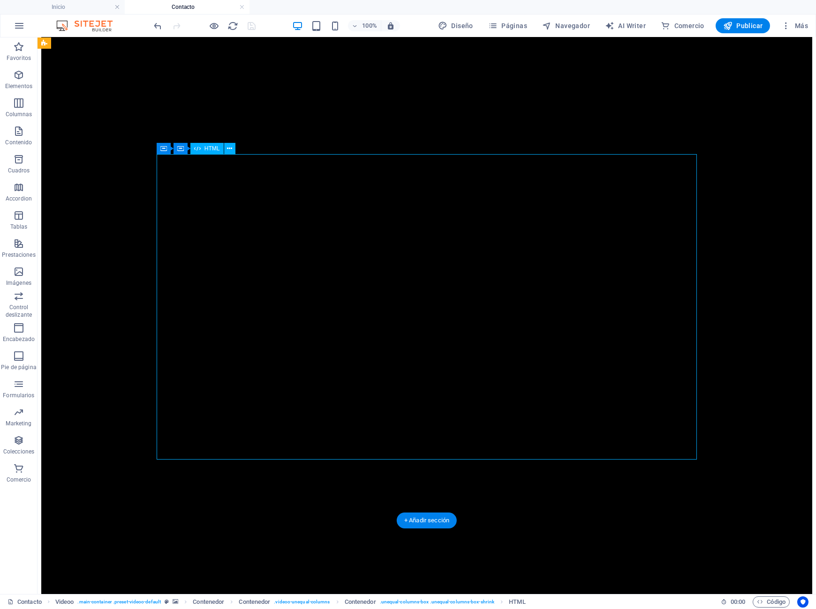
scroll to position [64, 0]
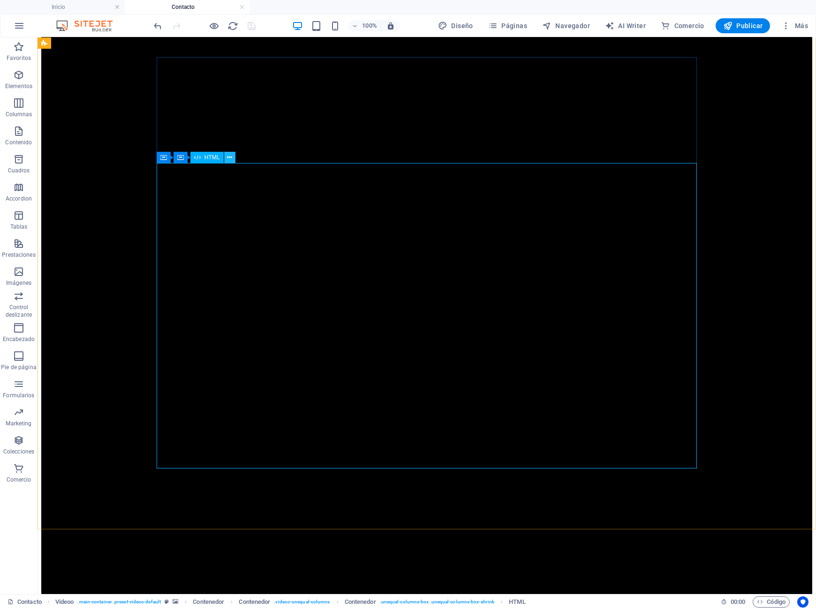
click at [230, 157] on icon at bounding box center [229, 158] width 5 height 10
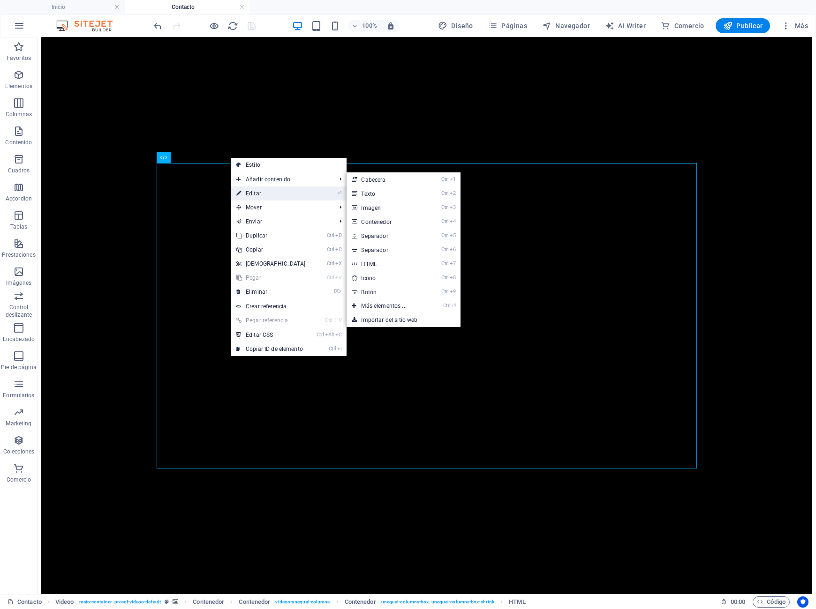
click at [240, 194] on icon at bounding box center [238, 194] width 5 height 14
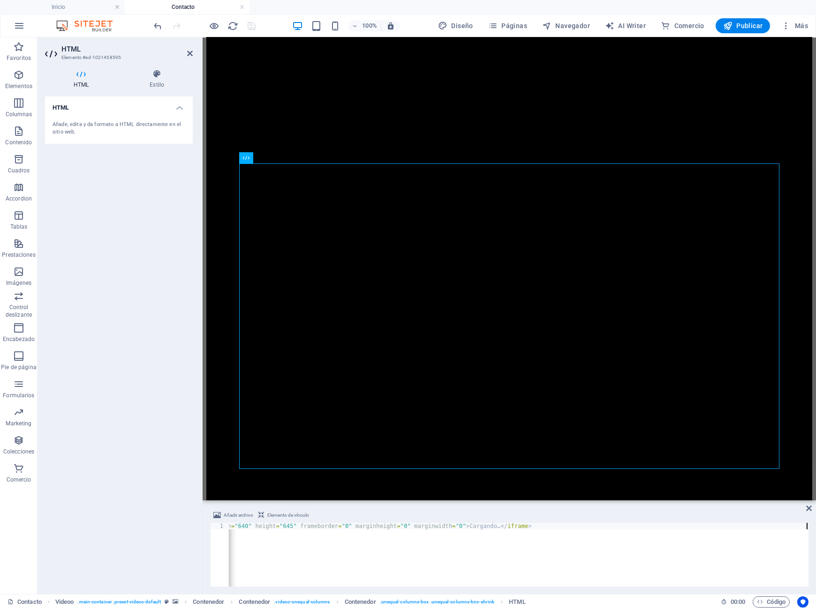
scroll to position [0, 0]
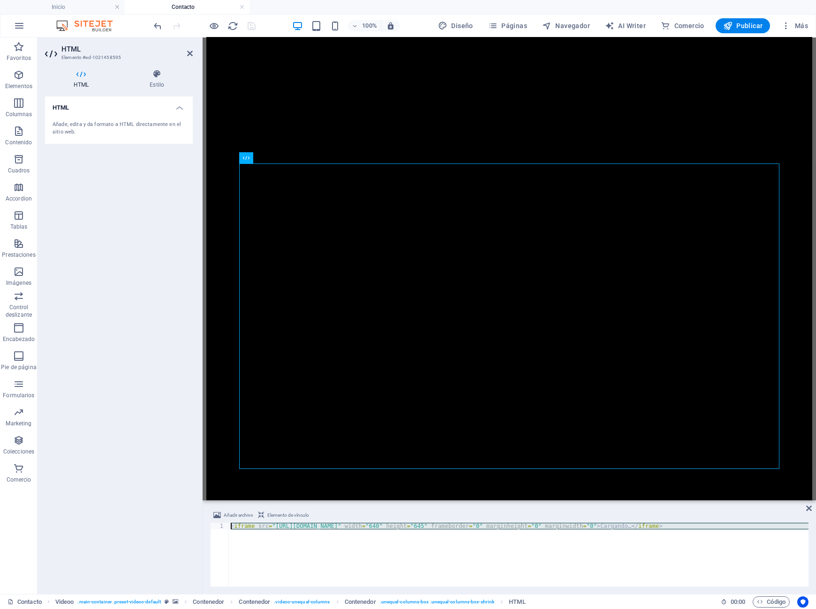
drag, startPoint x: 807, startPoint y: 524, endPoint x: 237, endPoint y: 518, distance: 570.1
click at [237, 523] on div "< iframe src = "https://docs.google.com/forms/d/e/1FAIpQLScR0CniImndPZz-CPErmEi…" at bounding box center [518, 555] width 579 height 64
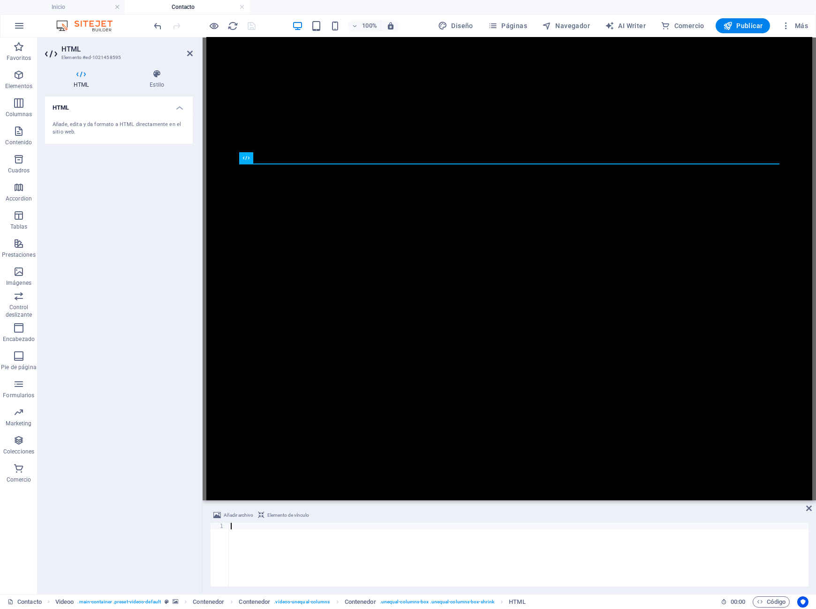
paste textarea "<iframe src="https://docs.google.com/forms/d/e/1FAIpQLScR0CniImndPZz-CPErmEiWv8…"
type textarea "<iframe src="https://docs.google.com/forms/d/e/1FAIpQLScR0CniImndPZz-CPErmEiWv8…"
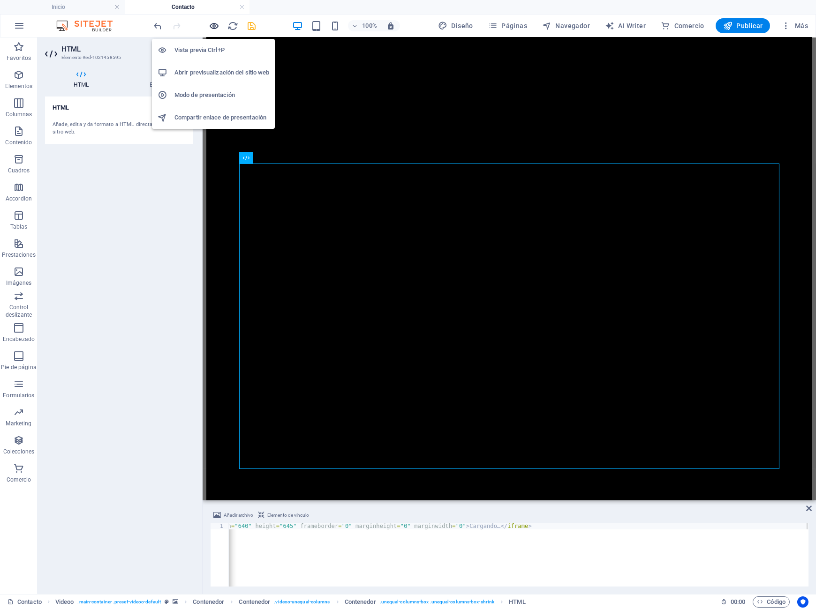
click at [209, 28] on span "button" at bounding box center [214, 26] width 11 height 11
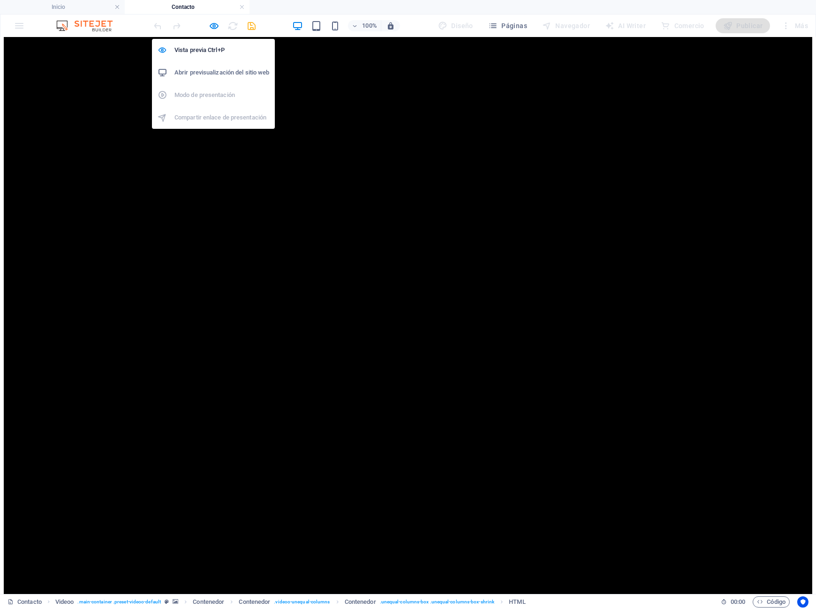
click at [229, 78] on h6 "Abrir previsualización del sitio web" at bounding box center [221, 72] width 95 height 11
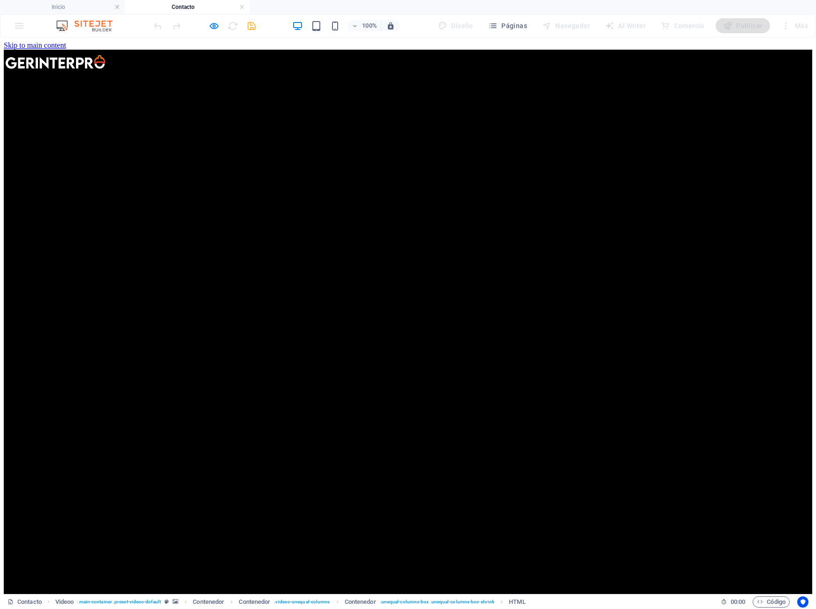
click at [20, 28] on div "100% Diseño Páginas Navegador AI Writer Comercio Publicar Más" at bounding box center [407, 26] width 815 height 23
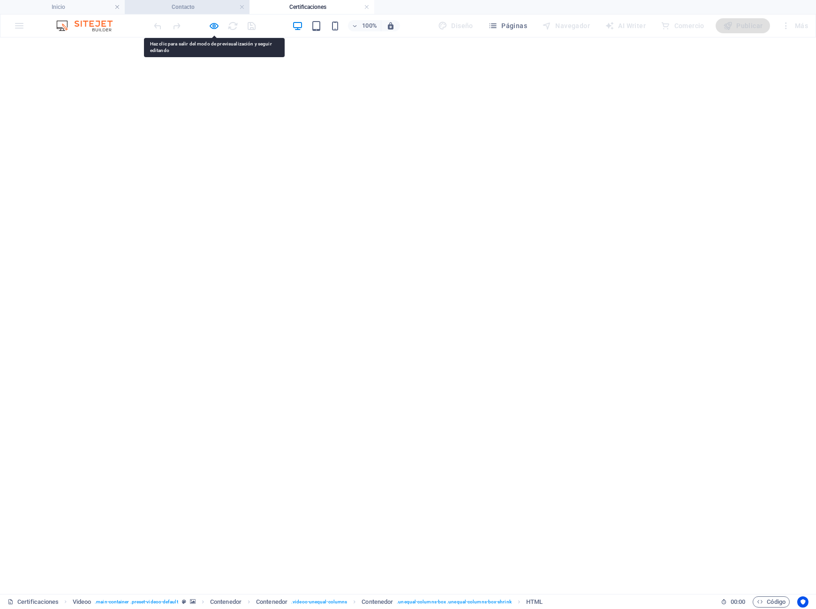
click at [215, 8] on h4 "Contacto" at bounding box center [187, 7] width 125 height 10
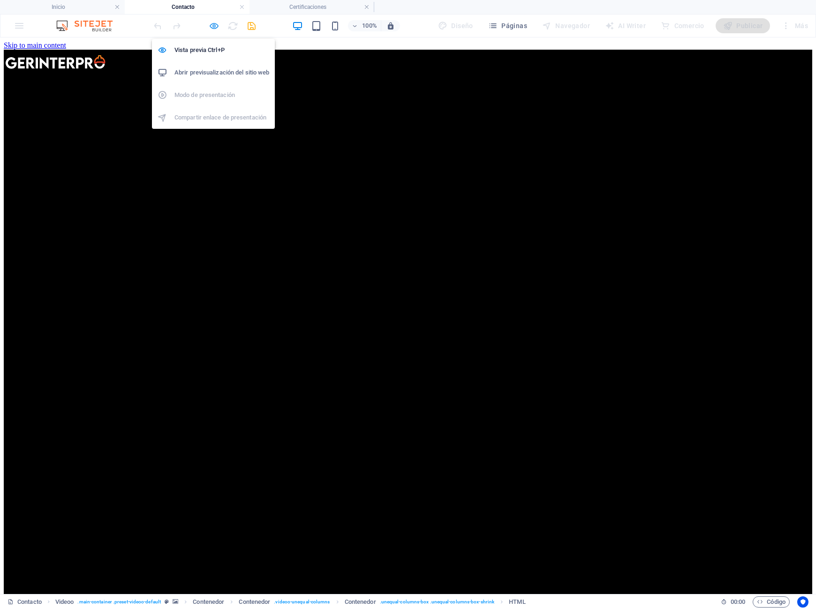
click at [214, 28] on icon "button" at bounding box center [214, 26] width 11 height 11
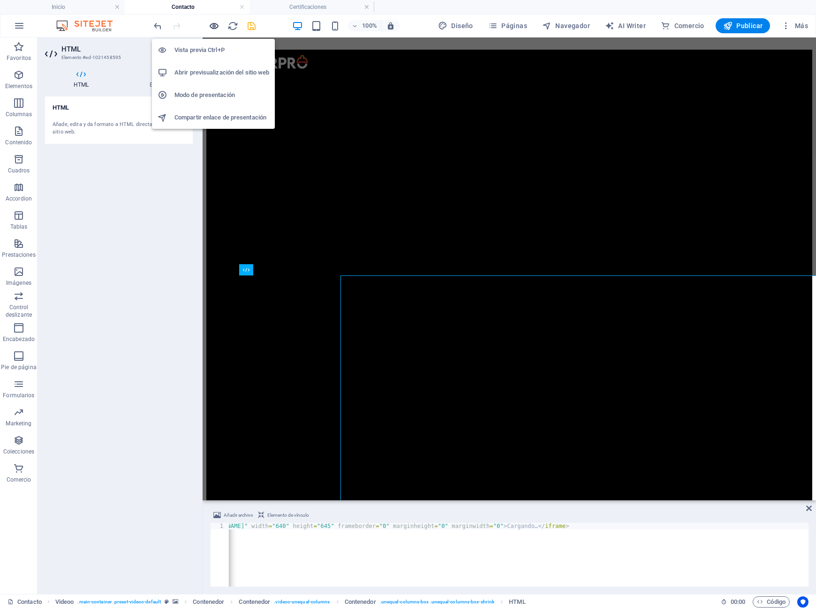
scroll to position [0, 93]
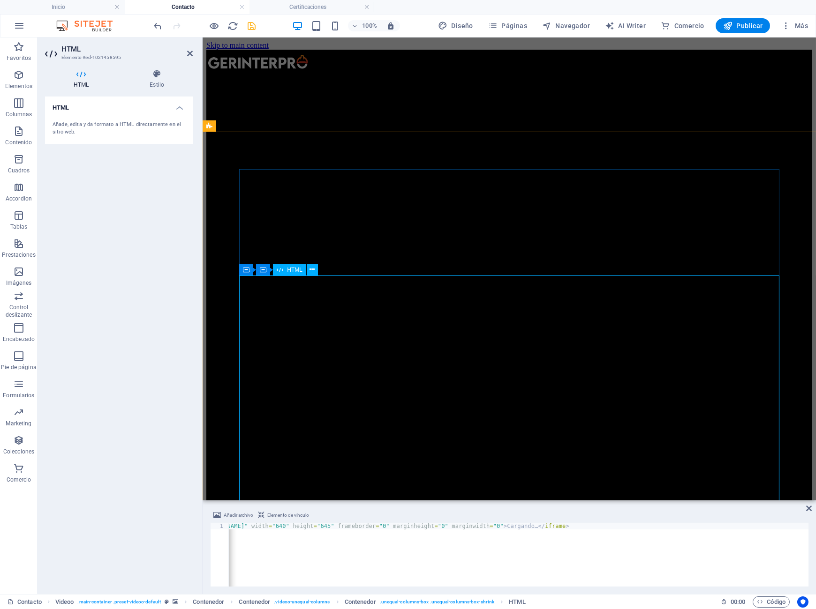
click at [311, 270] on icon at bounding box center [311, 270] width 5 height 10
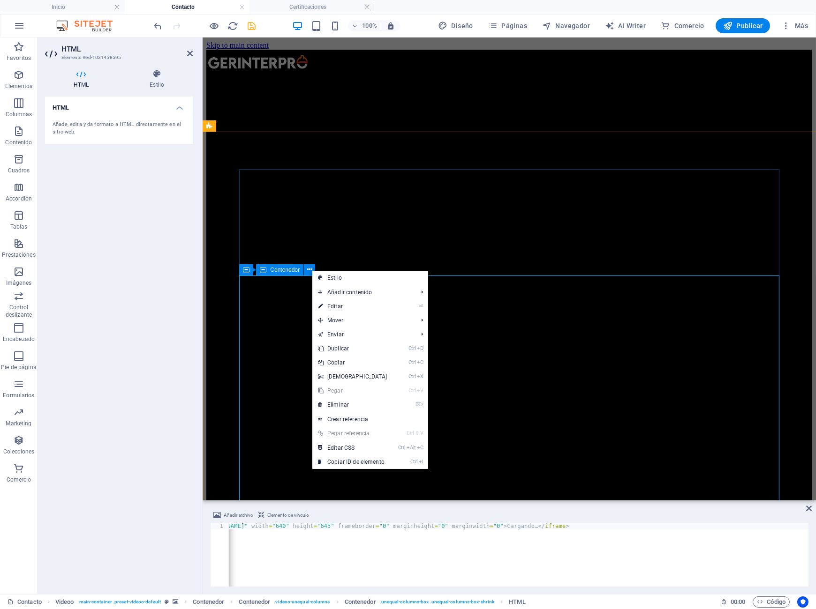
click at [261, 270] on icon at bounding box center [263, 269] width 7 height 11
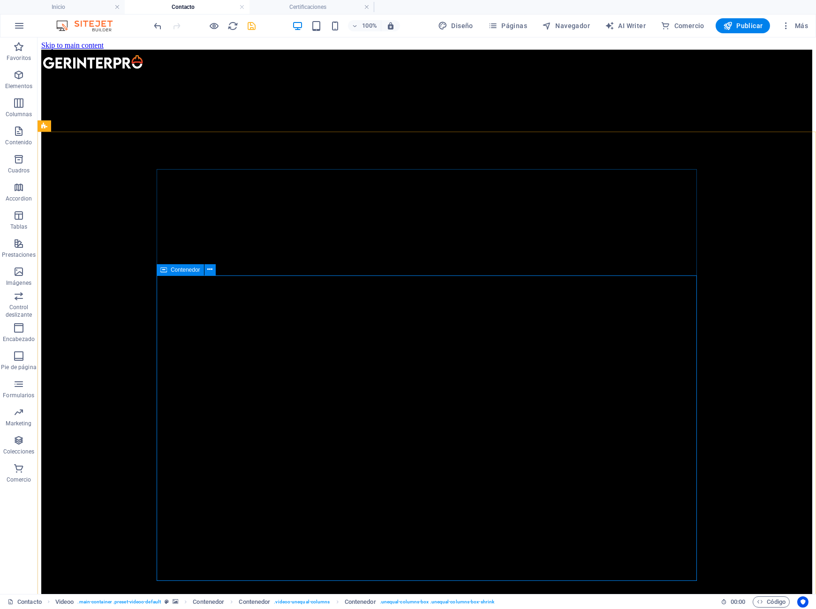
click at [161, 271] on icon at bounding box center [163, 269] width 7 height 11
drag, startPoint x: 166, startPoint y: 271, endPoint x: 185, endPoint y: 270, distance: 18.8
click at [185, 270] on div "Contenedor" at bounding box center [180, 269] width 47 height 11
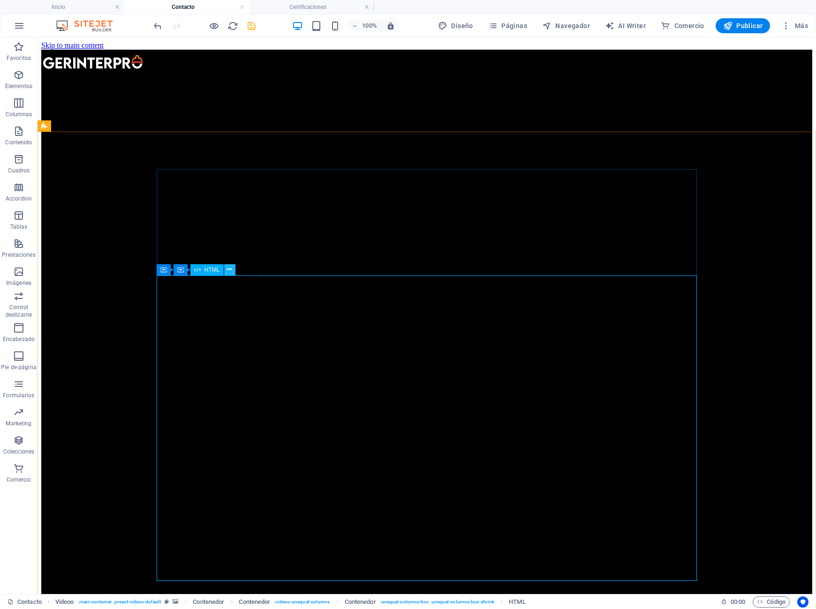
click at [232, 270] on icon at bounding box center [229, 270] width 5 height 10
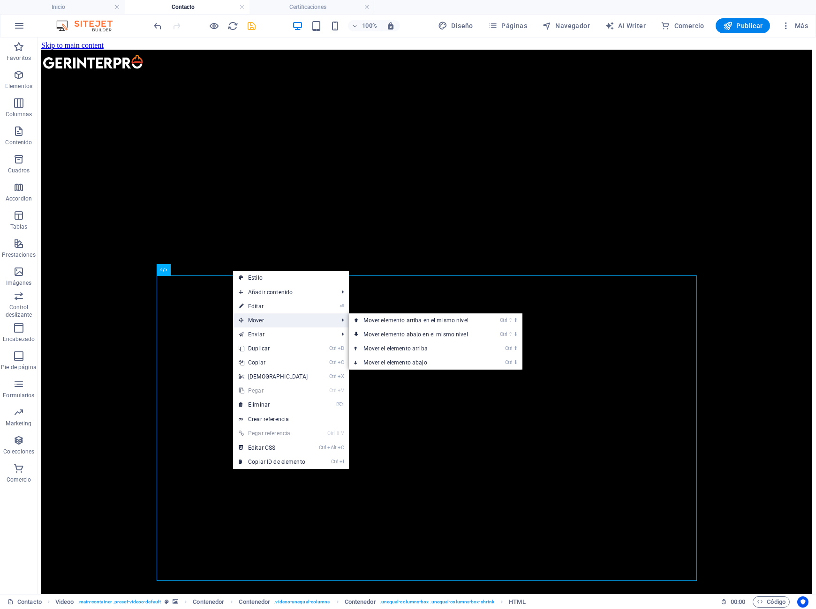
click at [263, 318] on span "Mover" at bounding box center [284, 321] width 102 height 14
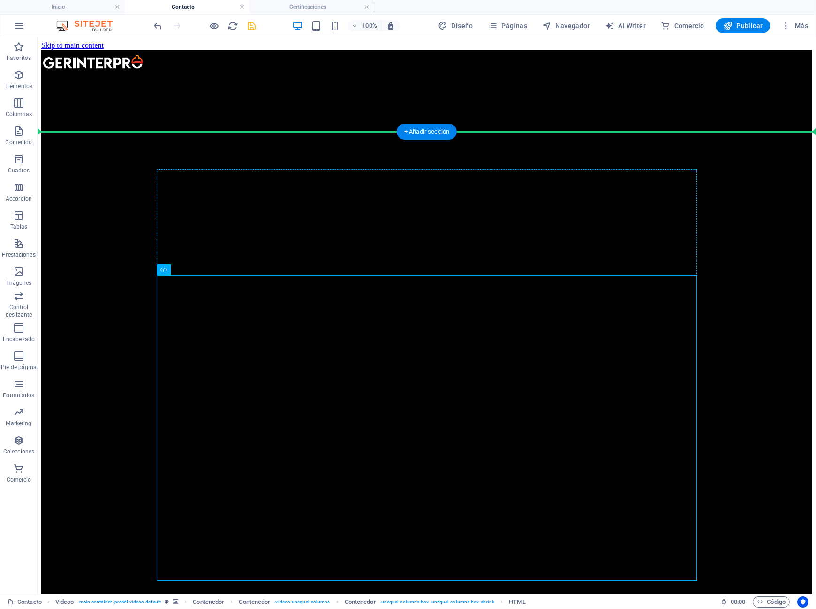
drag, startPoint x: 235, startPoint y: 310, endPoint x: 313, endPoint y: 275, distance: 86.0
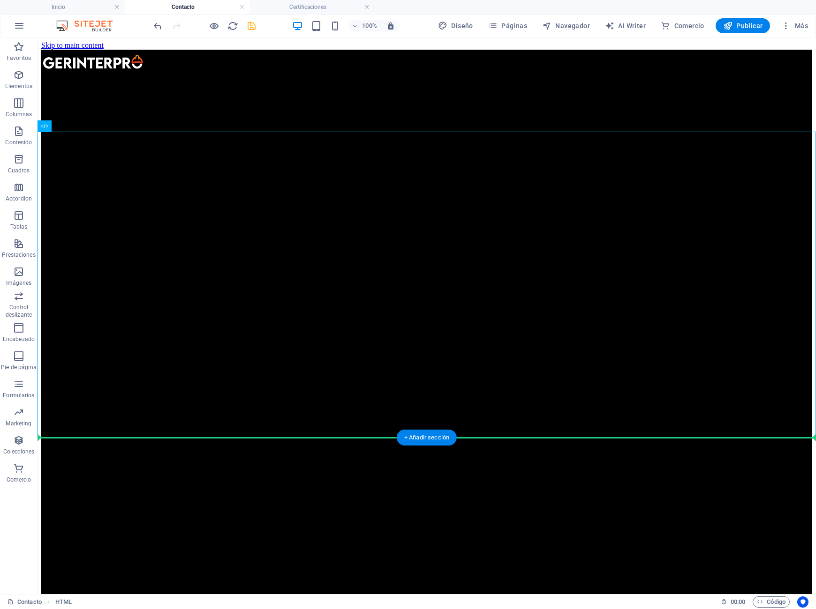
drag, startPoint x: 358, startPoint y: 217, endPoint x: 372, endPoint y: 436, distance: 219.4
drag, startPoint x: 338, startPoint y: 224, endPoint x: 357, endPoint y: 456, distance: 232.8
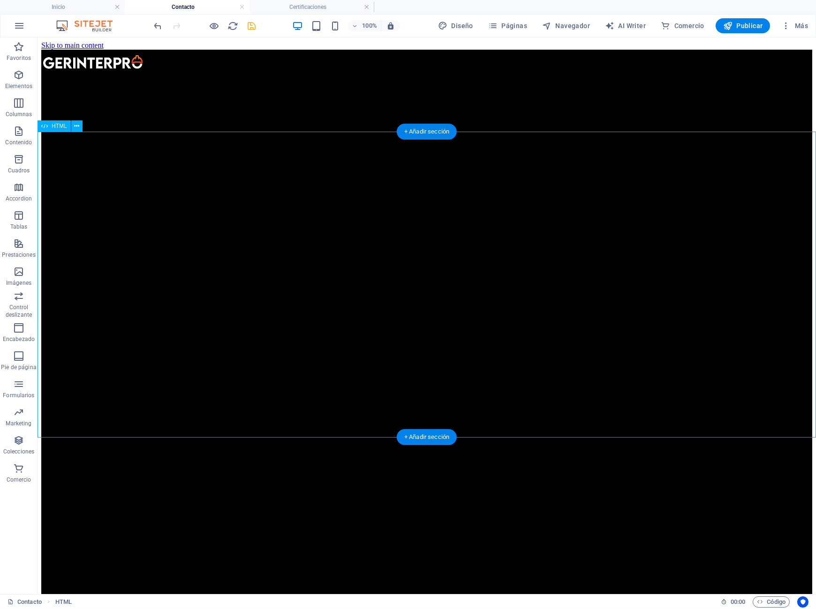
drag, startPoint x: 324, startPoint y: 163, endPoint x: 118, endPoint y: 120, distance: 210.6
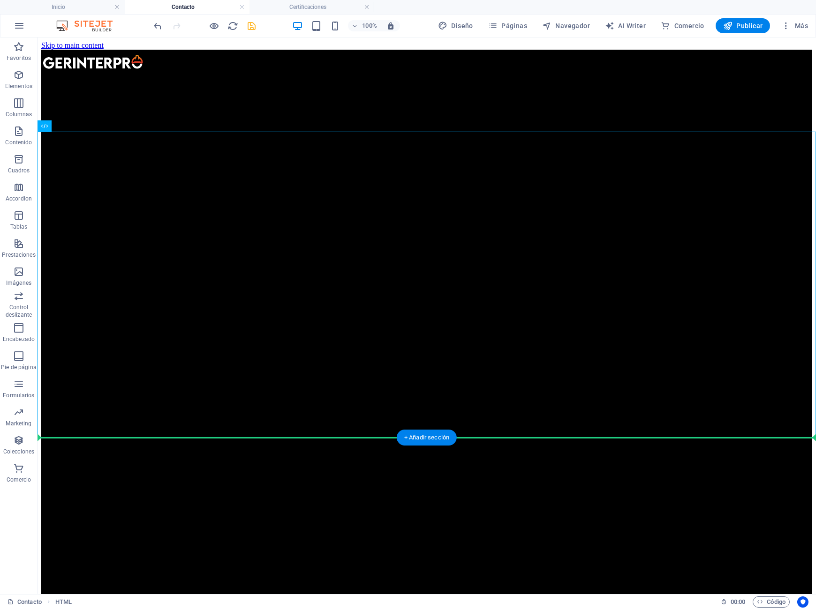
drag, startPoint x: 79, startPoint y: 161, endPoint x: 58, endPoint y: 470, distance: 309.7
drag, startPoint x: 85, startPoint y: 165, endPoint x: 220, endPoint y: 466, distance: 330.7
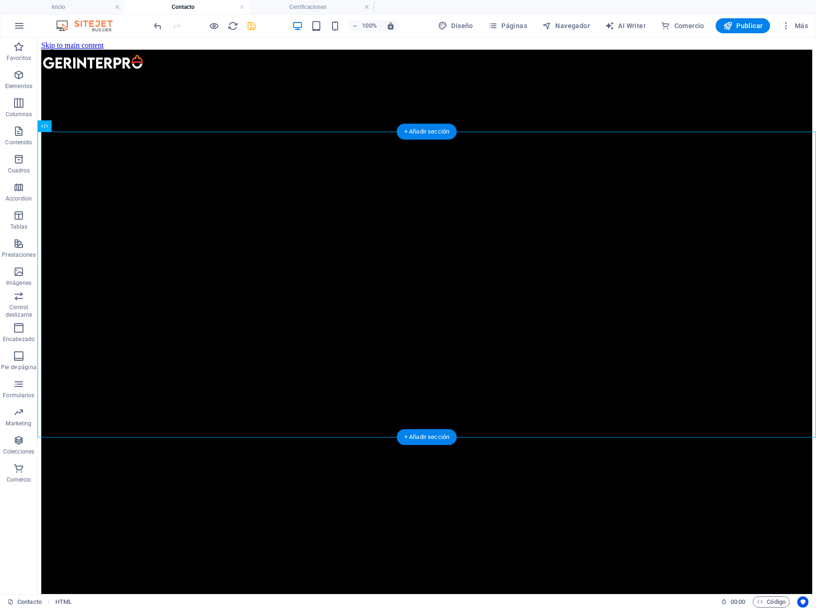
drag, startPoint x: 102, startPoint y: 164, endPoint x: 160, endPoint y: 346, distance: 191.3
click at [74, 126] on button at bounding box center [76, 125] width 11 height 11
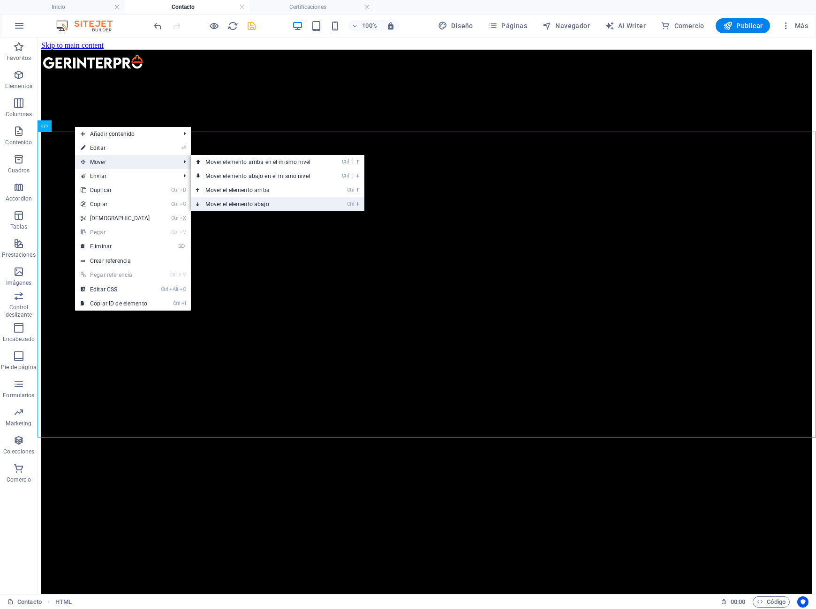
click at [251, 207] on link "Ctrl ⬇ Mover el elemento abajo" at bounding box center [260, 204] width 138 height 14
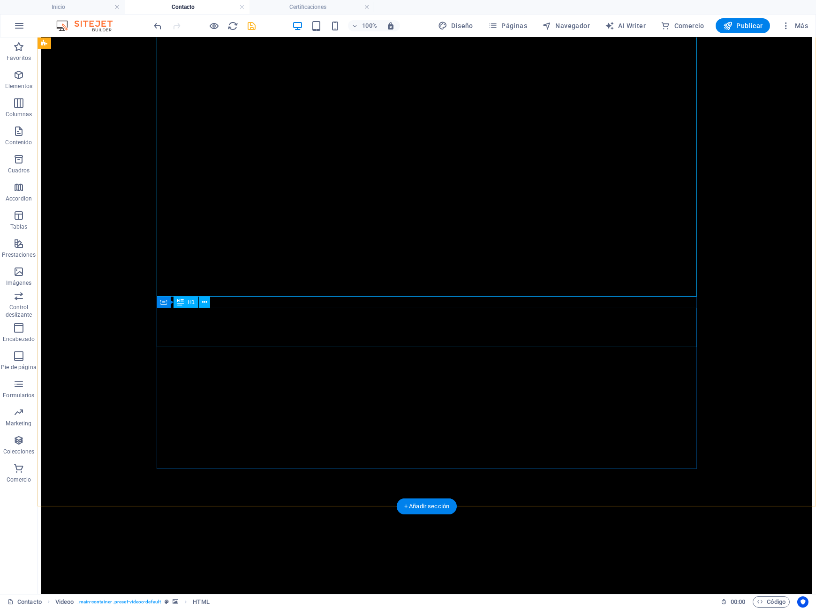
scroll to position [129, 0]
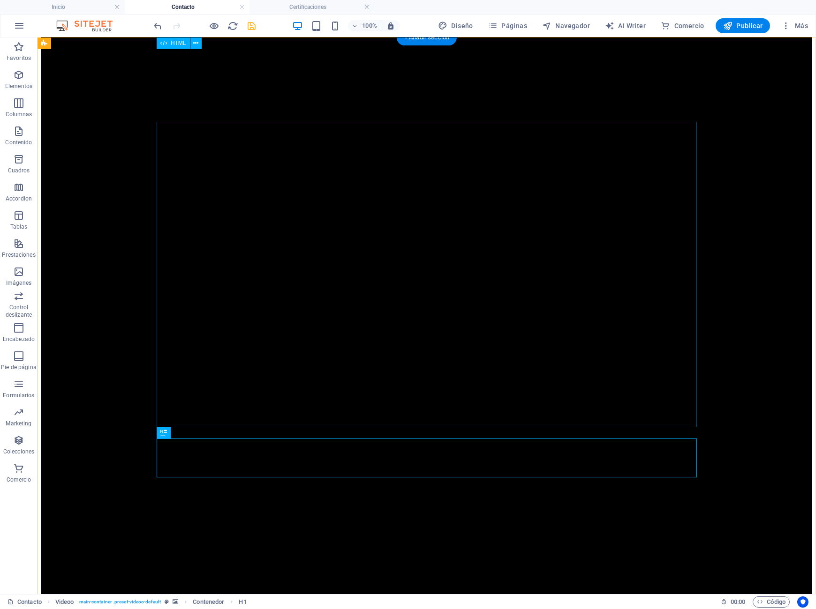
scroll to position [0, 0]
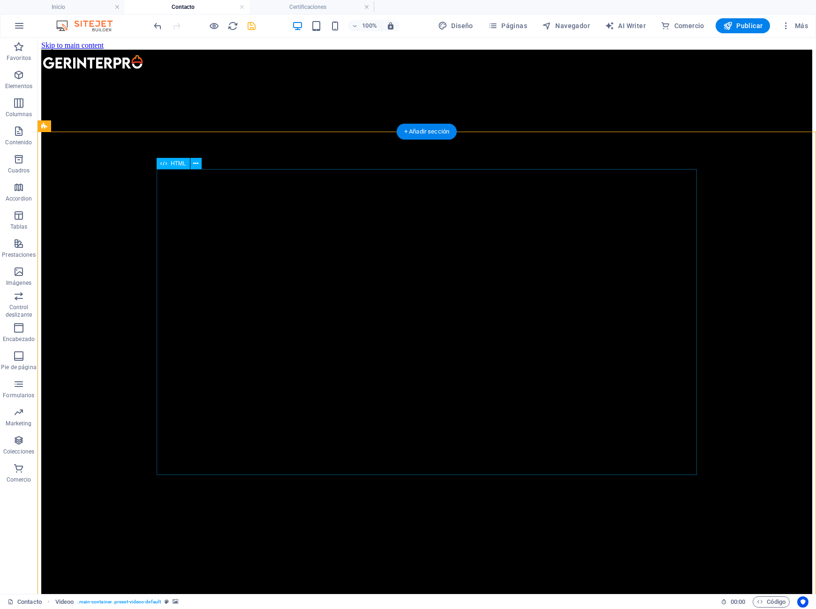
click at [196, 167] on icon at bounding box center [195, 164] width 5 height 10
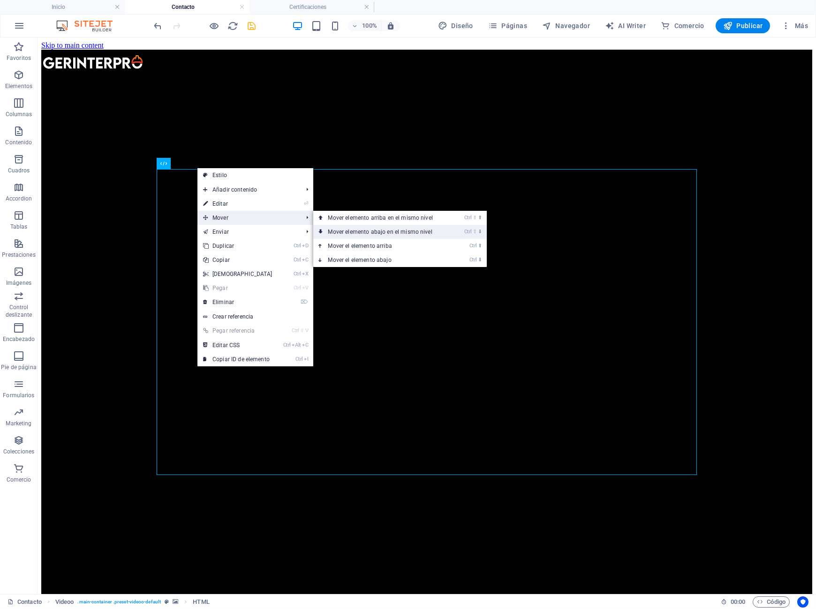
click at [377, 233] on link "Ctrl ⇧ ⬇ Mover elemento abajo en el mismo nivel" at bounding box center [382, 232] width 138 height 14
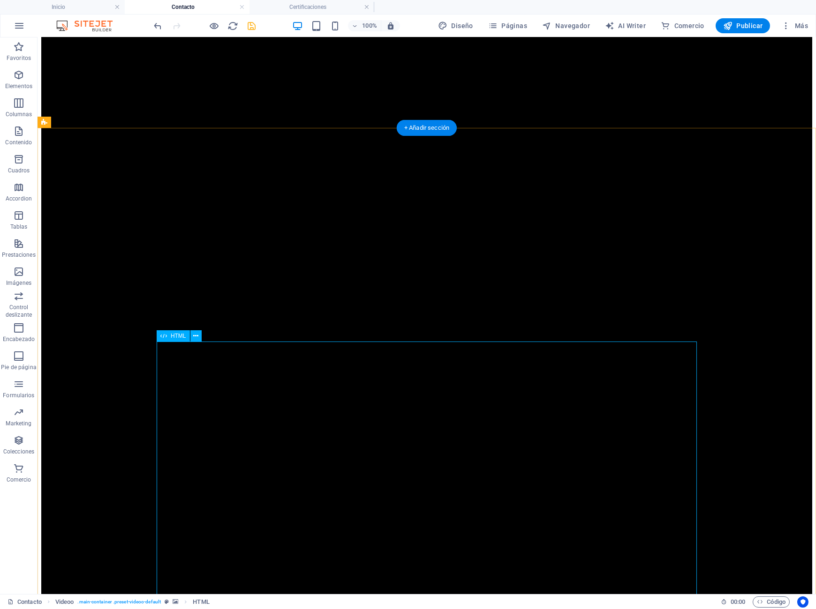
scroll to position [64, 0]
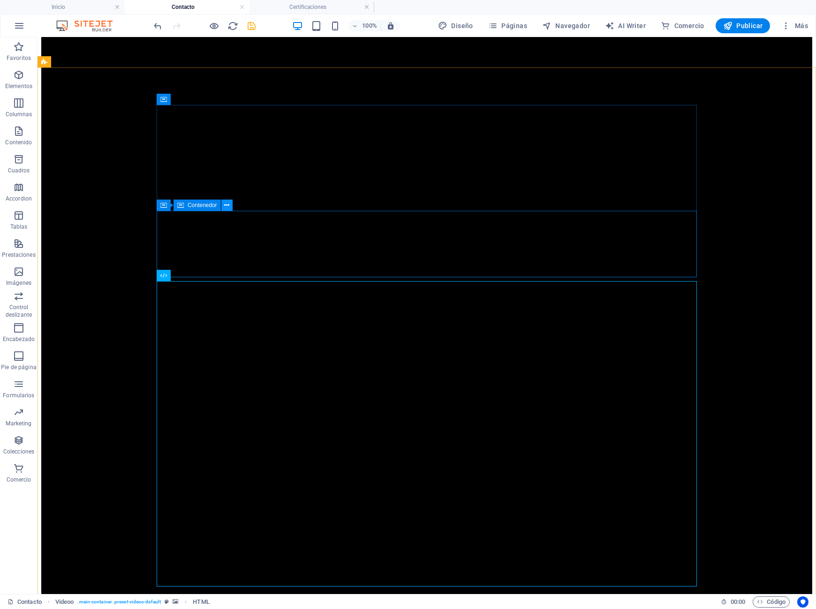
click at [228, 204] on icon at bounding box center [226, 206] width 5 height 10
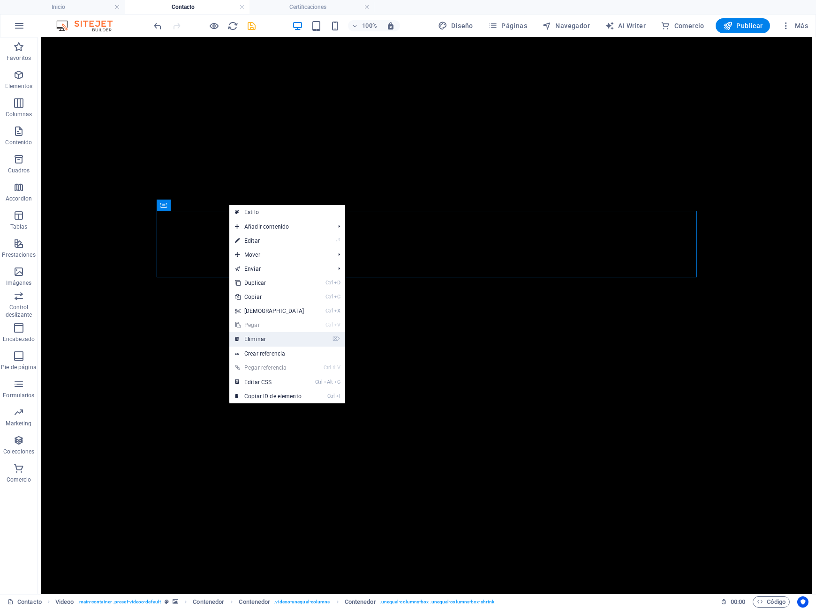
click at [271, 335] on link "⌦ Eliminar" at bounding box center [269, 339] width 81 height 14
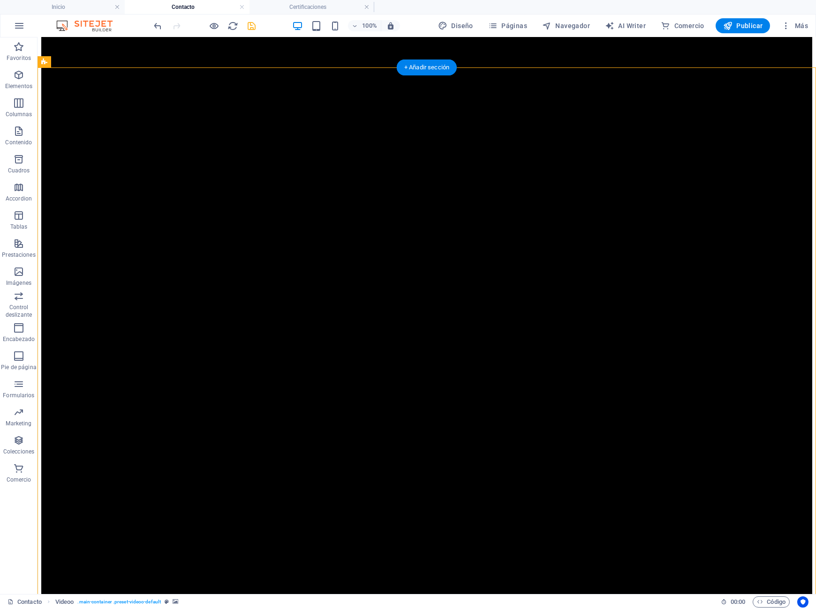
drag, startPoint x: 310, startPoint y: 284, endPoint x: 313, endPoint y: 251, distance: 32.9
click at [211, 206] on icon at bounding box center [209, 206] width 5 height 10
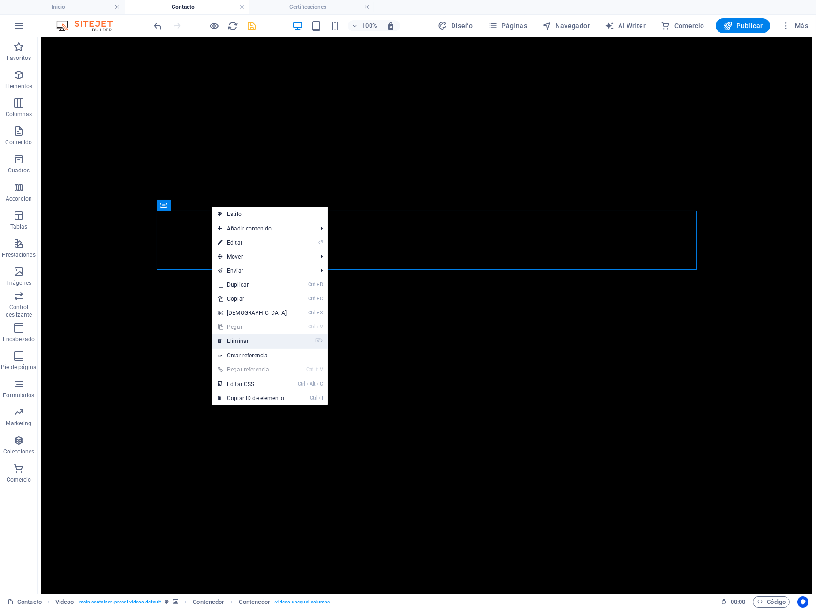
click at [249, 340] on link "⌦ Eliminar" at bounding box center [252, 341] width 81 height 14
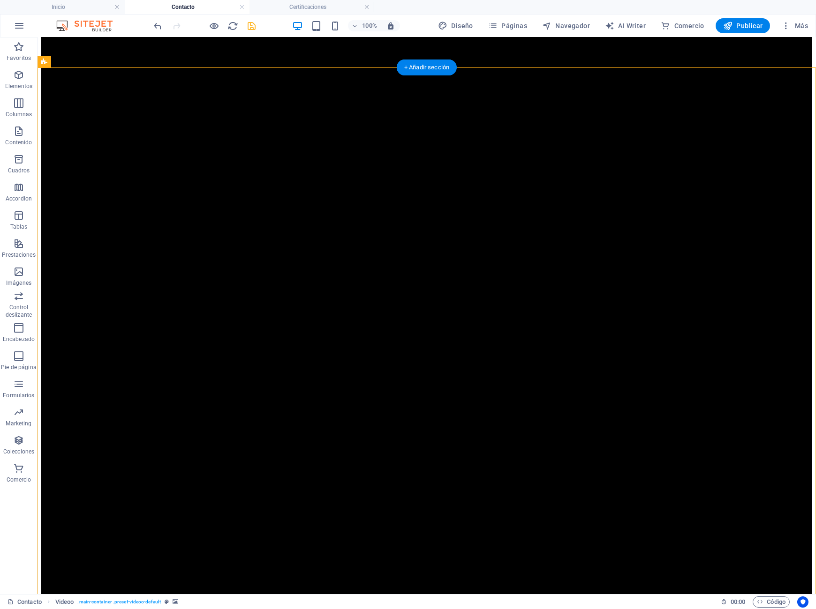
drag, startPoint x: 194, startPoint y: 284, endPoint x: 199, endPoint y: 276, distance: 9.5
click at [197, 281] on button at bounding box center [195, 275] width 11 height 11
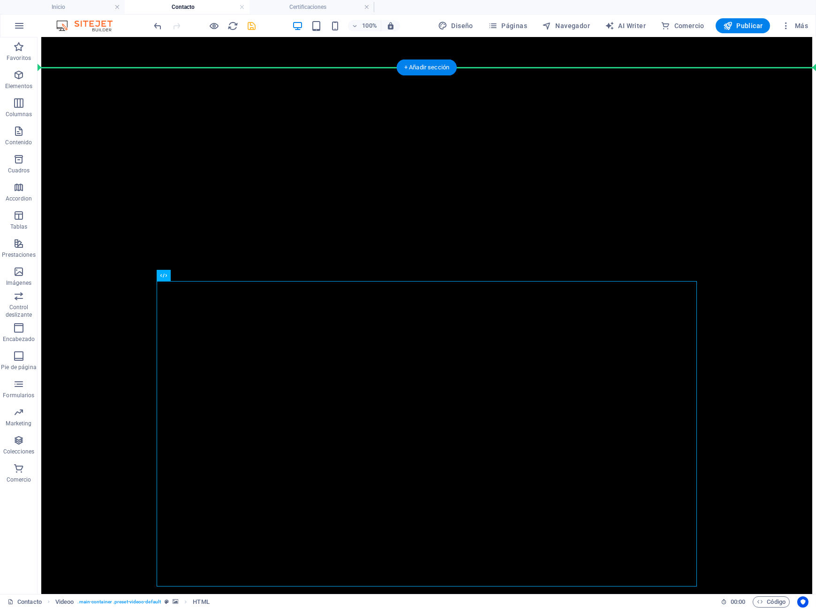
drag, startPoint x: 524, startPoint y: 298, endPoint x: 519, endPoint y: 278, distance: 20.4
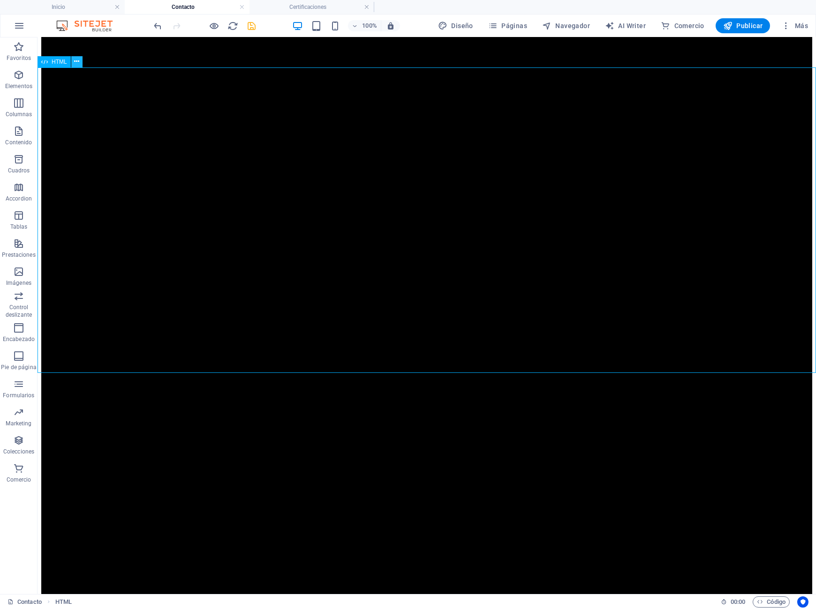
click at [80, 59] on button at bounding box center [76, 61] width 11 height 11
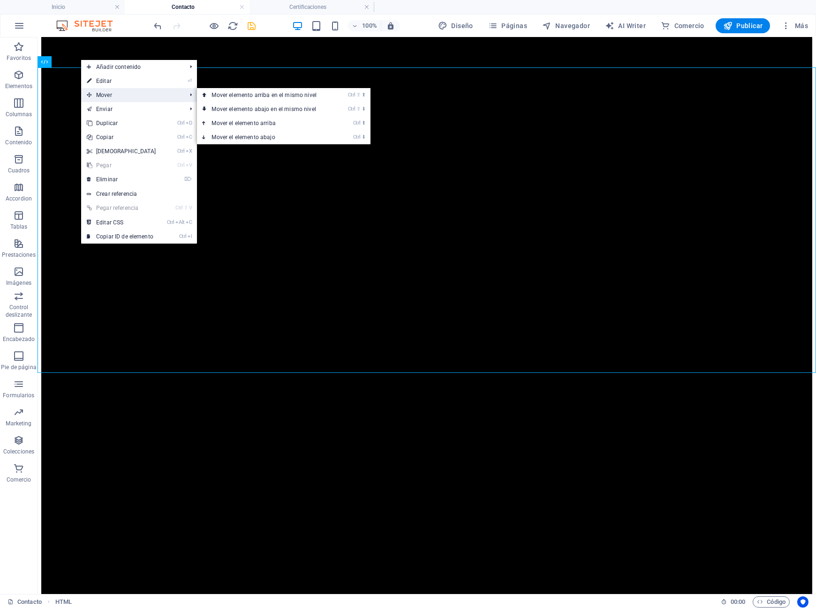
click at [112, 99] on span "Mover" at bounding box center [132, 95] width 102 height 14
click at [229, 136] on link "Ctrl ⬇ Mover el elemento abajo" at bounding box center [266, 137] width 138 height 14
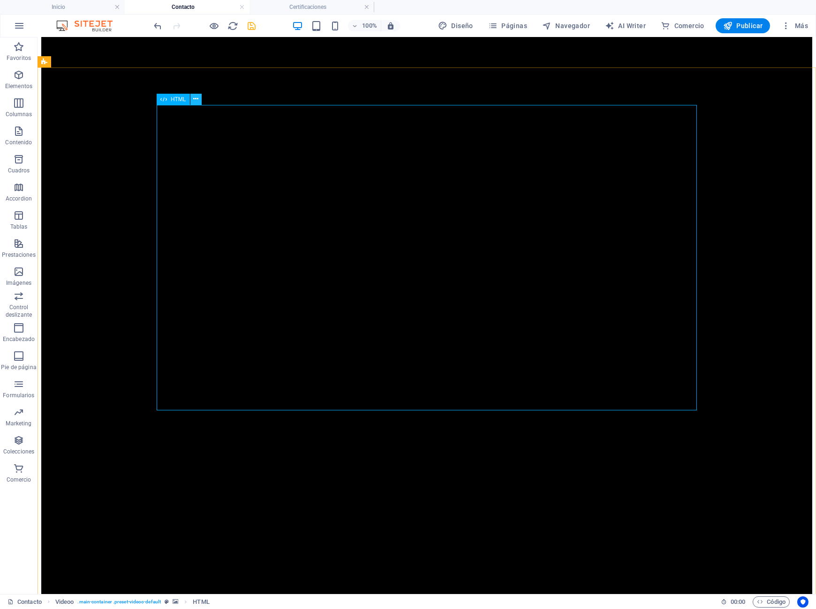
click at [194, 100] on icon at bounding box center [195, 99] width 5 height 10
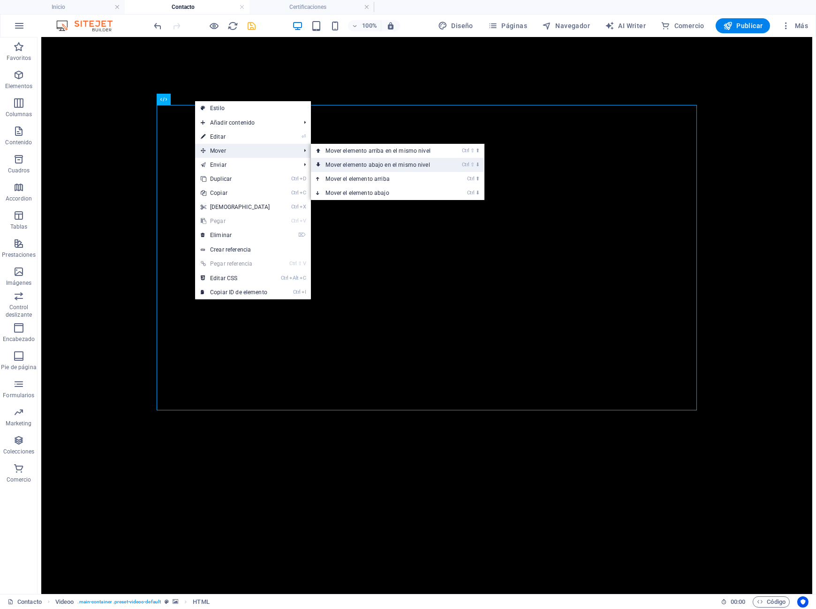
click at [368, 166] on link "Ctrl ⇧ ⬇ Mover elemento abajo en el mismo nivel" at bounding box center [380, 165] width 138 height 14
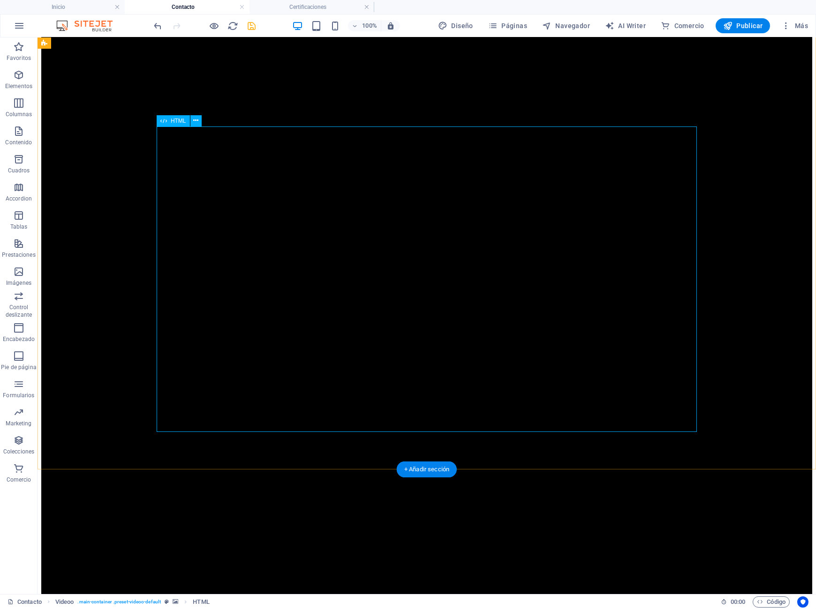
scroll to position [0, 0]
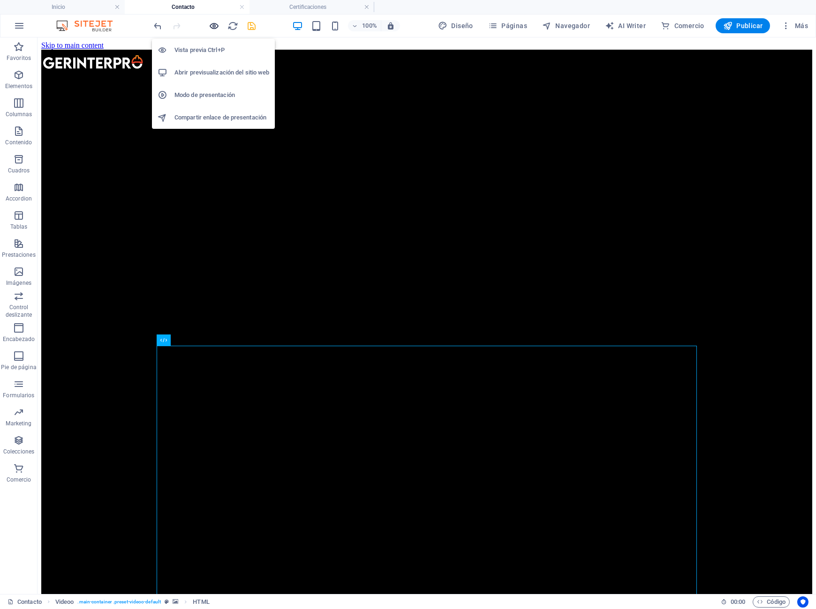
click at [216, 25] on icon "button" at bounding box center [214, 26] width 11 height 11
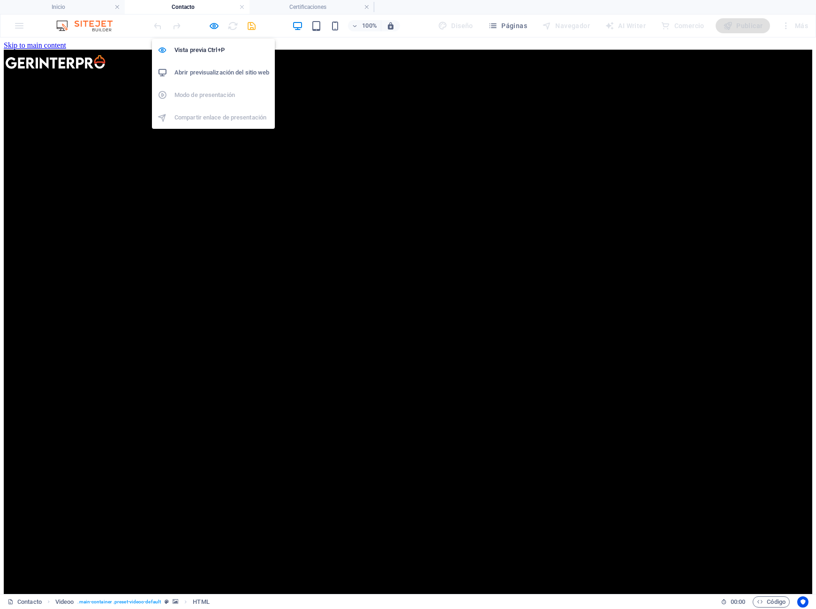
click at [211, 71] on h6 "Abrir previsualización del sitio web" at bounding box center [221, 72] width 95 height 11
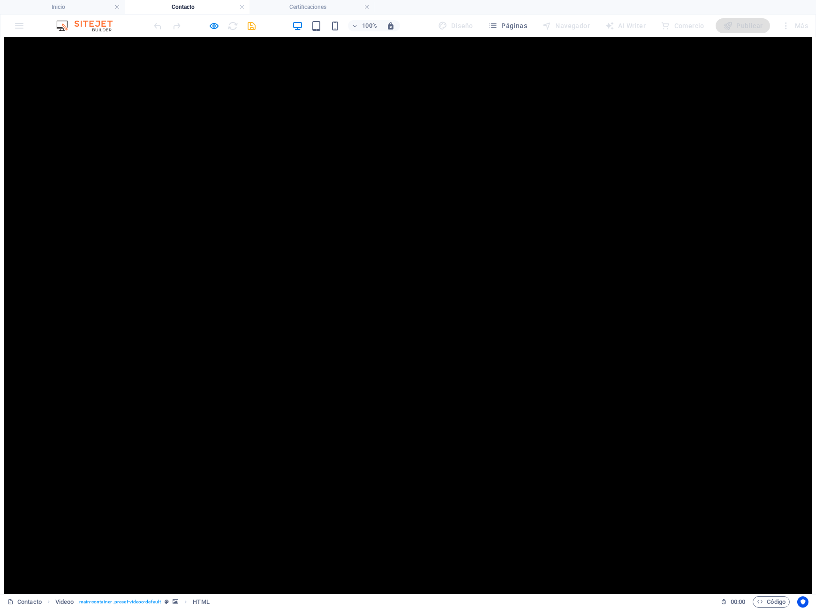
scroll to position [64, 0]
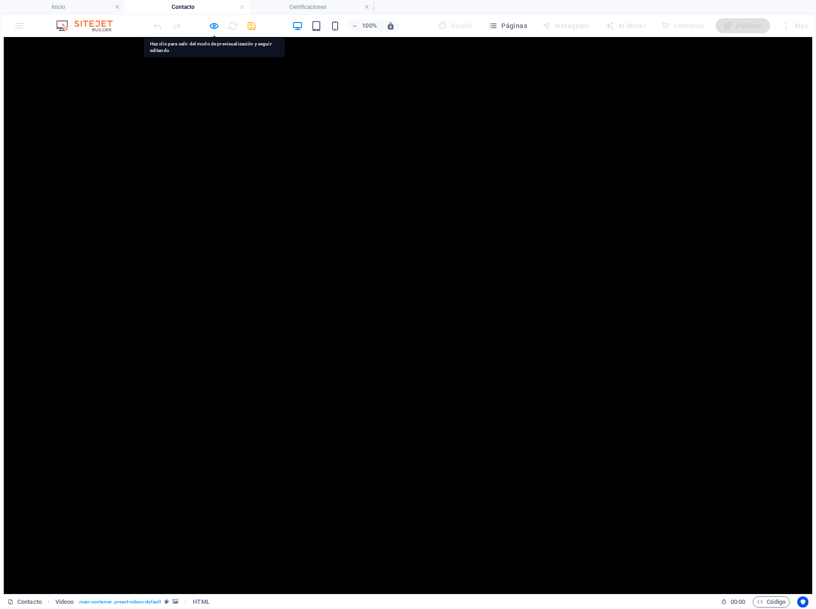
click at [225, 0] on li "Contacto" at bounding box center [187, 7] width 125 height 14
drag, startPoint x: 218, startPoint y: 7, endPoint x: 206, endPoint y: 25, distance: 22.1
click at [216, 12] on h4 "Contacto" at bounding box center [187, 7] width 125 height 10
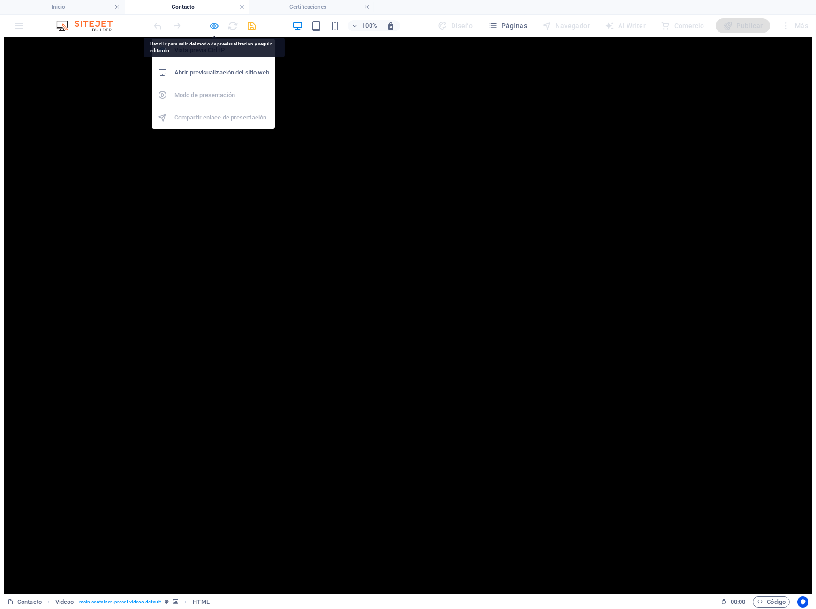
click at [211, 28] on icon "button" at bounding box center [214, 26] width 11 height 11
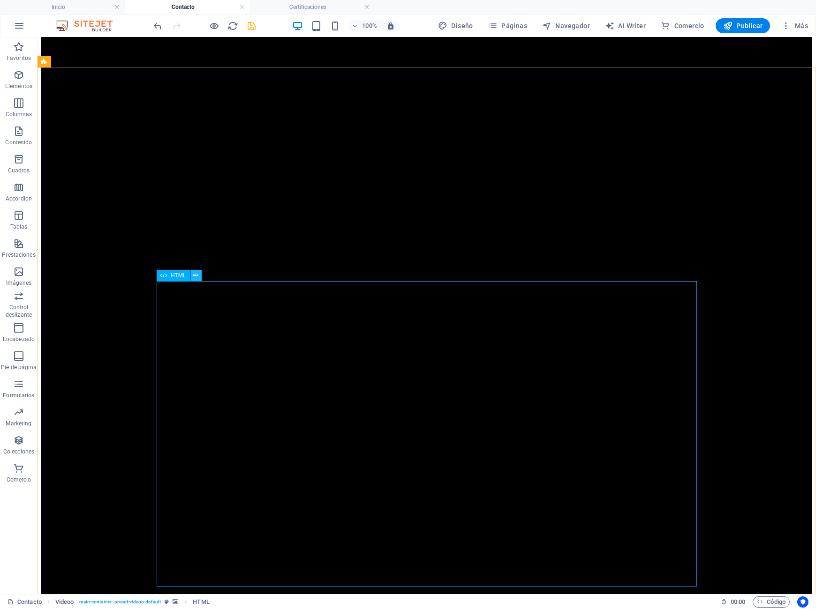
click at [194, 276] on icon at bounding box center [195, 276] width 5 height 10
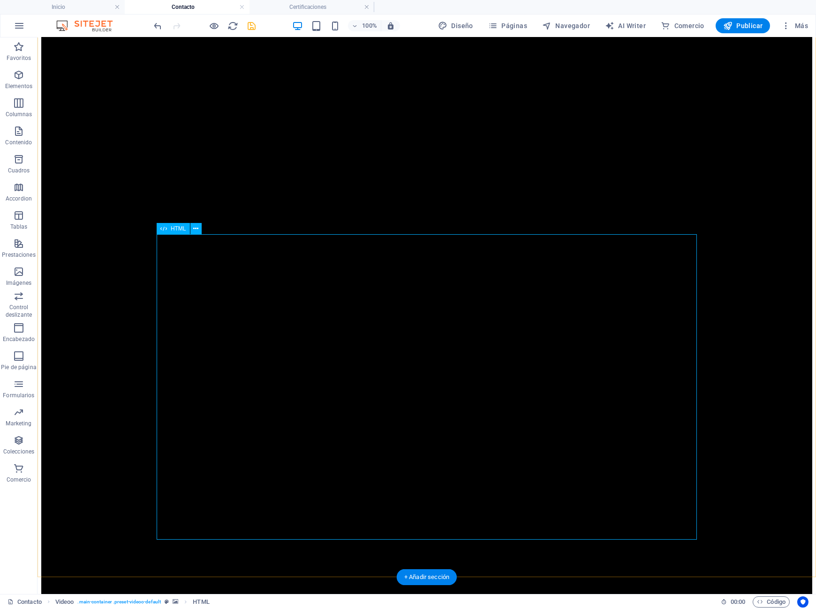
scroll to position [129, 0]
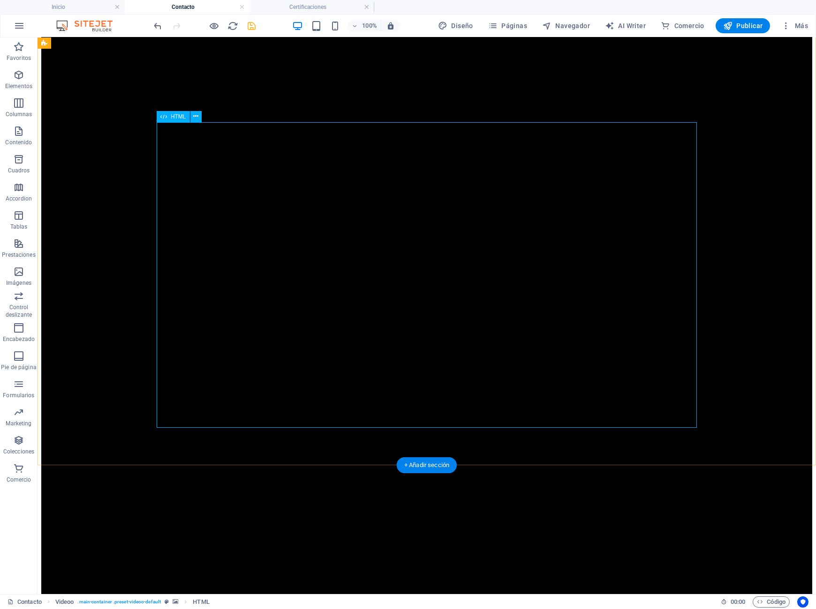
drag, startPoint x: 155, startPoint y: 292, endPoint x: 172, endPoint y: 292, distance: 16.4
click at [192, 116] on button at bounding box center [195, 116] width 11 height 11
click at [196, 117] on icon at bounding box center [195, 117] width 5 height 10
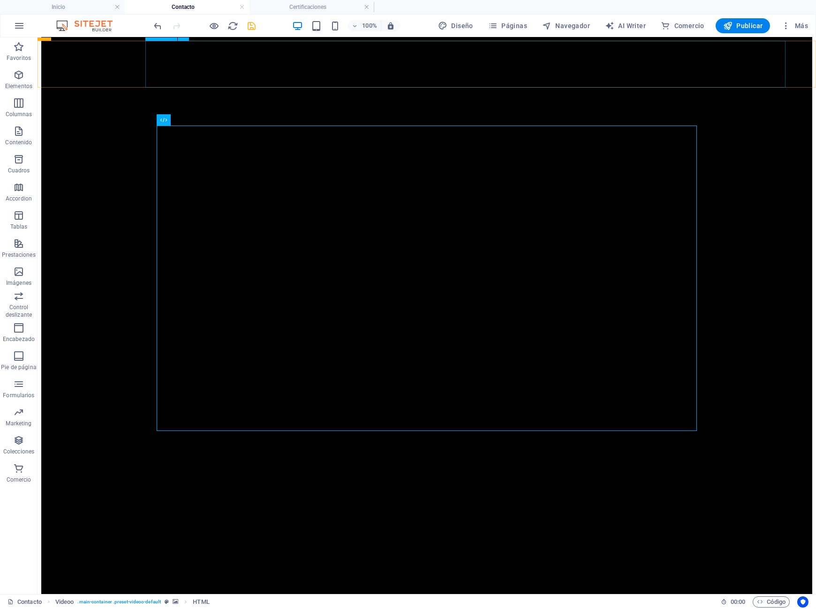
scroll to position [64, 0]
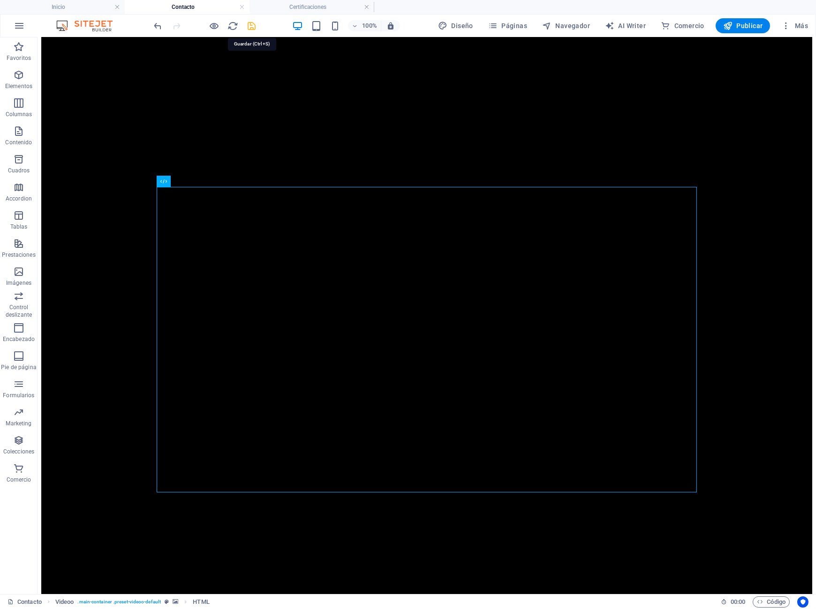
click at [253, 31] on icon "save" at bounding box center [252, 26] width 11 height 11
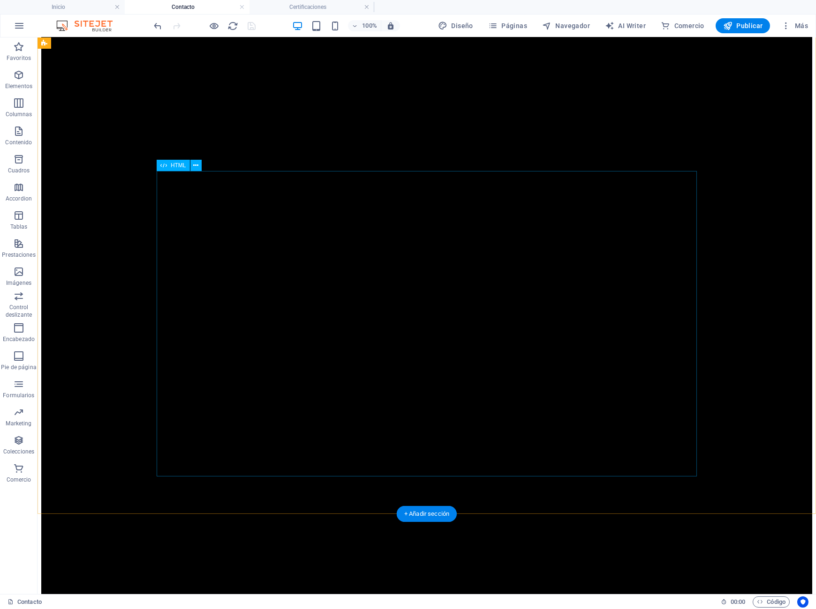
scroll to position [193, 0]
click at [242, 9] on link at bounding box center [242, 7] width 6 height 9
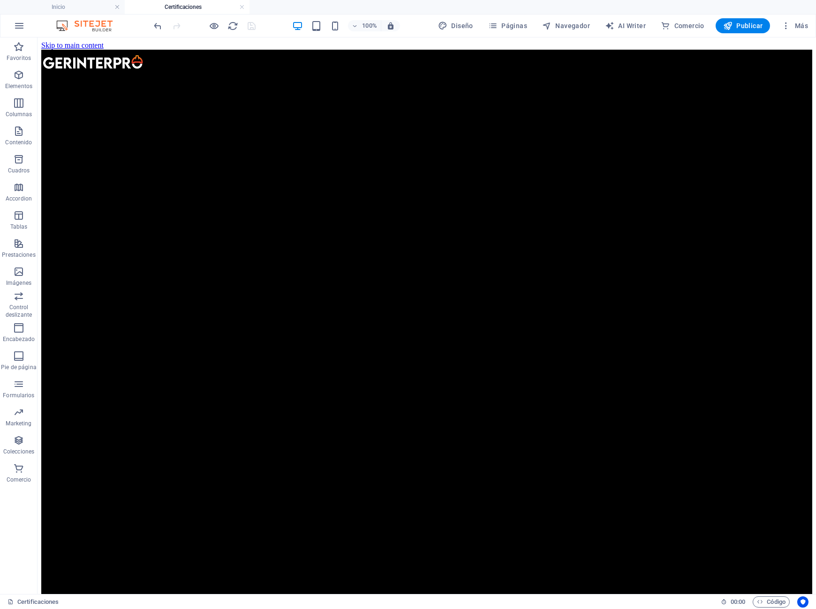
scroll to position [0, 0]
click at [241, 9] on link at bounding box center [242, 7] width 6 height 9
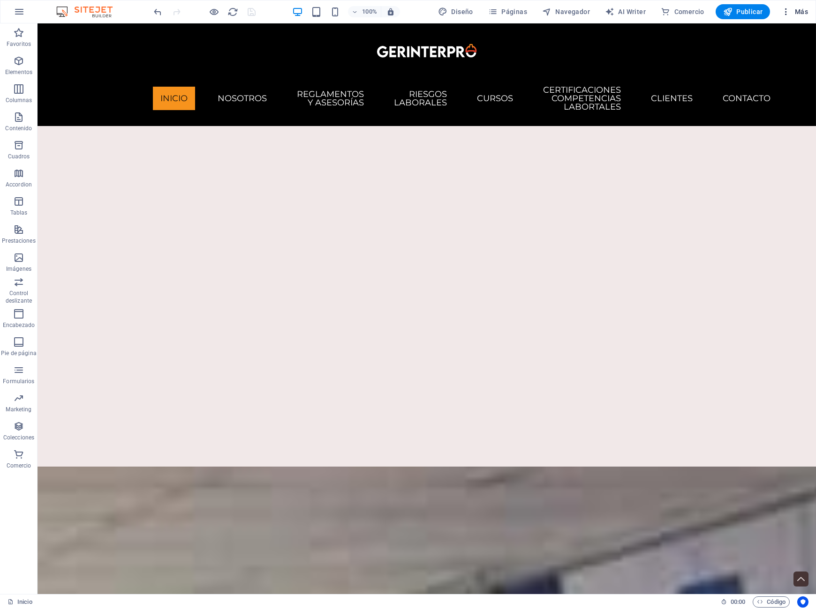
click at [789, 13] on icon "button" at bounding box center [785, 11] width 9 height 9
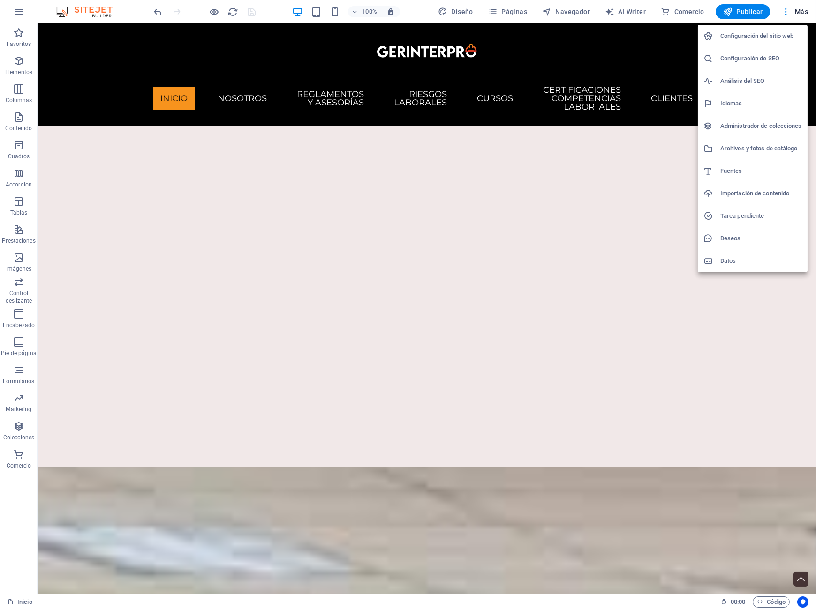
click at [771, 40] on h6 "Configuración del sitio web" at bounding box center [761, 35] width 82 height 11
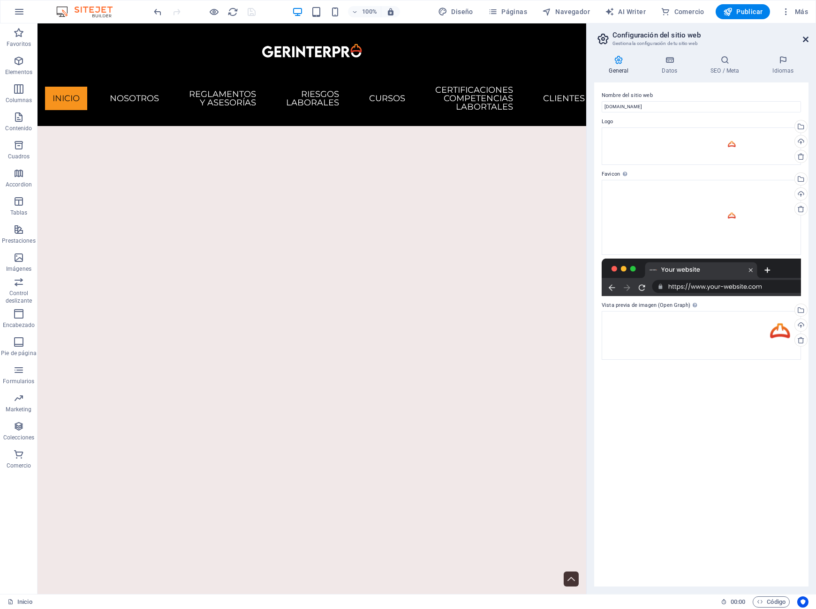
click at [805, 39] on icon at bounding box center [806, 40] width 6 height 8
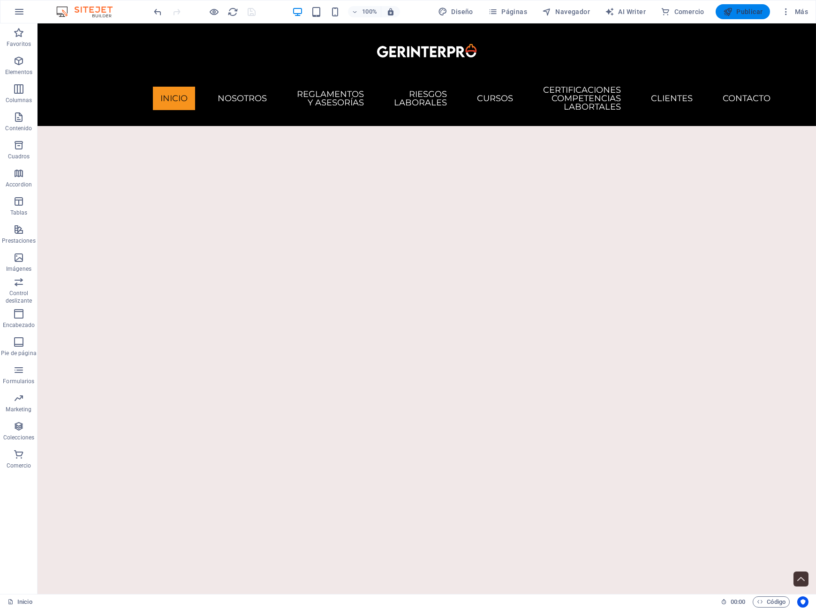
click at [741, 15] on span "Publicar" at bounding box center [743, 11] width 40 height 9
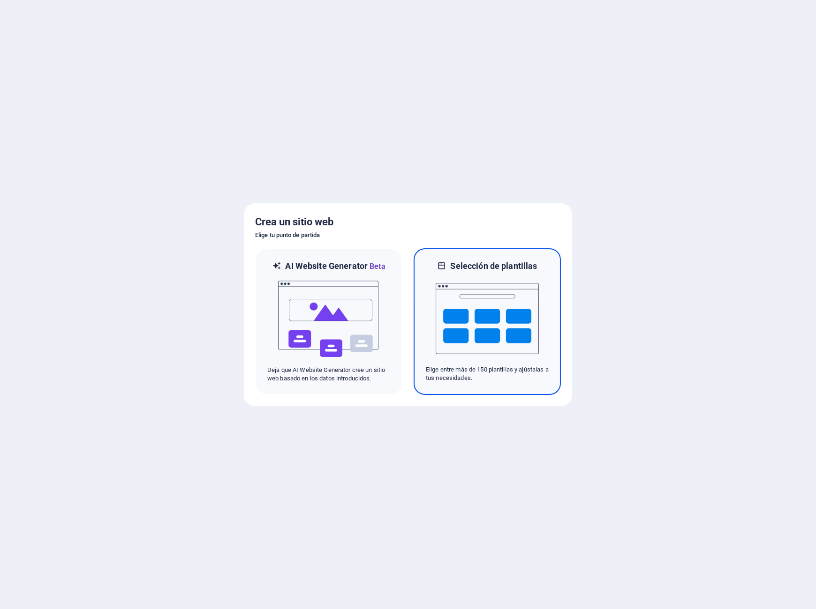
click at [505, 280] on img at bounding box center [486, 319] width 103 height 94
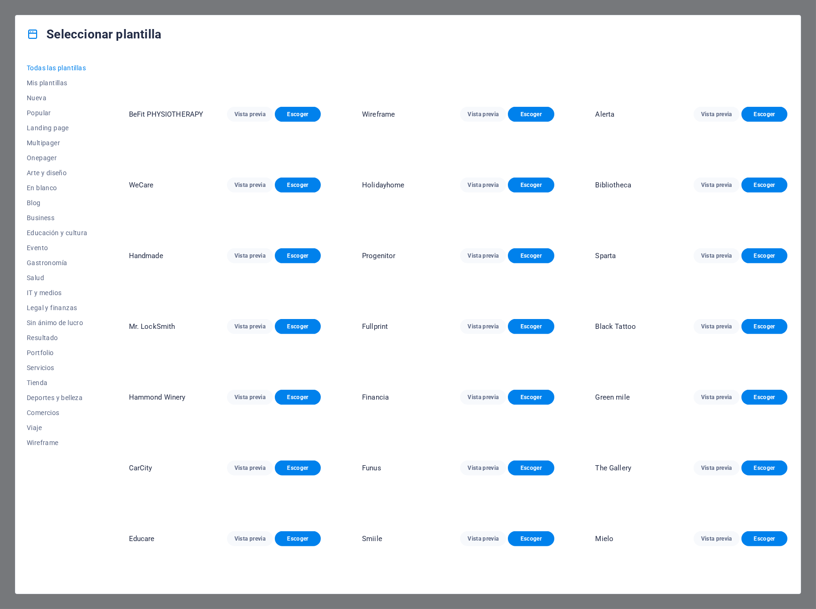
scroll to position [1935, 0]
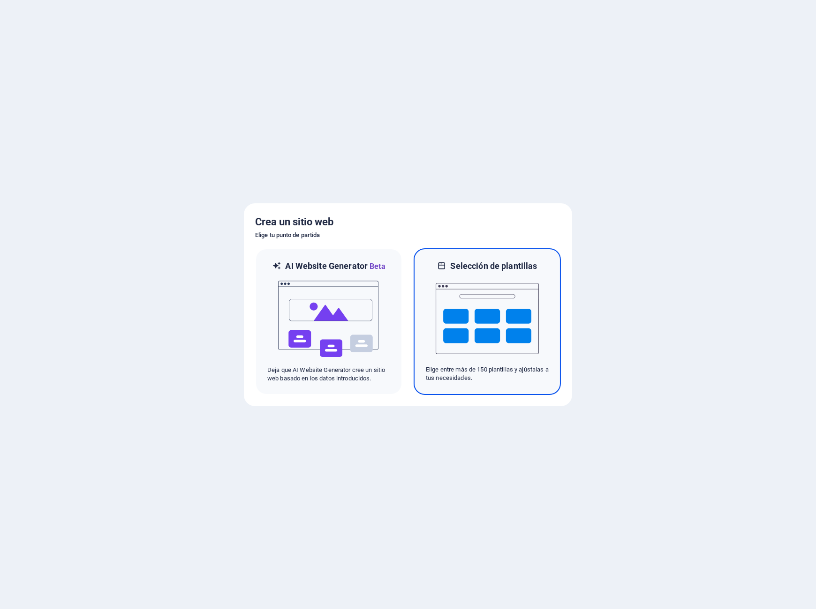
click at [460, 301] on img at bounding box center [486, 319] width 103 height 94
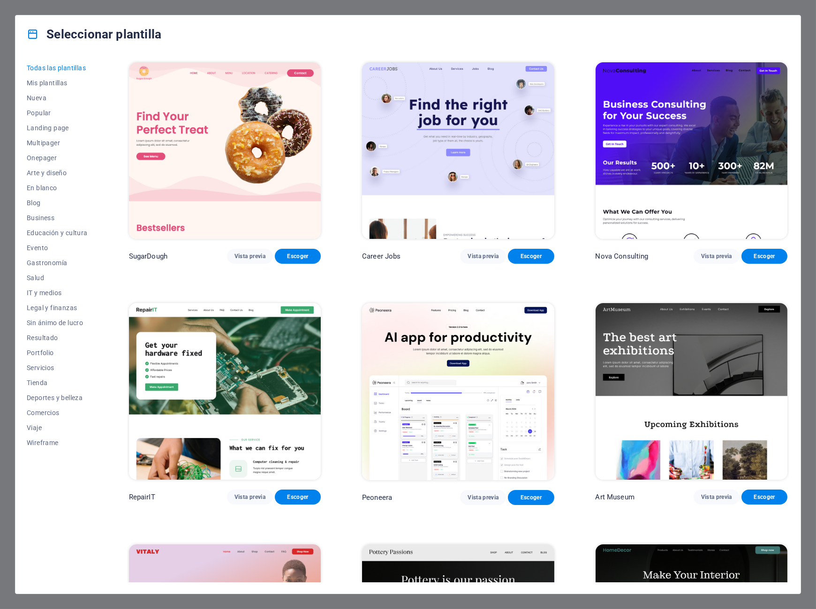
click at [30, 39] on icon at bounding box center [33, 34] width 12 height 12
click at [157, 22] on div "Seleccionar plantilla" at bounding box center [407, 34] width 785 height 38
click at [777, 28] on div "Seleccionar plantilla" at bounding box center [407, 34] width 785 height 38
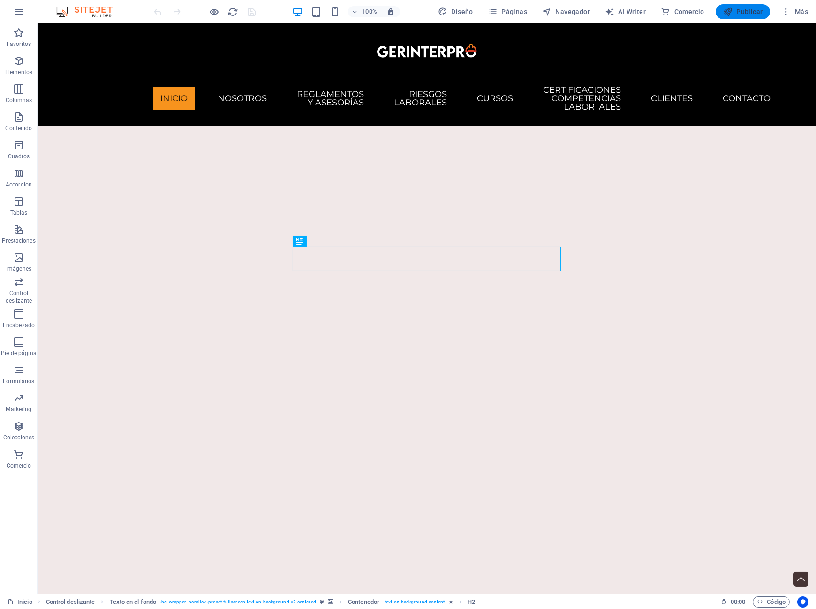
click at [752, 12] on span "Publicar" at bounding box center [743, 11] width 40 height 9
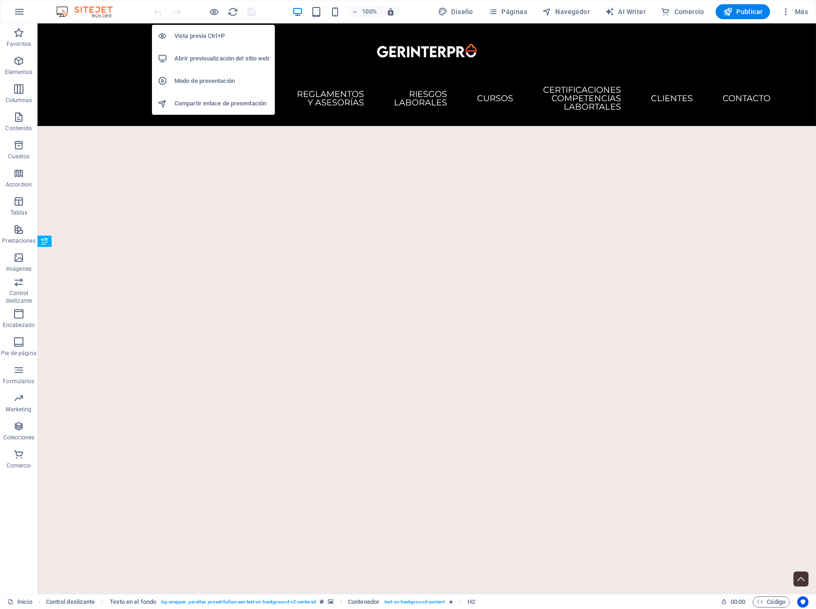
click at [197, 60] on h6 "Abrir previsualización del sitio web" at bounding box center [221, 58] width 95 height 11
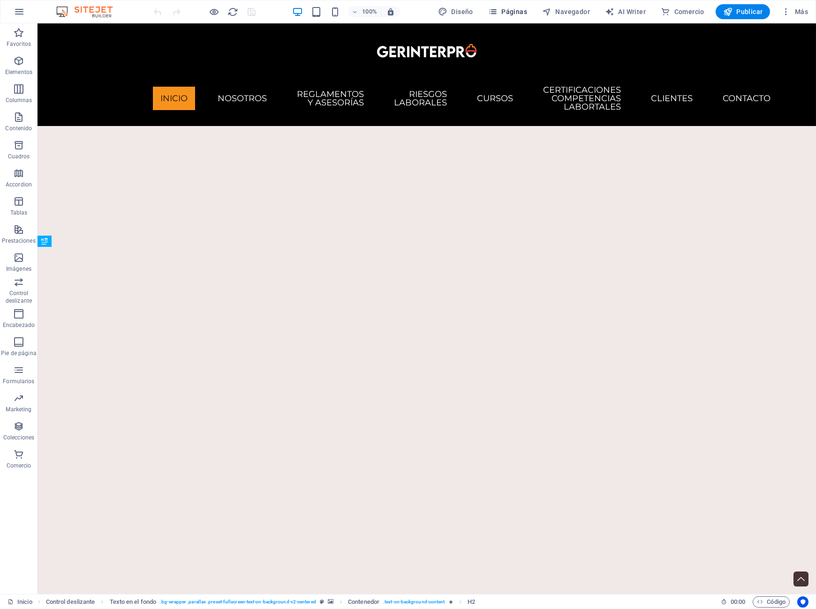
drag, startPoint x: 518, startPoint y: 15, endPoint x: 477, endPoint y: 68, distance: 66.6
click at [518, 15] on span "Páginas" at bounding box center [507, 11] width 39 height 9
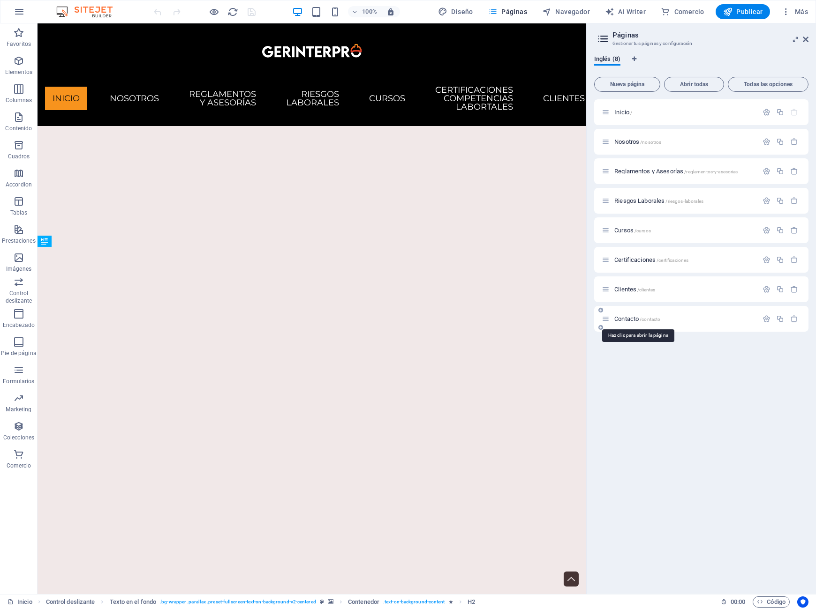
click at [645, 317] on span "/contacto" at bounding box center [649, 319] width 21 height 5
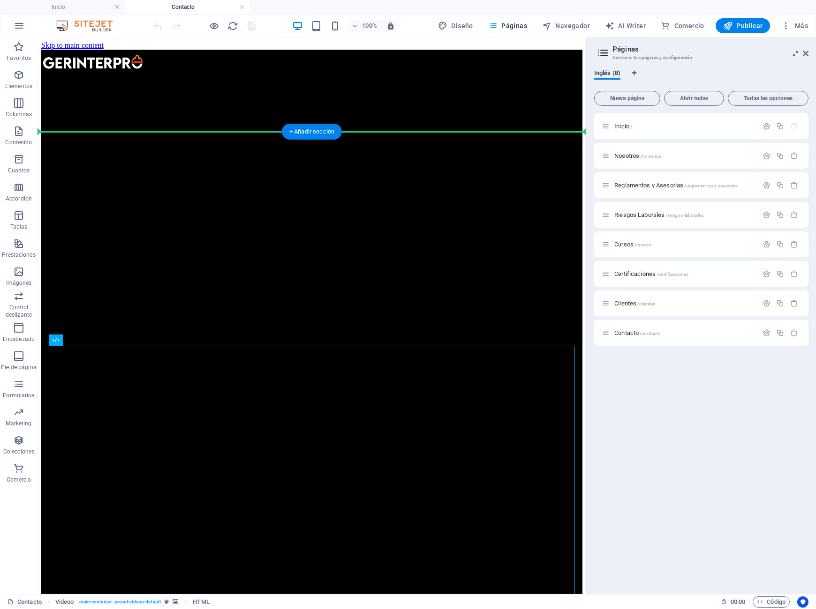
drag, startPoint x: 405, startPoint y: 372, endPoint x: 416, endPoint y: 328, distance: 45.5
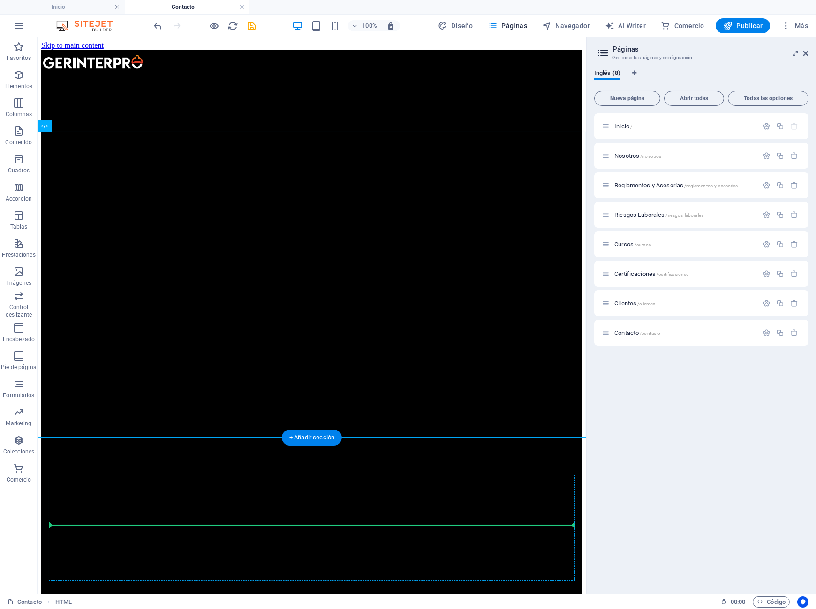
drag, startPoint x: 387, startPoint y: 198, endPoint x: 408, endPoint y: 513, distance: 315.2
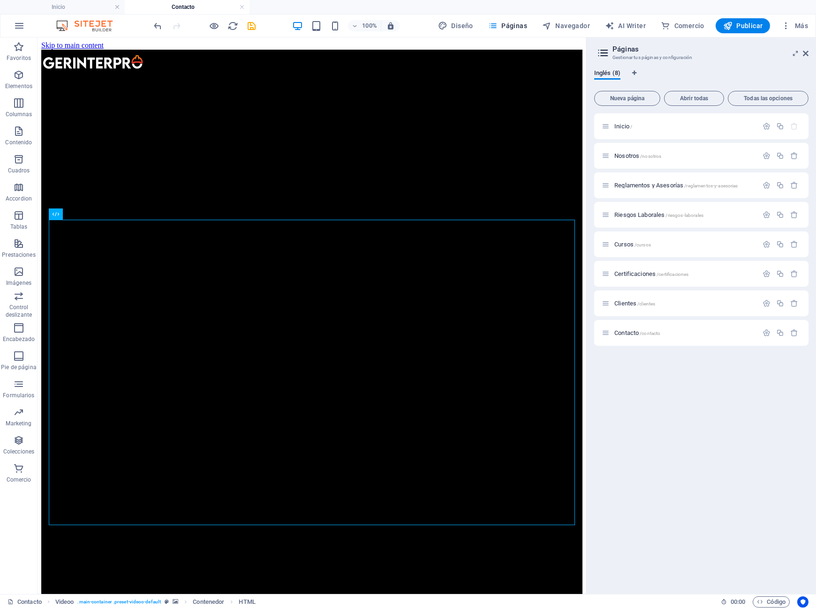
click at [800, 54] on header "Páginas Gestionar tus páginas y configuración" at bounding box center [702, 50] width 212 height 24
click at [806, 59] on header "Páginas Gestionar tus páginas y configuración" at bounding box center [702, 50] width 212 height 24
click at [805, 55] on icon at bounding box center [806, 54] width 6 height 8
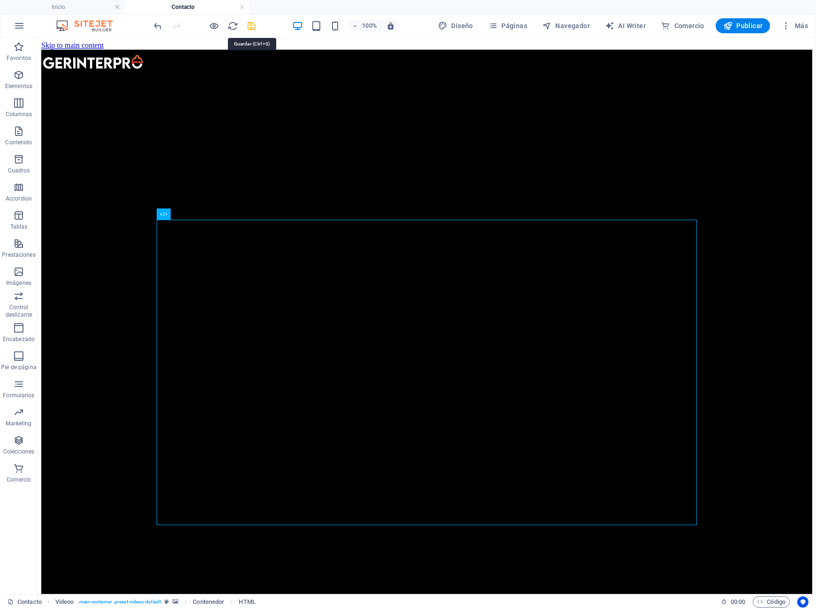
click at [256, 29] on icon "save" at bounding box center [252, 26] width 11 height 11
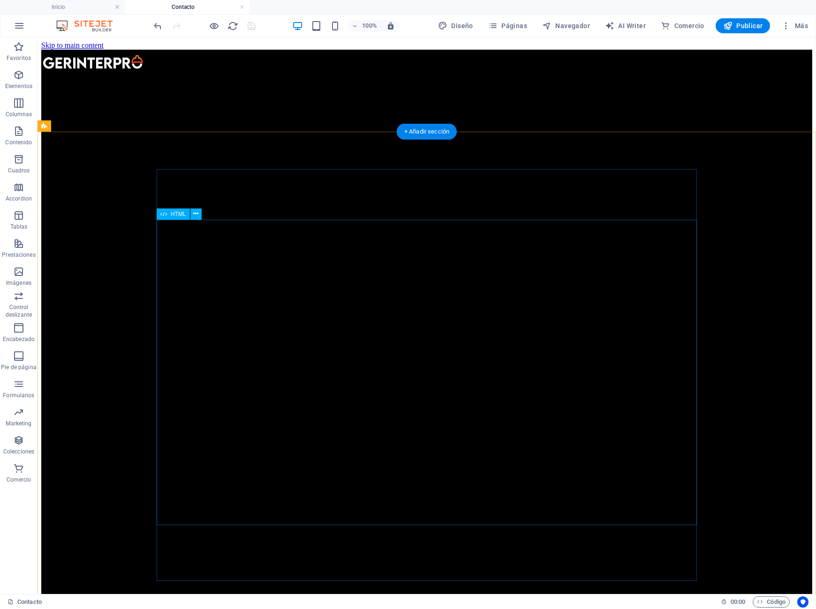
click at [197, 213] on icon at bounding box center [195, 214] width 5 height 10
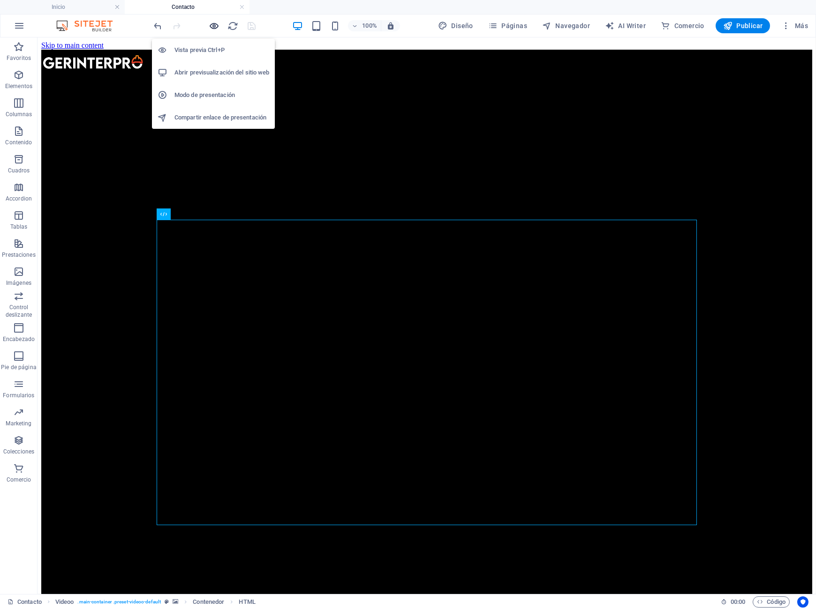
click at [217, 26] on icon "button" at bounding box center [214, 26] width 11 height 11
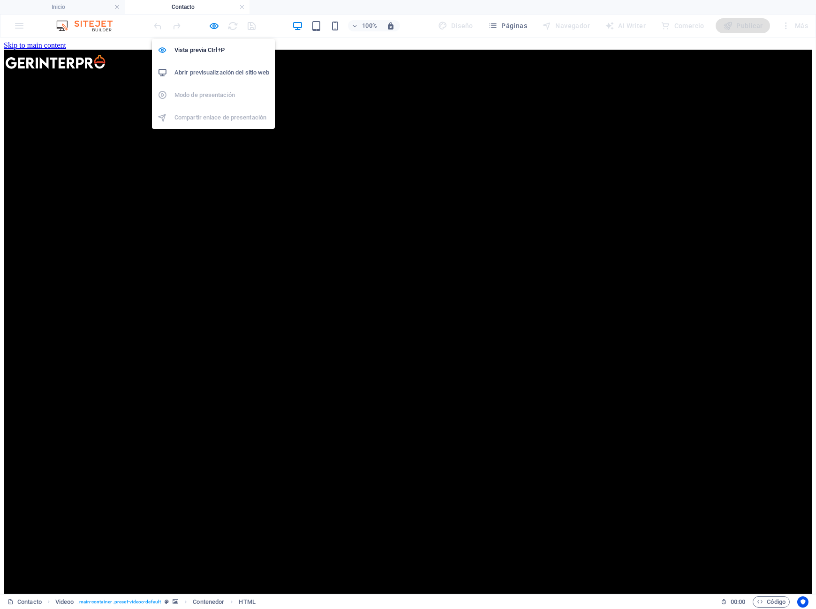
click at [205, 78] on h6 "Abrir previsualización del sitio web" at bounding box center [221, 72] width 95 height 11
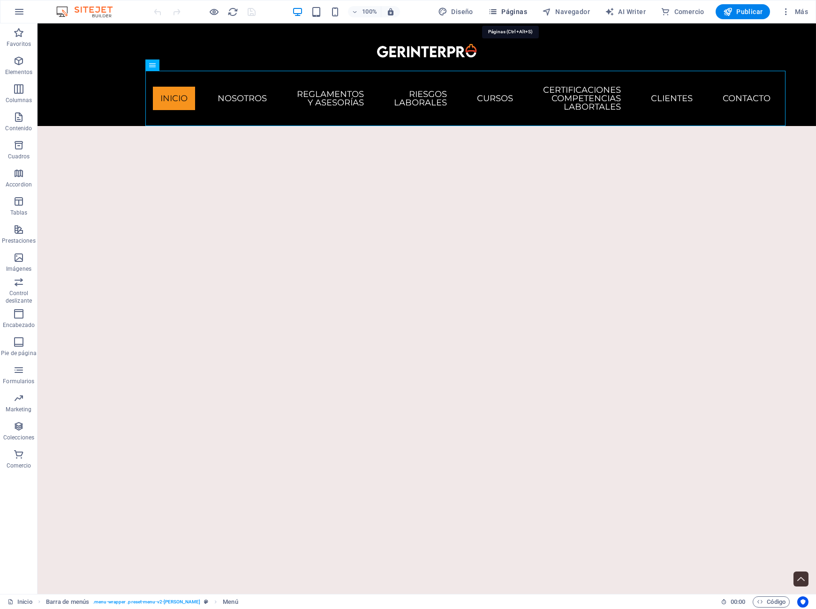
drag, startPoint x: 512, startPoint y: 9, endPoint x: 489, endPoint y: 21, distance: 25.4
click at [512, 9] on span "Páginas" at bounding box center [507, 11] width 39 height 9
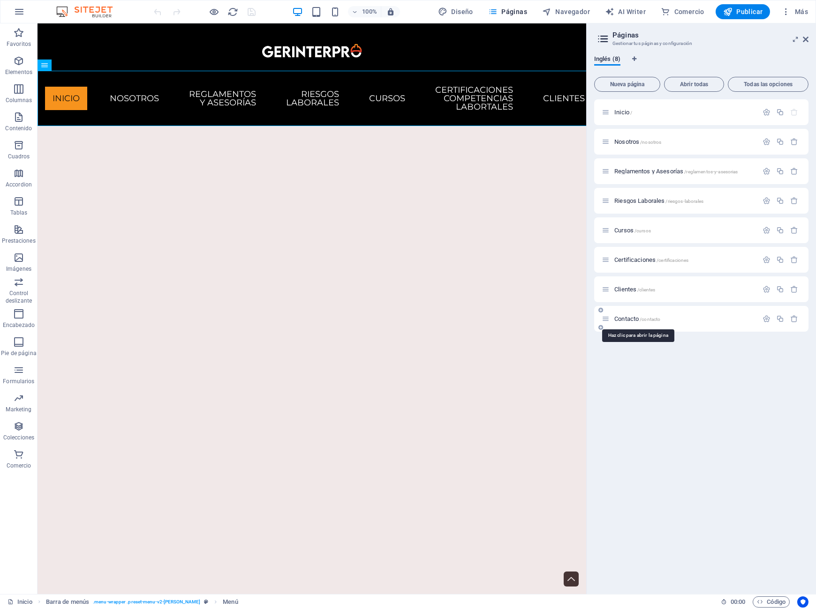
click at [629, 319] on span "Contacto /contacto" at bounding box center [637, 318] width 46 height 7
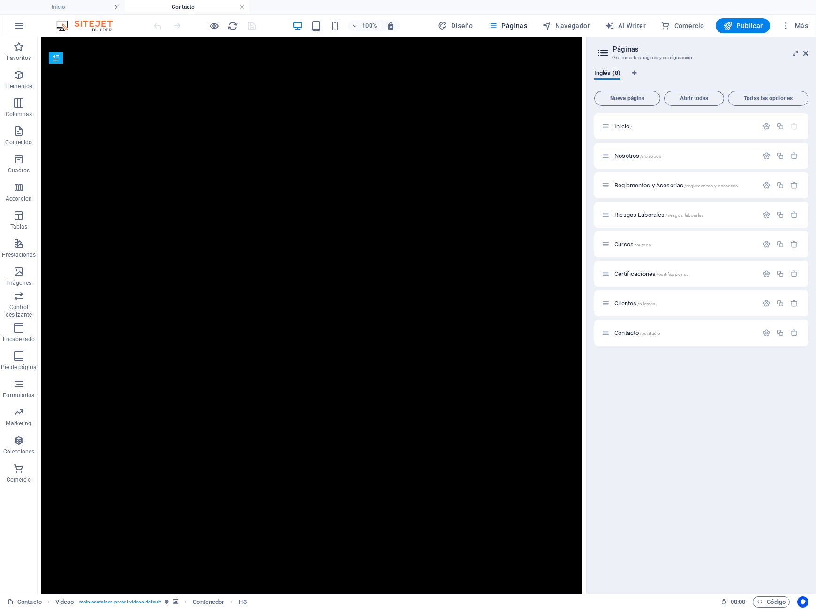
scroll to position [135, 0]
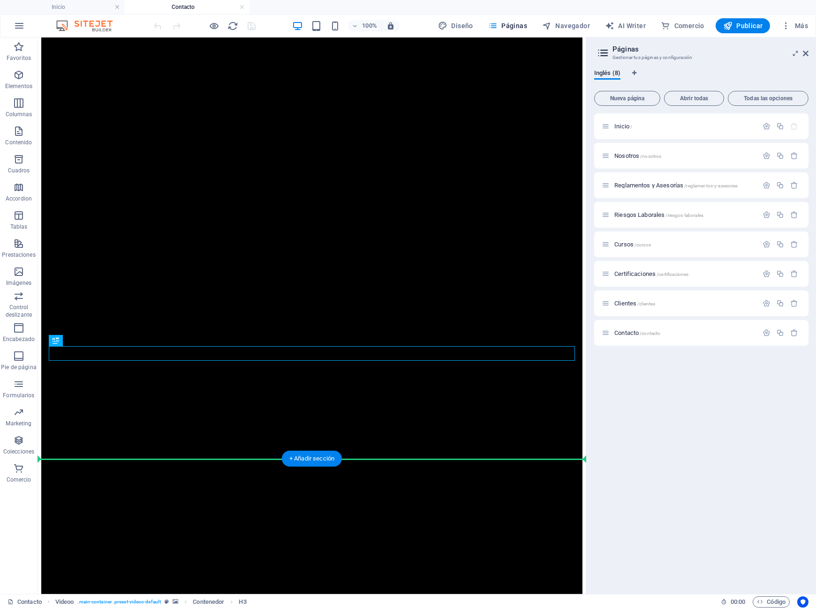
drag, startPoint x: 430, startPoint y: 534, endPoint x: 413, endPoint y: 432, distance: 103.7
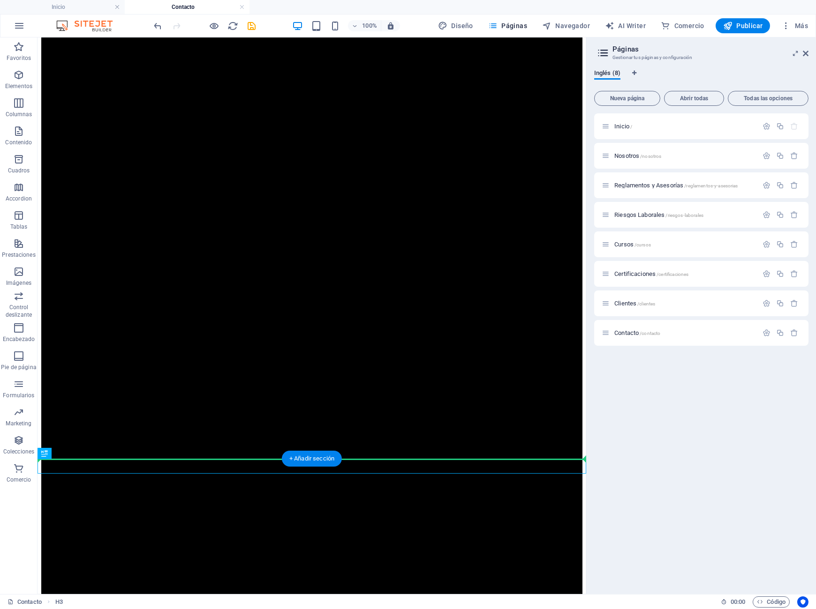
drag, startPoint x: 406, startPoint y: 465, endPoint x: 406, endPoint y: 400, distance: 64.7
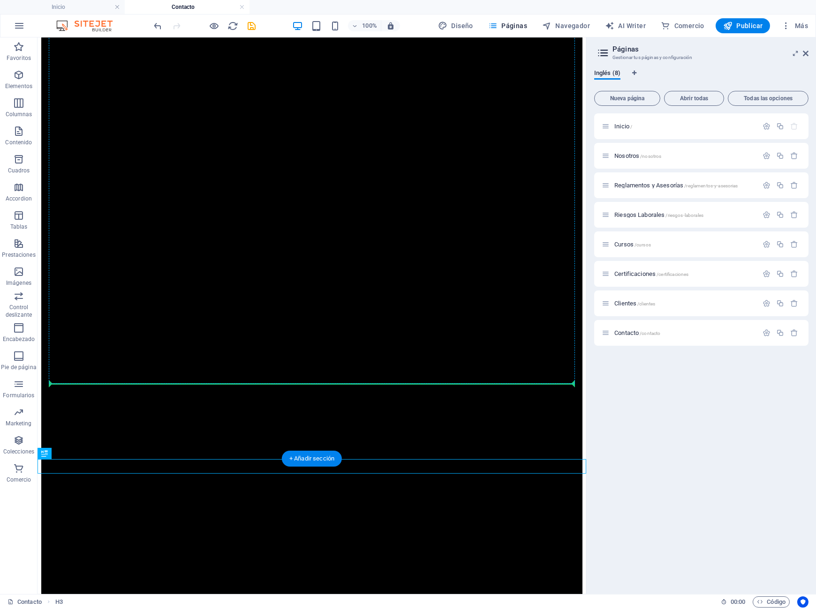
drag, startPoint x: 394, startPoint y: 462, endPoint x: 394, endPoint y: 383, distance: 79.7
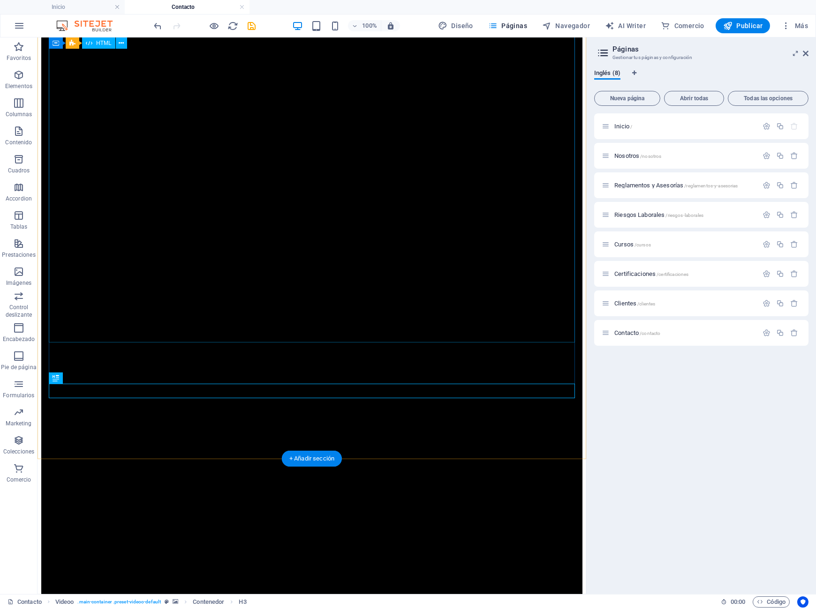
drag, startPoint x: 380, startPoint y: 328, endPoint x: 378, endPoint y: 338, distance: 10.4
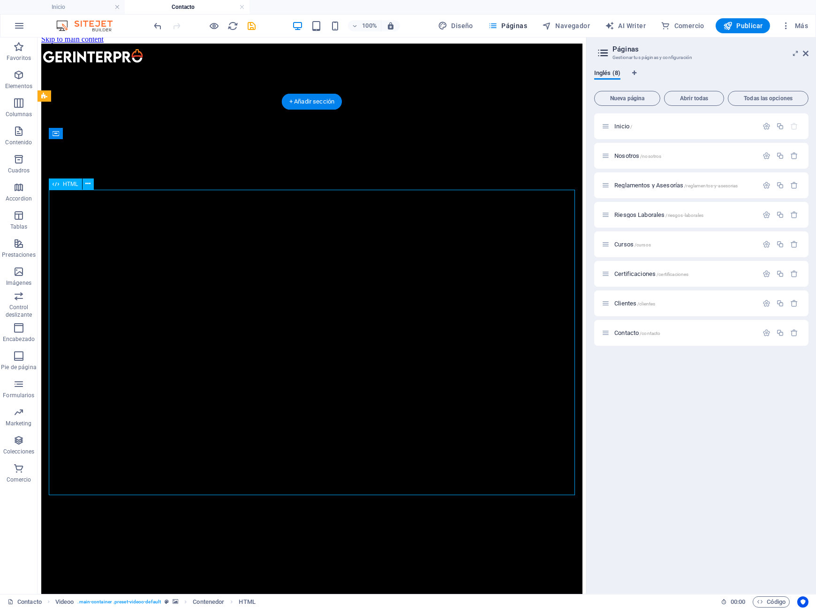
scroll to position [70, 0]
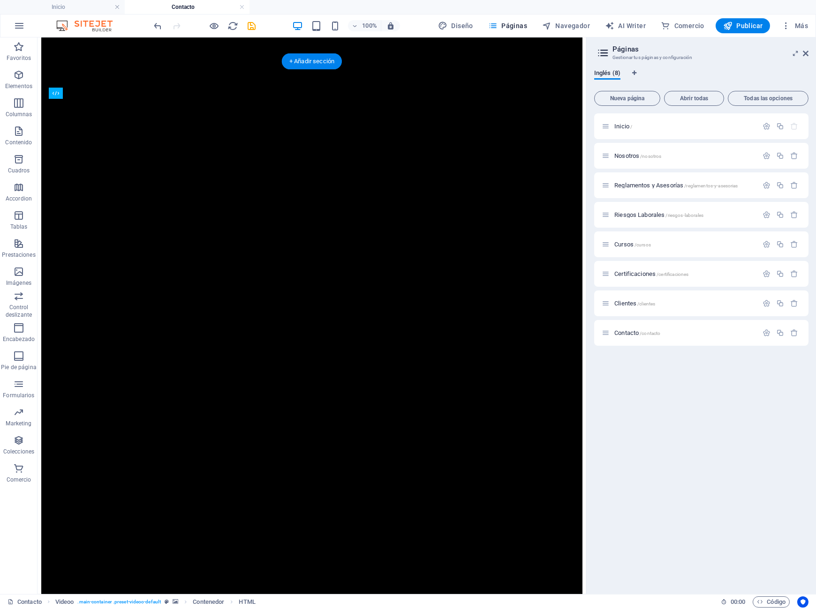
drag, startPoint x: 330, startPoint y: 454, endPoint x: 345, endPoint y: 402, distance: 54.2
drag, startPoint x: 378, startPoint y: 250, endPoint x: 380, endPoint y: 172, distance: 78.3
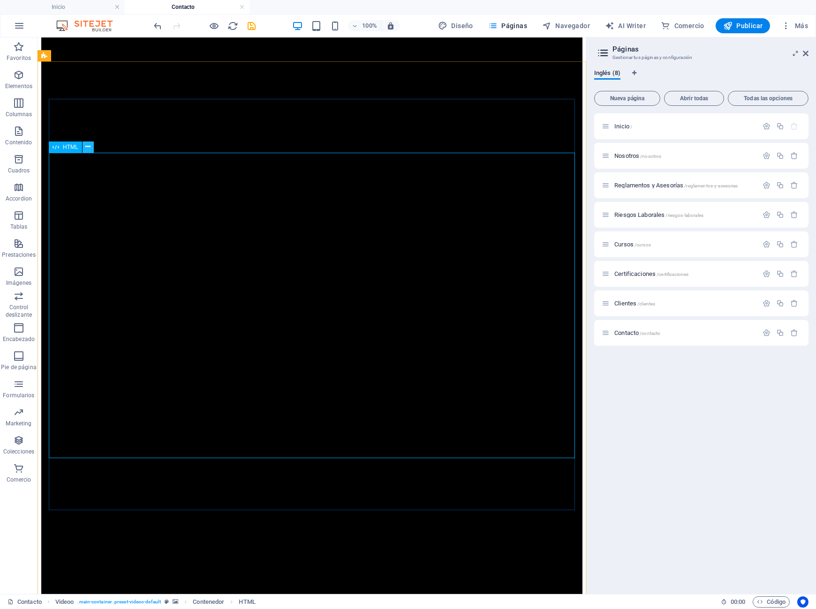
click at [87, 148] on icon at bounding box center [87, 147] width 5 height 10
click at [253, 26] on icon "save" at bounding box center [252, 26] width 11 height 11
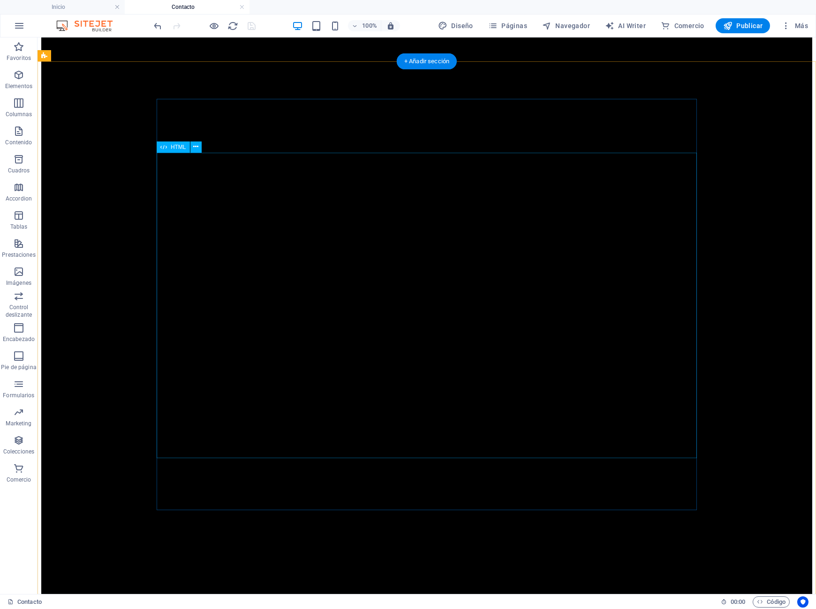
scroll to position [0, 0]
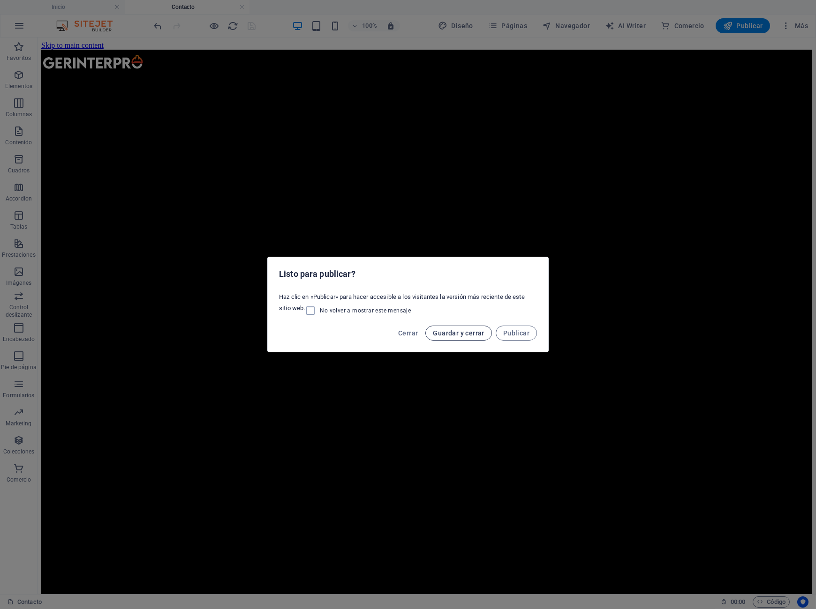
click at [467, 337] on span "Guardar y cerrar" at bounding box center [458, 334] width 51 height 8
